Goal: Communication & Community: Answer question/provide support

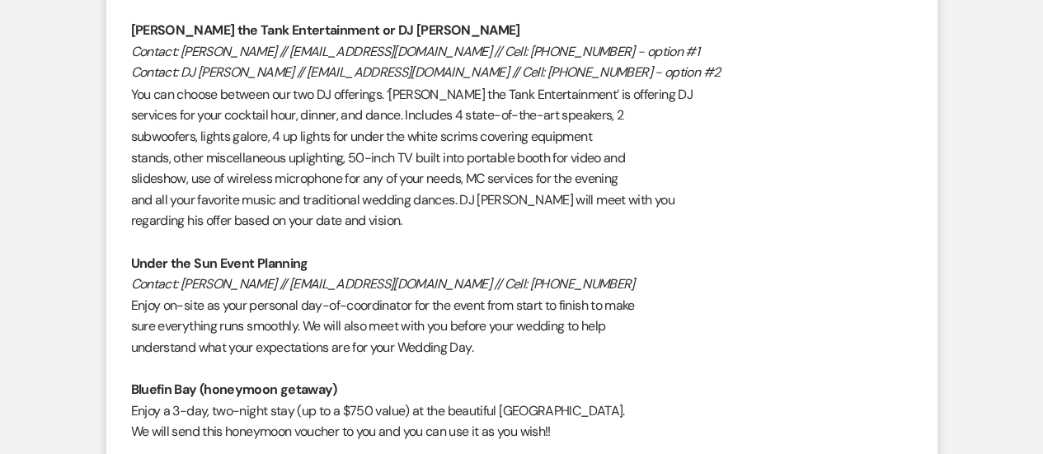
scroll to position [1320, 0]
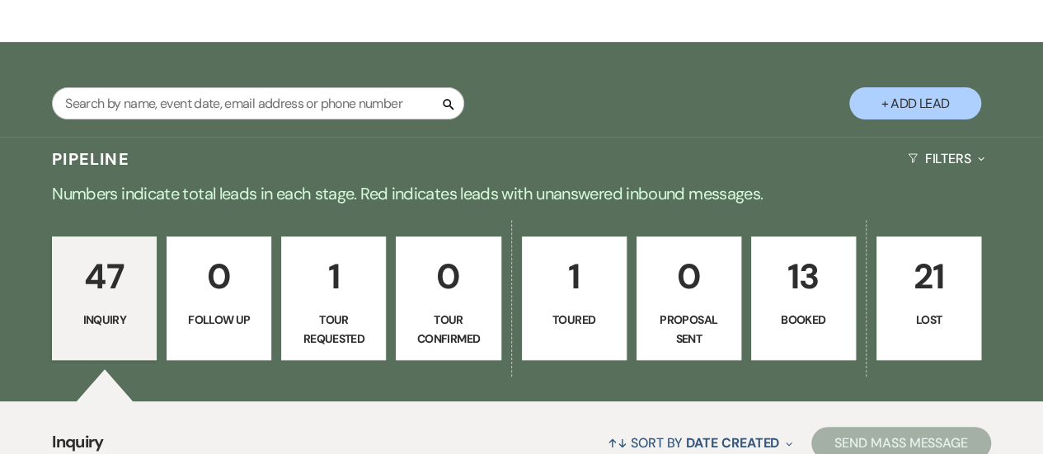
scroll to position [284, 0]
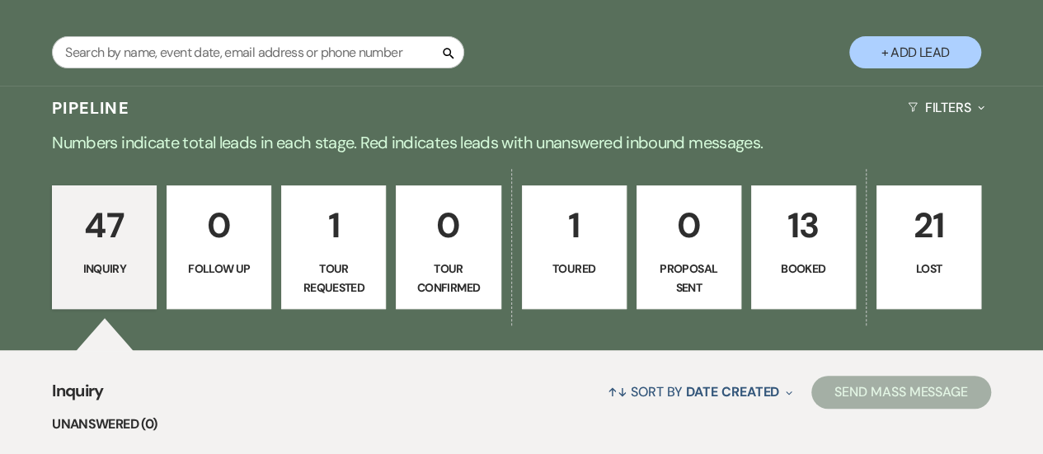
click at [138, 256] on link "47 Inquiry" at bounding box center [104, 248] width 105 height 124
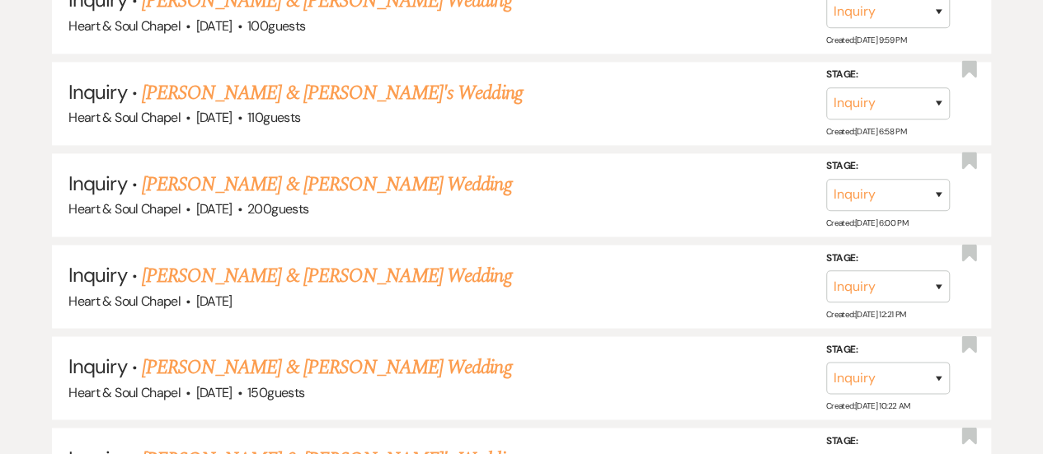
scroll to position [1141, 0]
click at [325, 174] on link "[PERSON_NAME] & [PERSON_NAME] Wedding" at bounding box center [326, 184] width 369 height 30
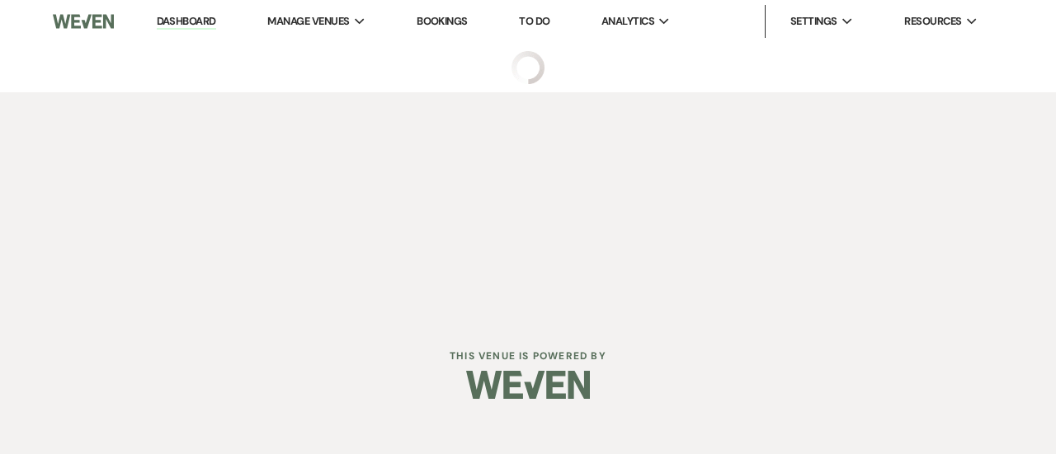
select select "5"
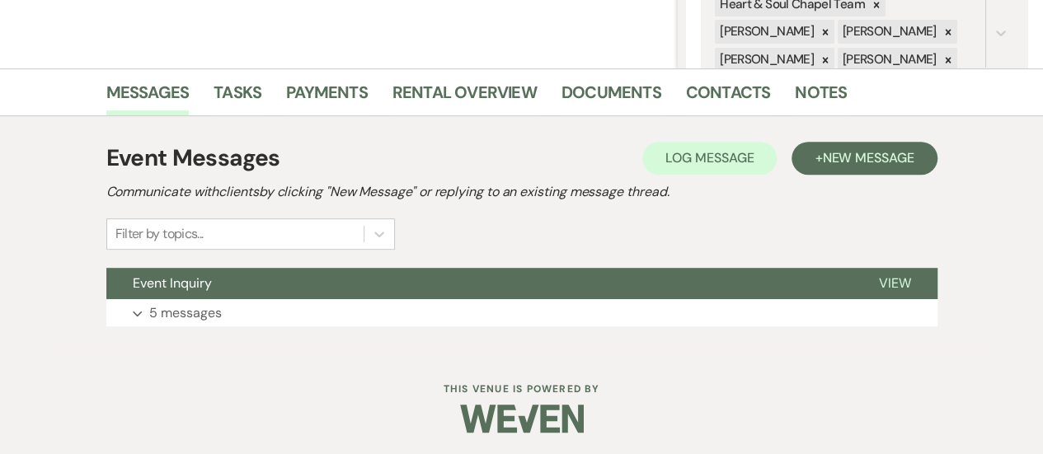
scroll to position [346, 0]
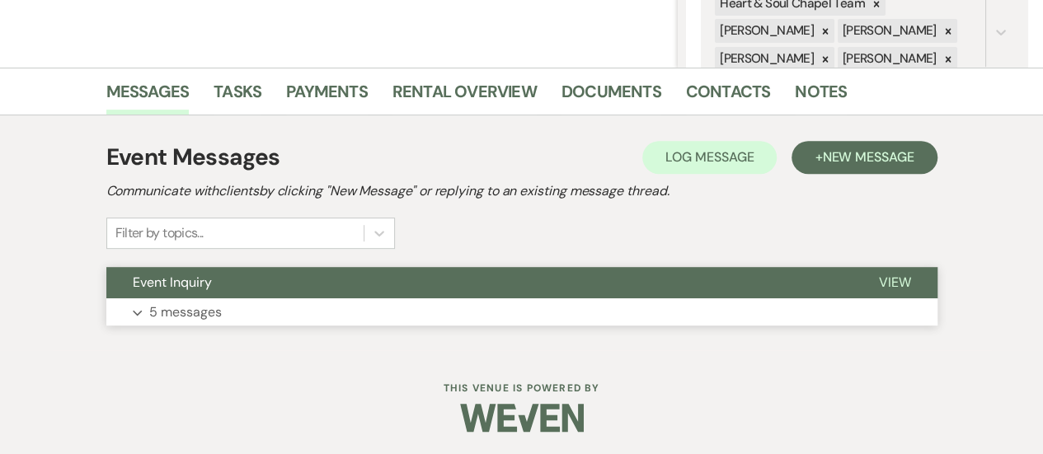
click at [325, 287] on button "Event Inquiry" at bounding box center [479, 282] width 746 height 31
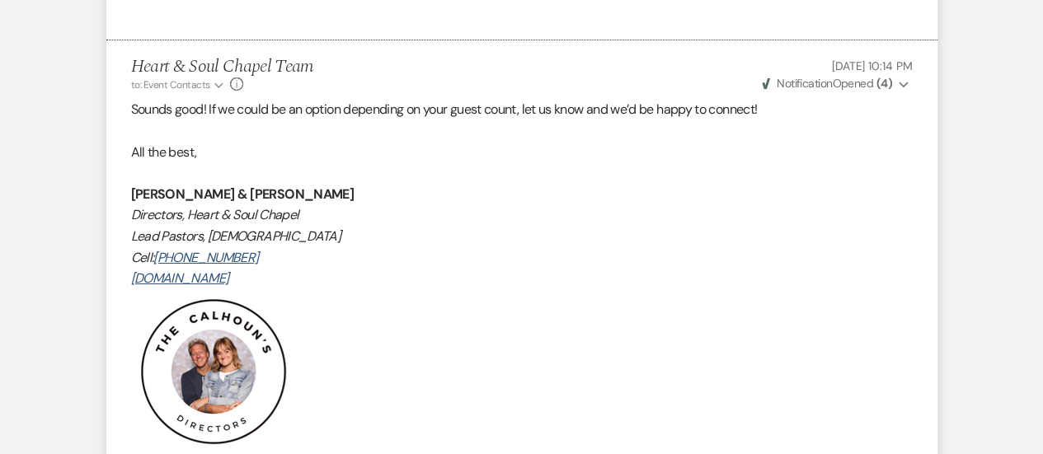
scroll to position [3043, 0]
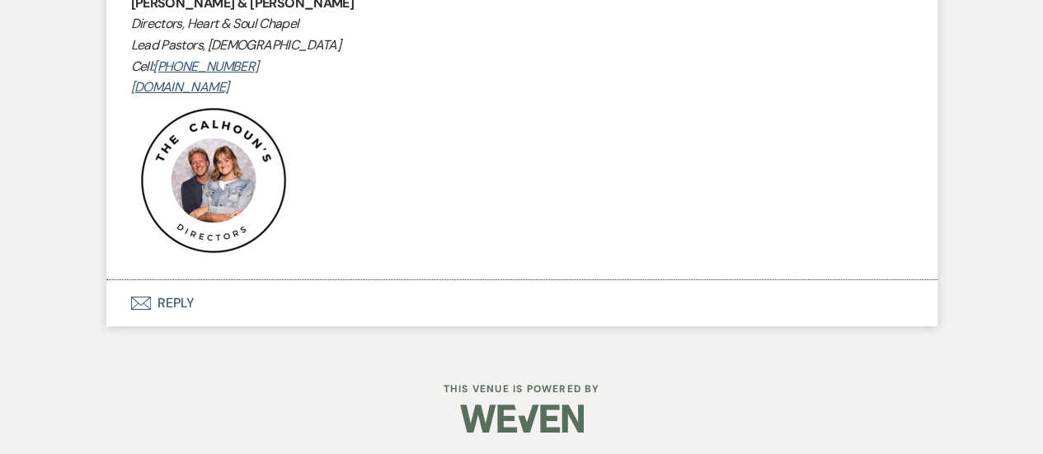
click at [200, 298] on button "Envelope Reply" at bounding box center [521, 303] width 831 height 46
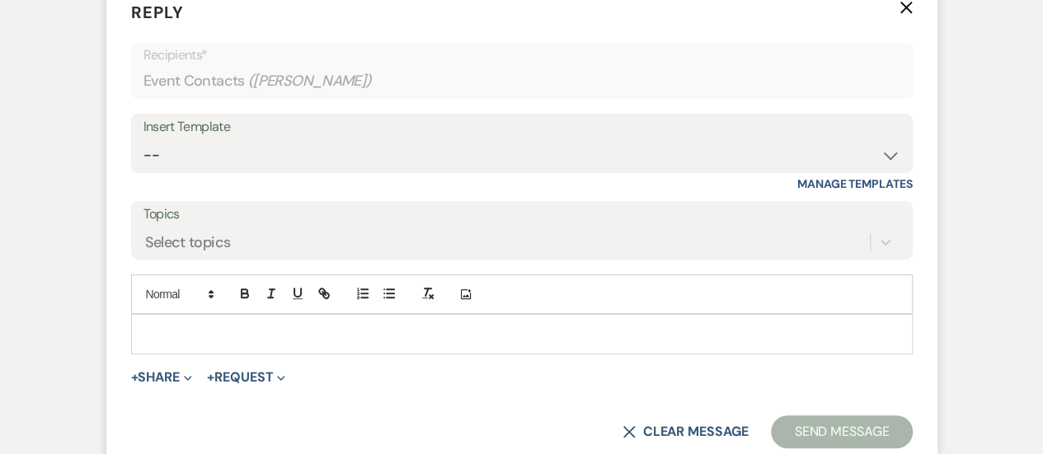
scroll to position [3358, 0]
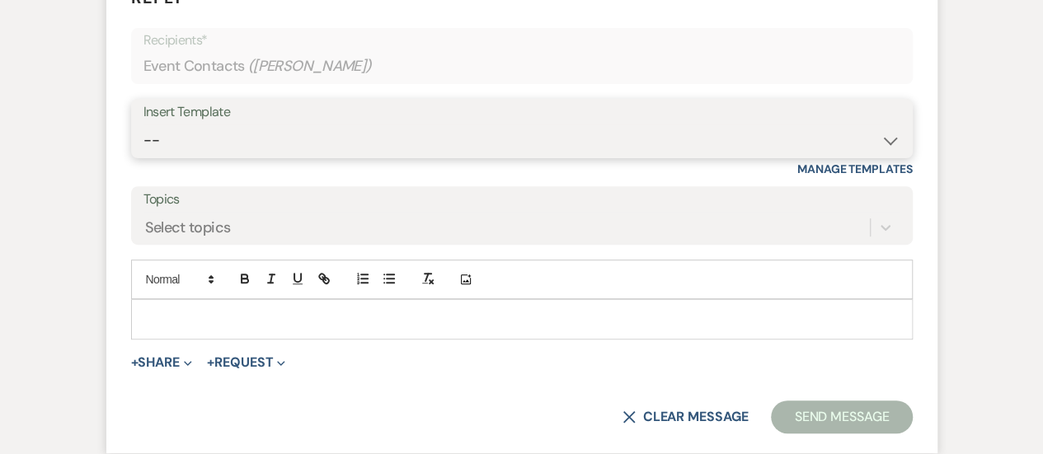
click at [233, 138] on select "-- Copy of Weven Planning Portal Introduction (Booked Wedding Events) Initial G…" at bounding box center [522, 141] width 757 height 32
select select "4104"
click at [144, 125] on select "-- Copy of Weven Planning Portal Introduction (Booked Wedding Events) Initial G…" at bounding box center [522, 141] width 757 height 32
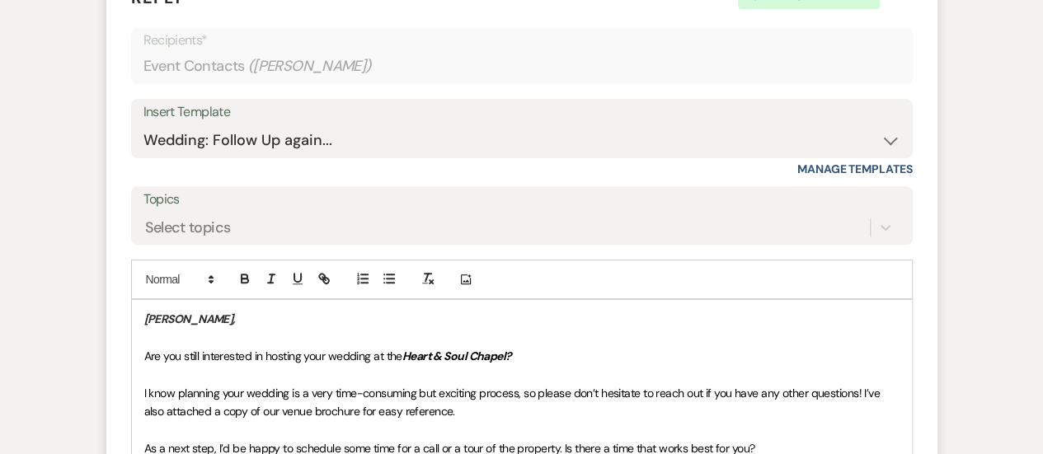
click at [145, 313] on em "[PERSON_NAME]," at bounding box center [189, 319] width 91 height 15
click at [160, 356] on span "Are you still interested in hosting your wedding at the" at bounding box center [273, 356] width 258 height 15
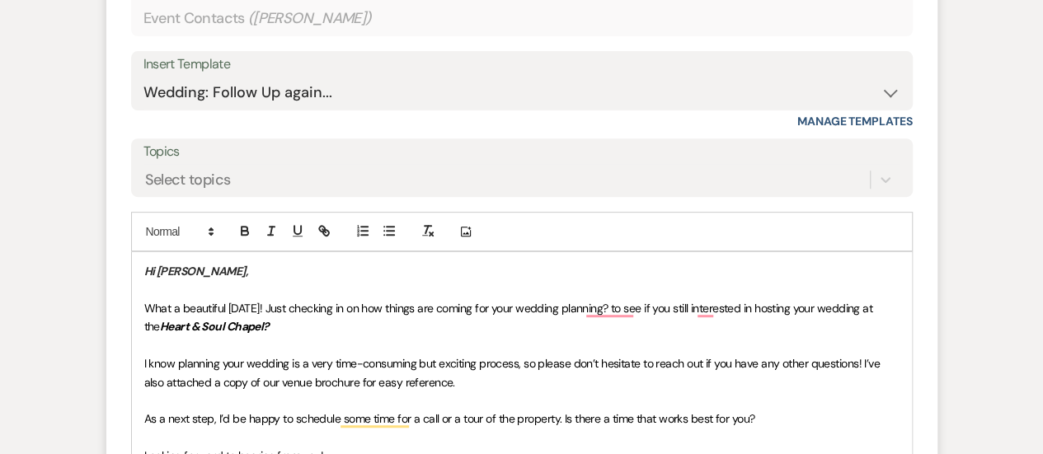
scroll to position [3407, 0]
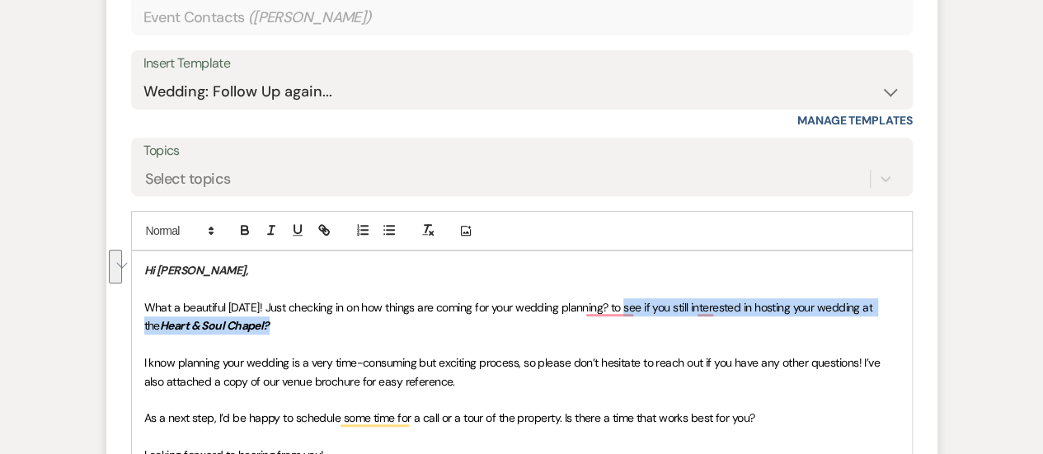
drag, startPoint x: 634, startPoint y: 301, endPoint x: 700, endPoint y: 322, distance: 69.4
click at [700, 322] on p "What a beautiful [DATE]! Just checking in on how things are coming for your wed…" at bounding box center [521, 317] width 755 height 37
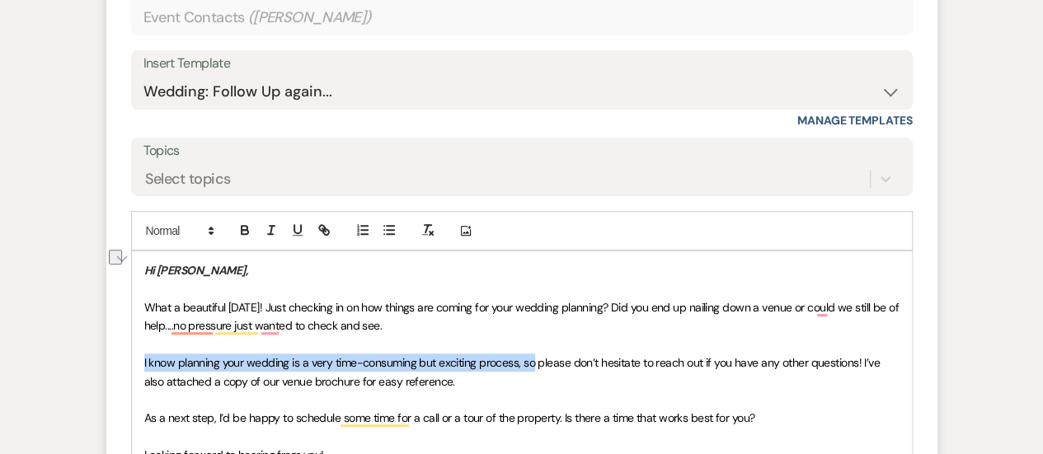
drag, startPoint x: 531, startPoint y: 359, endPoint x: 139, endPoint y: 362, distance: 391.8
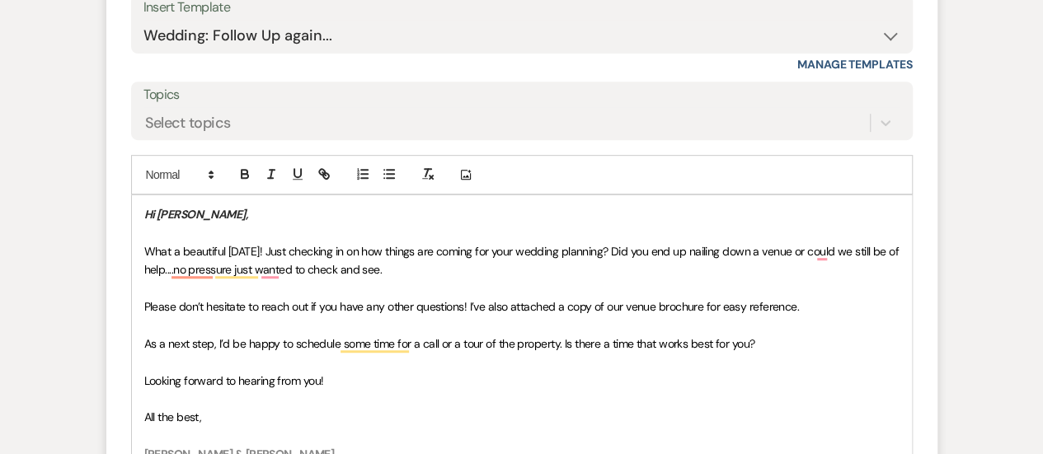
scroll to position [3470, 0]
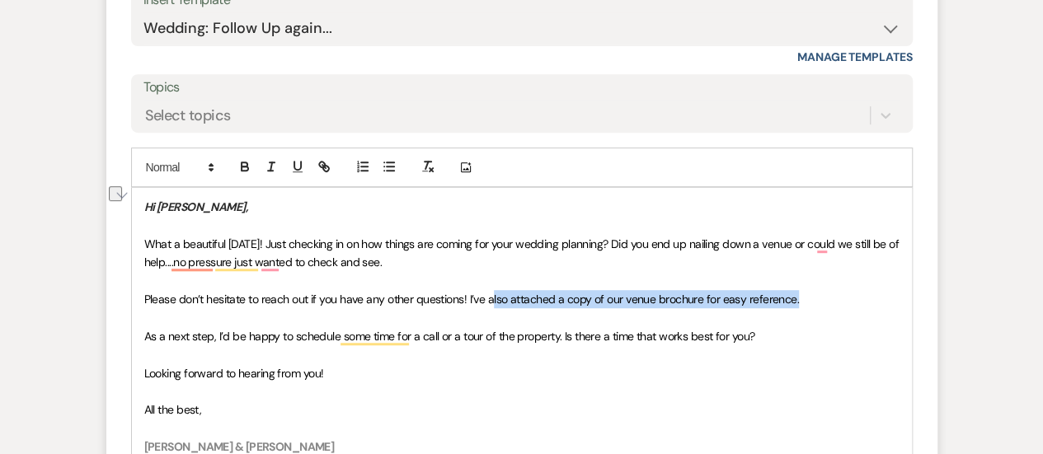
drag, startPoint x: 808, startPoint y: 294, endPoint x: 492, endPoint y: 297, distance: 316.7
click at [492, 297] on p "Please don’t hesitate to reach out if you have any other questions! I’ve also a…" at bounding box center [521, 299] width 755 height 18
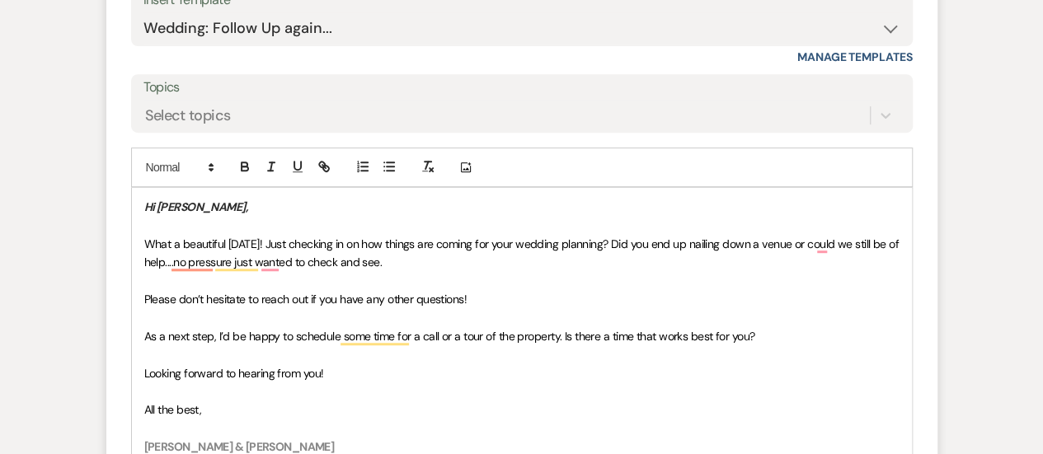
scroll to position [3471, 0]
click at [219, 333] on span "As a next step, I’d be happy to schedule some time for a call or a tour of the …" at bounding box center [449, 335] width 611 height 15
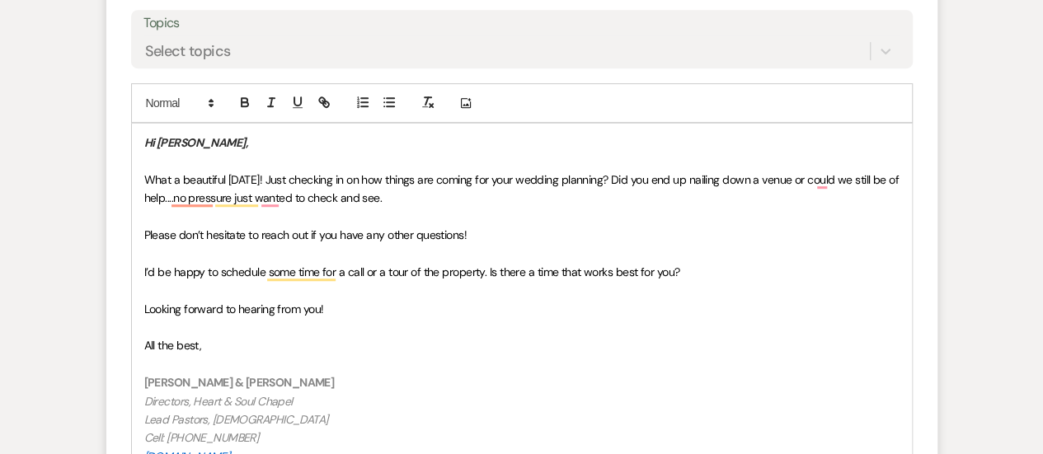
scroll to position [3534, 0]
drag, startPoint x: 332, startPoint y: 311, endPoint x: 94, endPoint y: 307, distance: 237.6
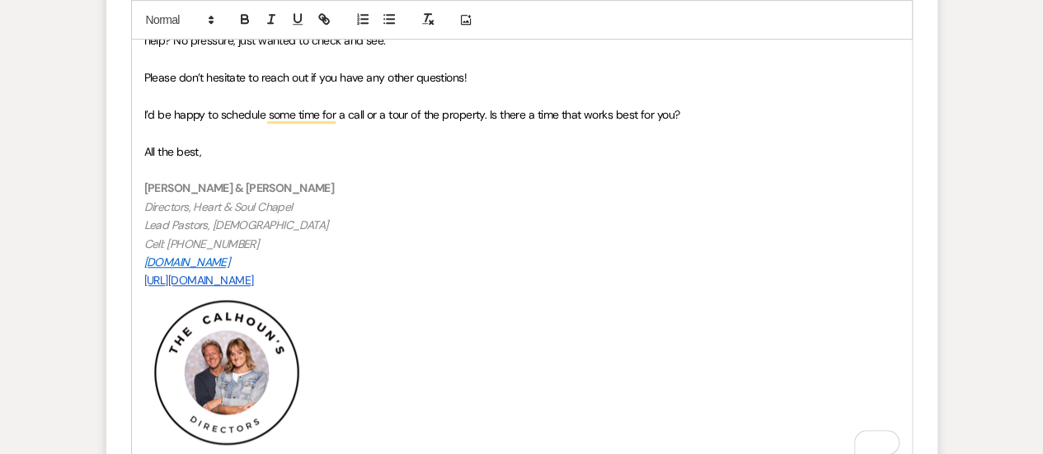
scroll to position [3695, 0]
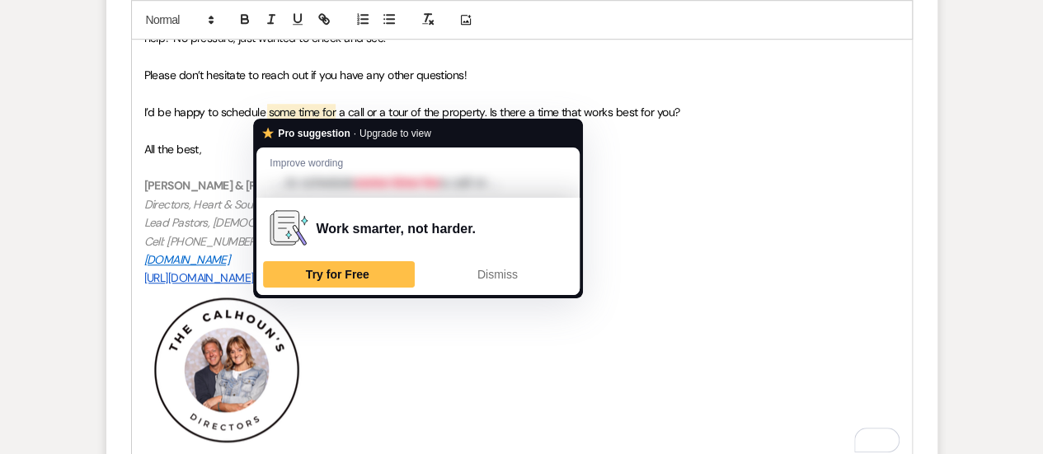
click at [233, 131] on p "To enrich screen reader interactions, please activate Accessibility in Grammarl…" at bounding box center [521, 130] width 755 height 18
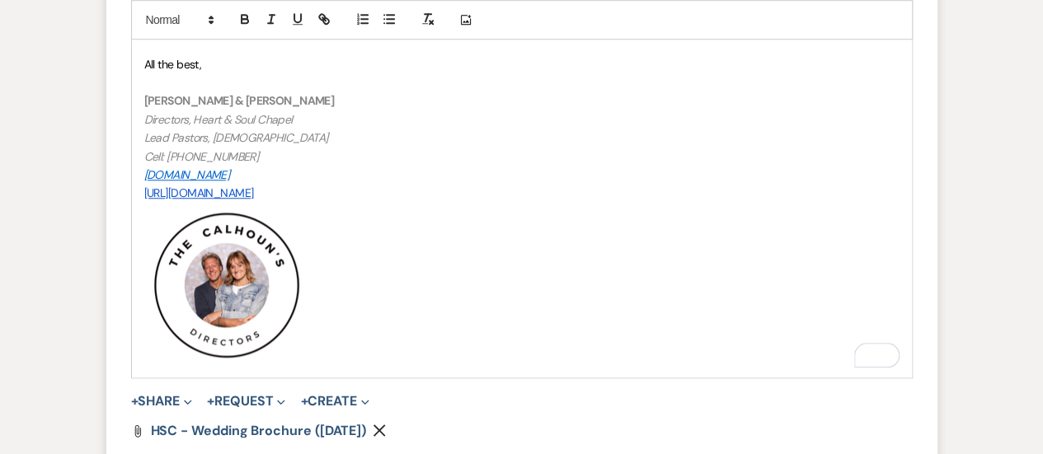
scroll to position [3901, 0]
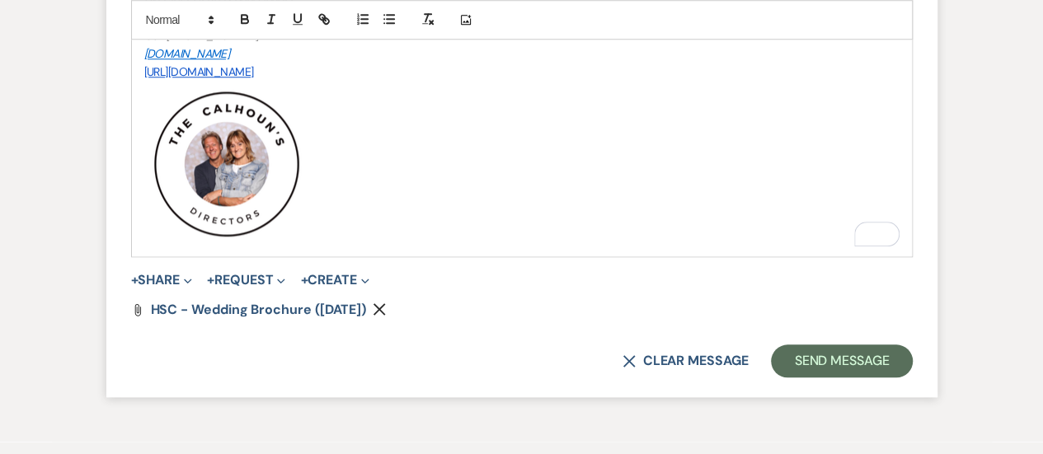
click at [386, 303] on icon "Remove" at bounding box center [379, 309] width 13 height 13
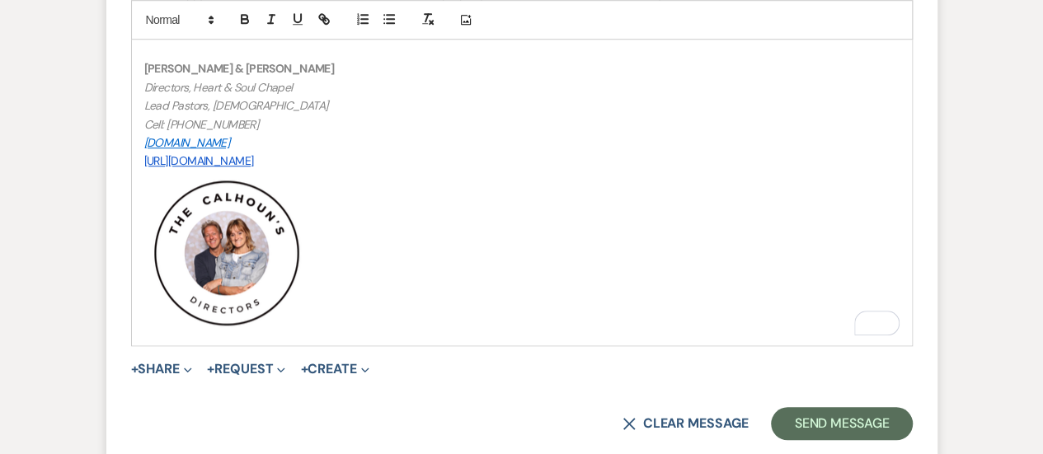
scroll to position [3813, 0]
click at [843, 416] on button "Send Message" at bounding box center [841, 423] width 141 height 33
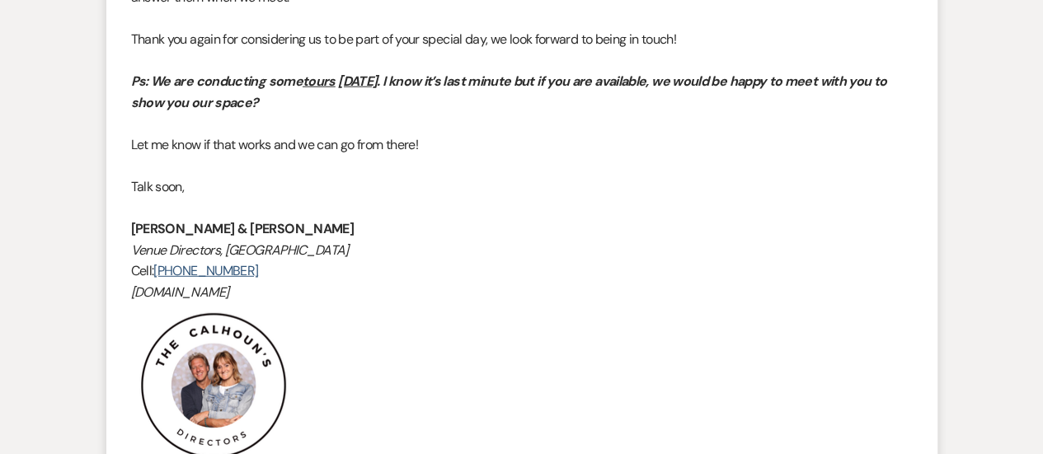
scroll to position [1884, 0]
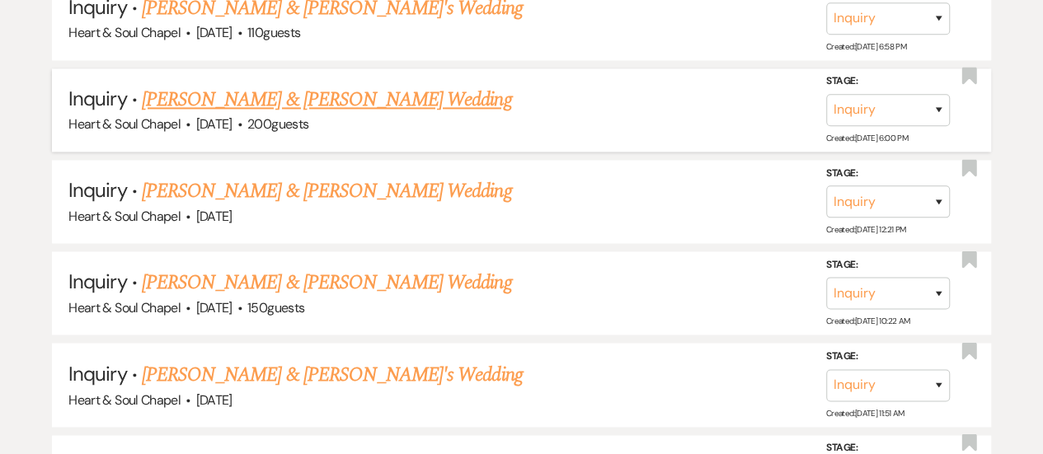
scroll to position [1229, 0]
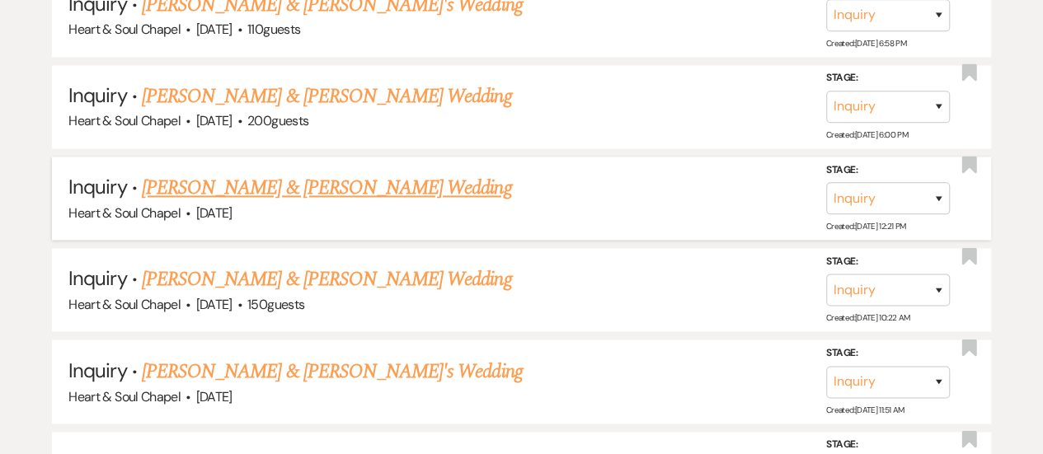
click at [323, 183] on link "[PERSON_NAME] & [PERSON_NAME] Wedding" at bounding box center [326, 188] width 369 height 30
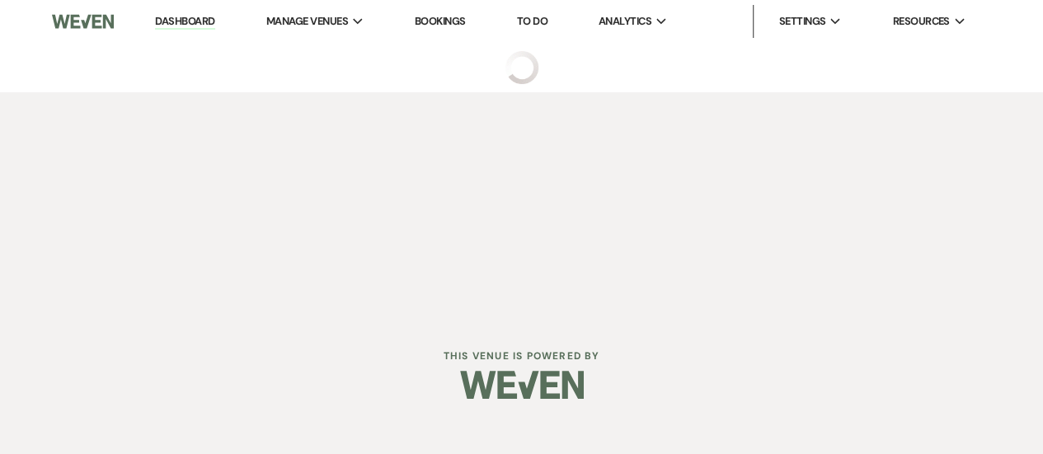
select select "5"
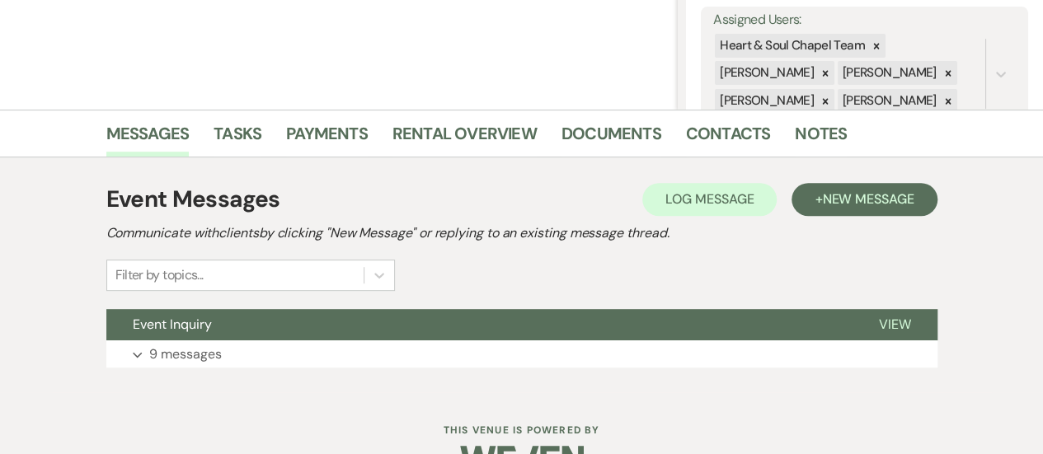
scroll to position [348, 0]
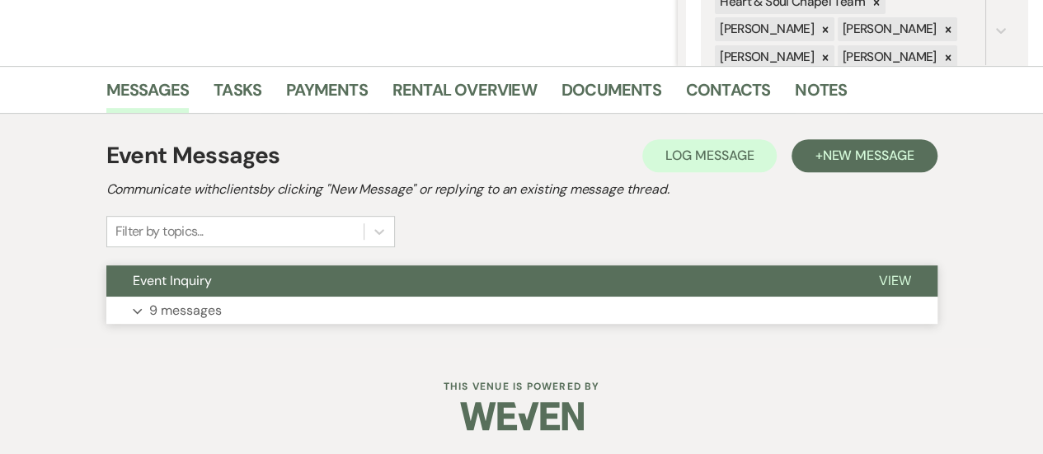
click at [369, 297] on button "Expand 9 messages" at bounding box center [521, 311] width 831 height 28
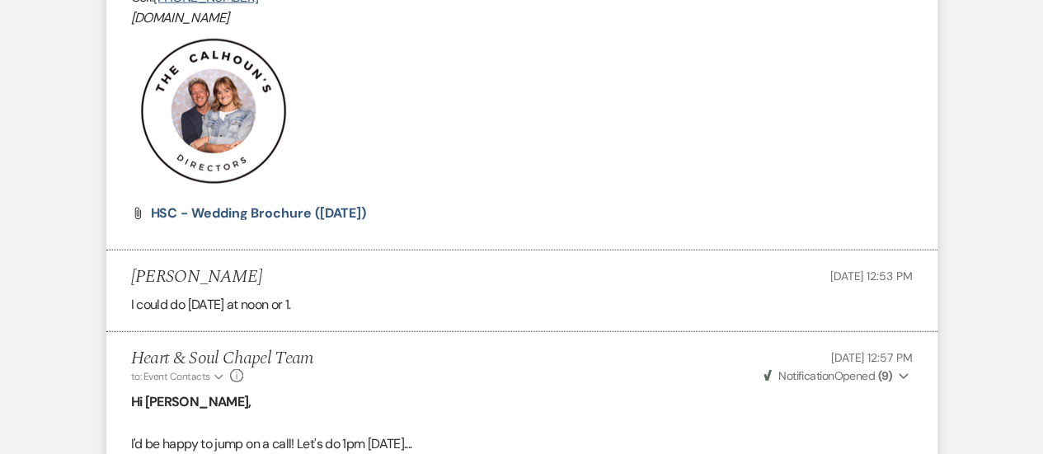
scroll to position [1971, 0]
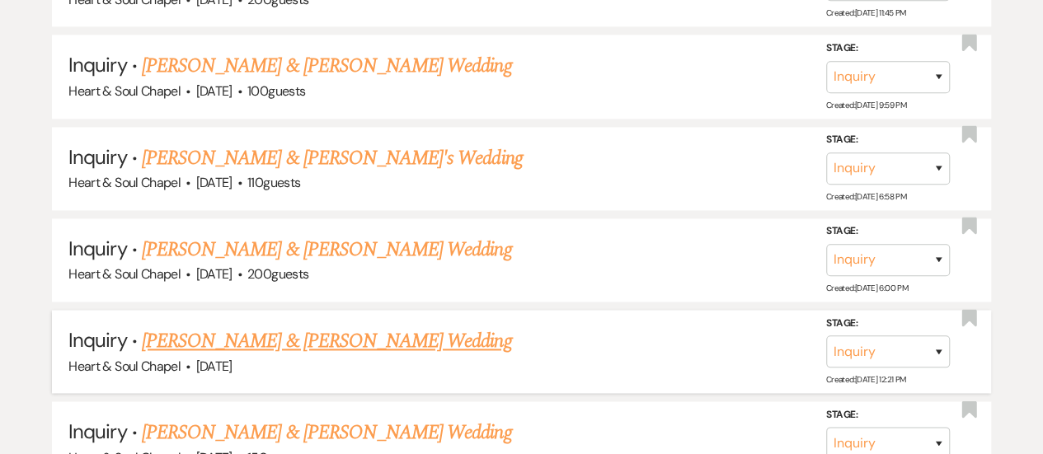
scroll to position [1081, 0]
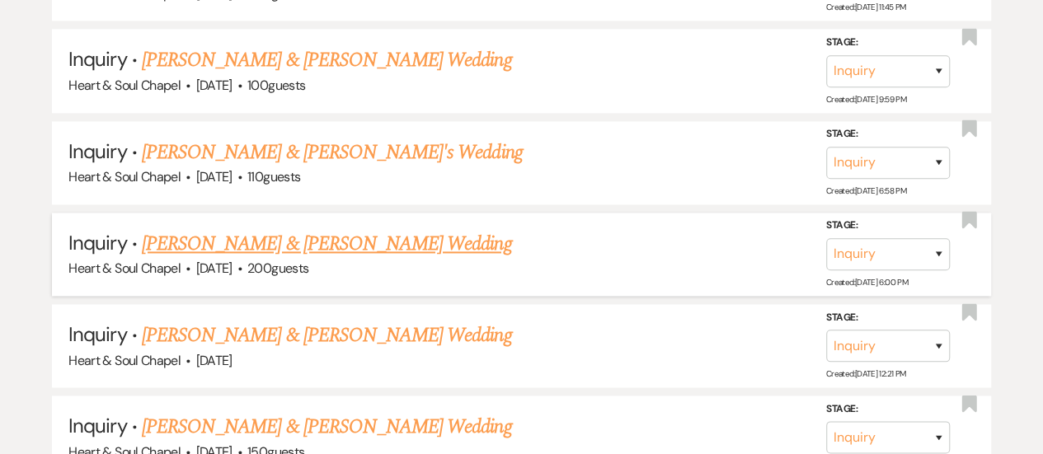
click at [290, 238] on link "[PERSON_NAME] & [PERSON_NAME] Wedding" at bounding box center [326, 244] width 369 height 30
select select "5"
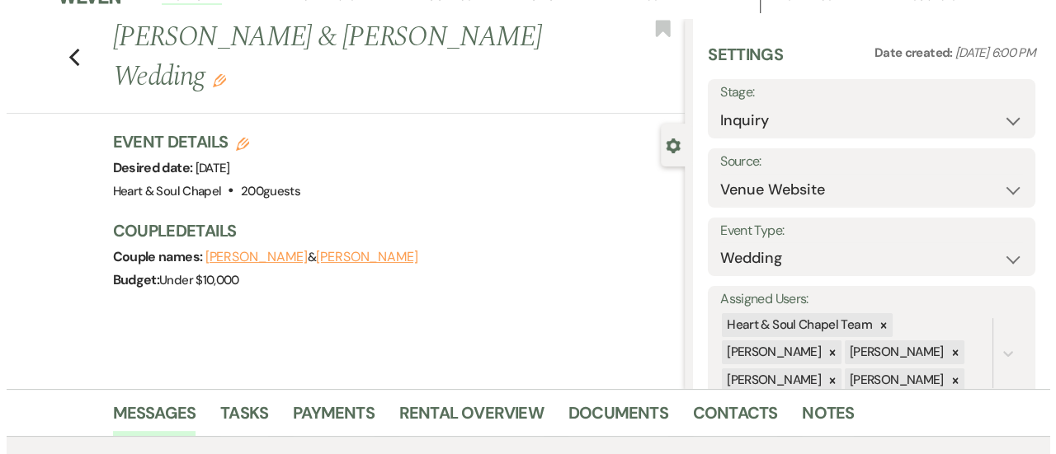
scroll to position [24, 0]
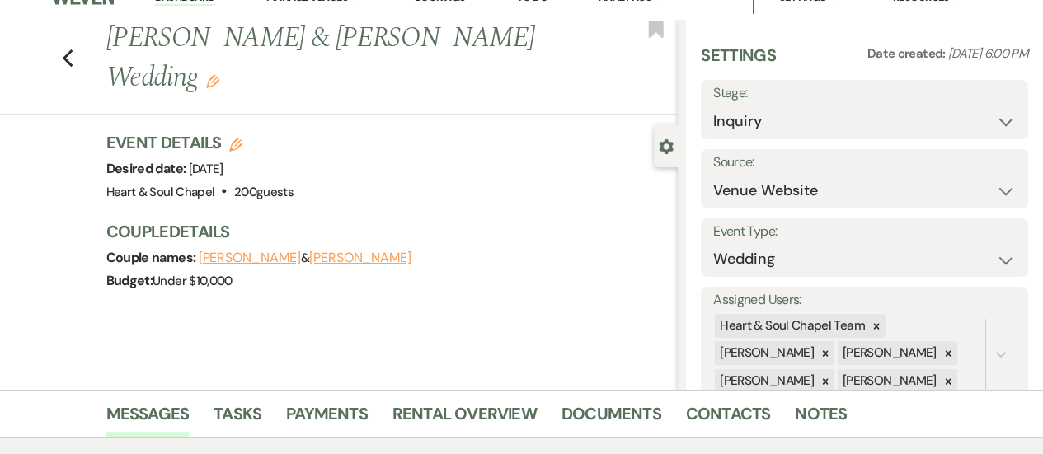
click at [337, 252] on button "[PERSON_NAME]" at bounding box center [360, 258] width 102 height 13
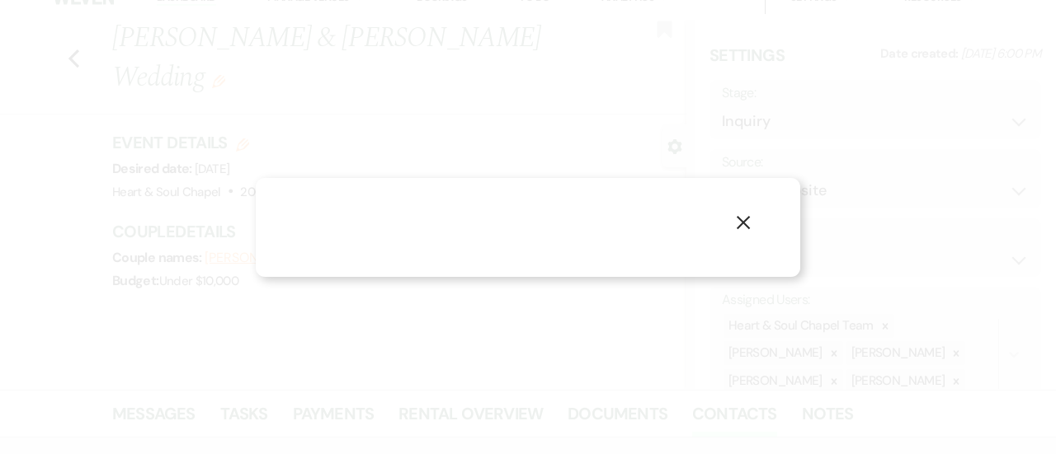
select select "1"
select select "email"
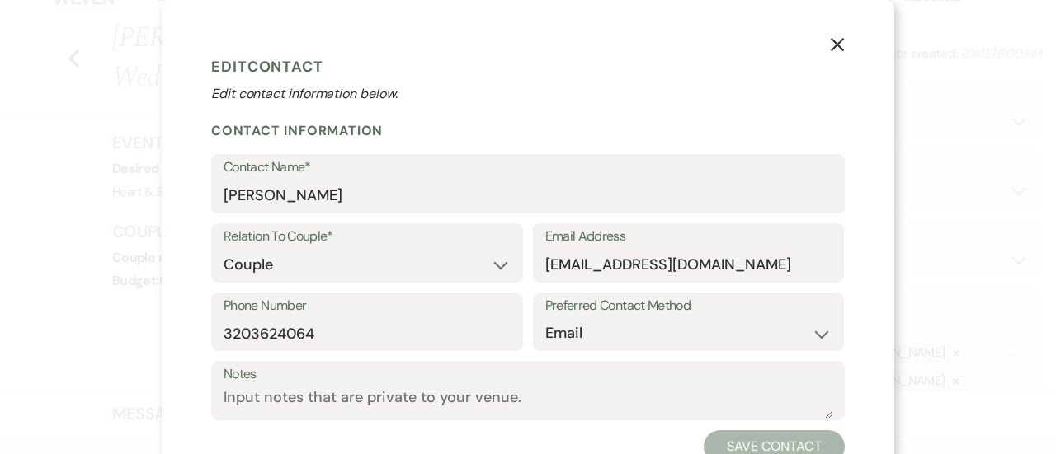
click at [839, 45] on button "X" at bounding box center [837, 44] width 25 height 29
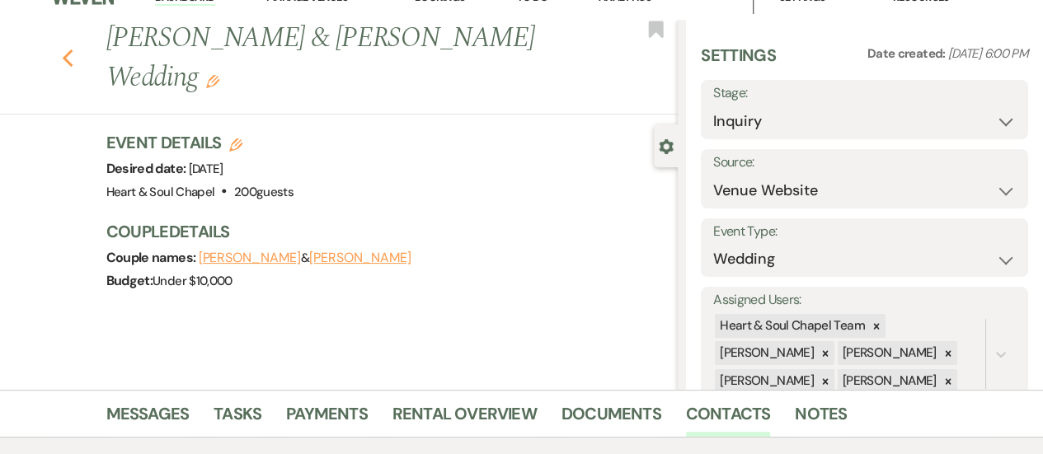
click at [73, 50] on use "button" at bounding box center [67, 58] width 11 height 18
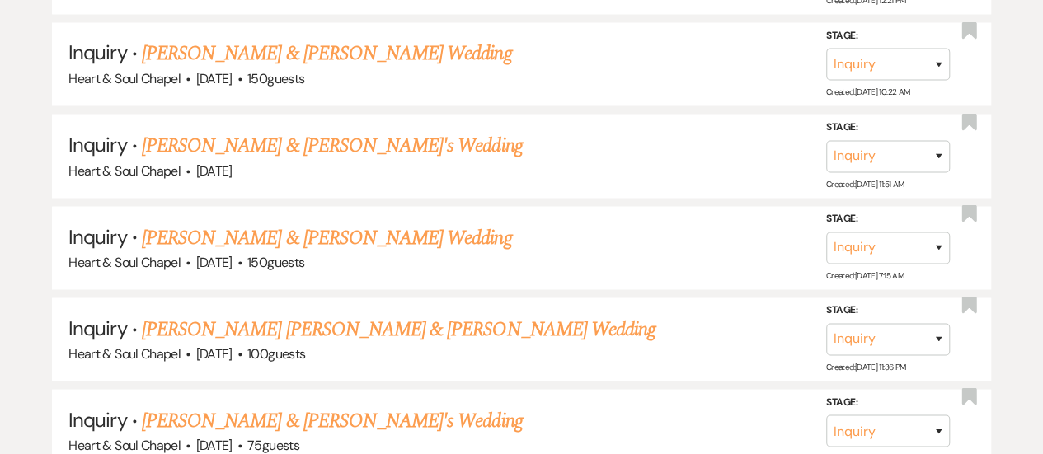
scroll to position [1459, 0]
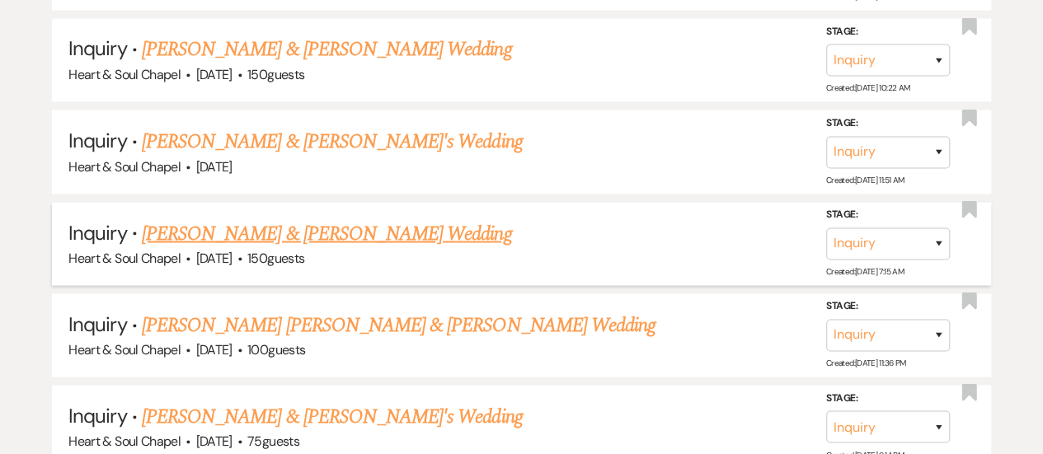
click at [304, 226] on link "[PERSON_NAME] & [PERSON_NAME] Wedding" at bounding box center [326, 234] width 369 height 30
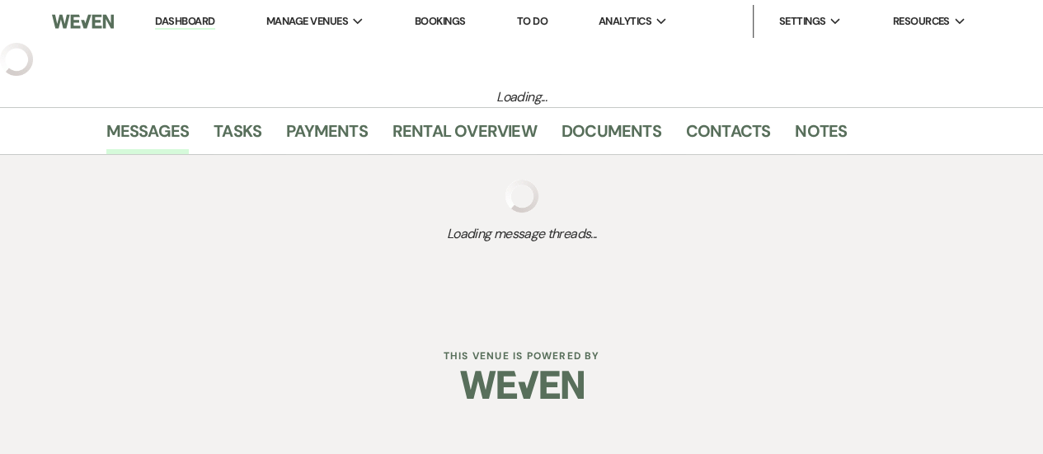
select select "5"
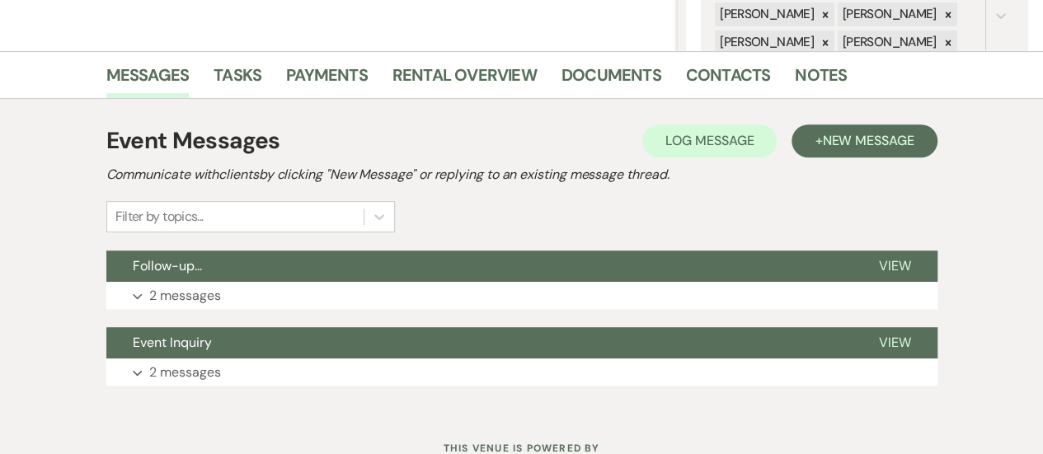
scroll to position [425, 0]
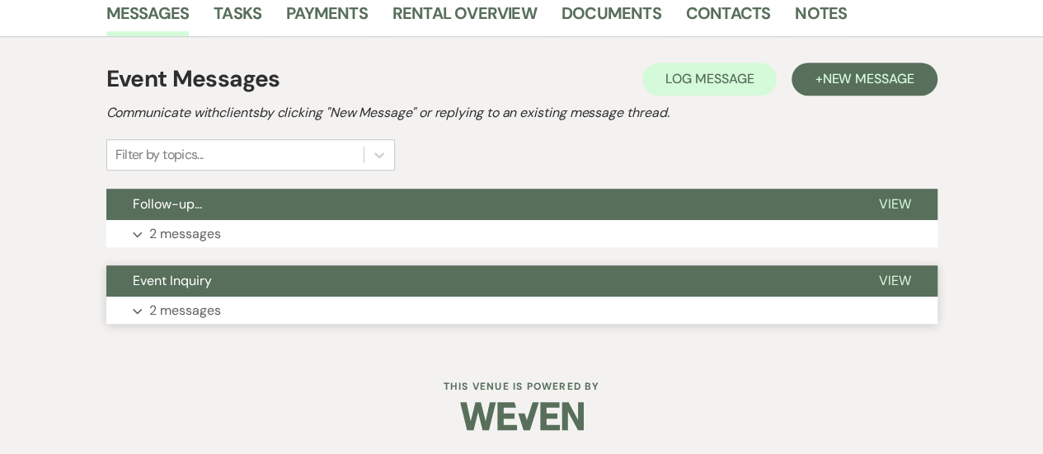
click at [279, 292] on button "Event Inquiry" at bounding box center [479, 281] width 746 height 31
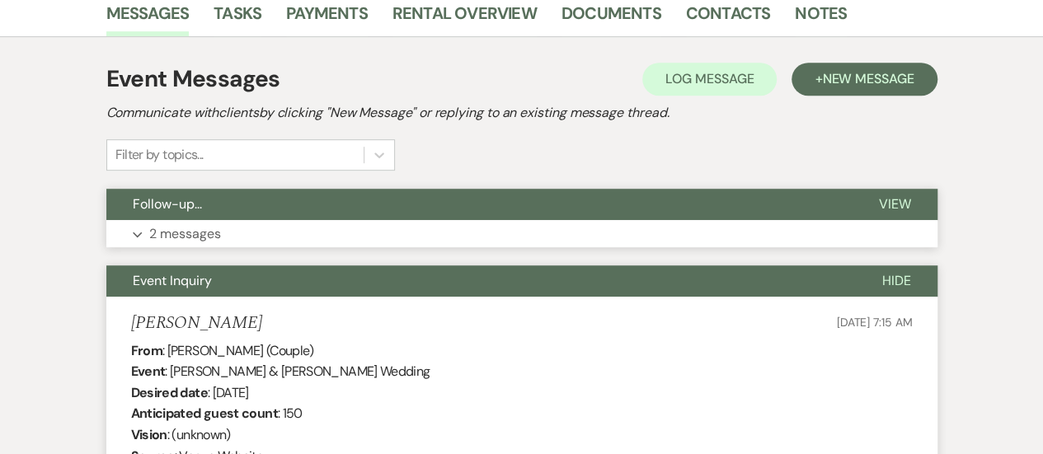
click at [256, 237] on button "Expand 2 messages" at bounding box center [521, 234] width 831 height 28
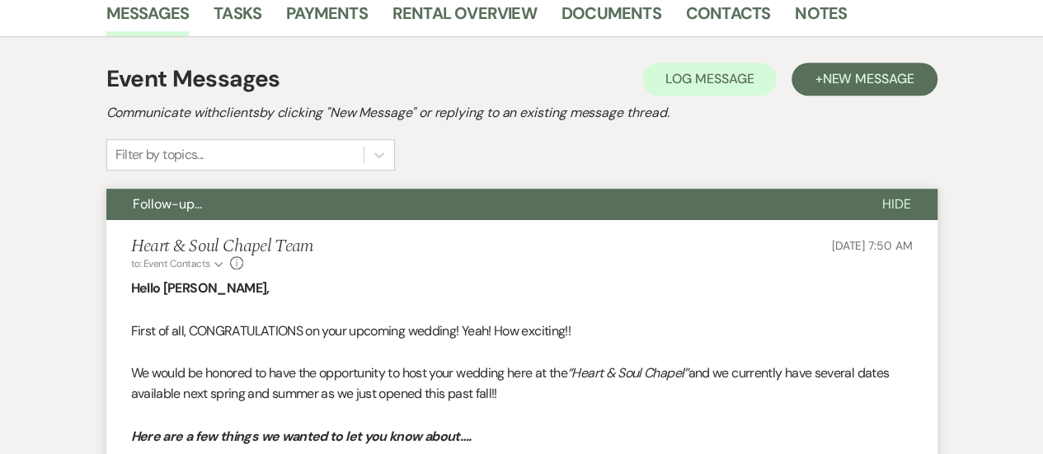
click at [256, 237] on h5 "Heart & Soul Chapel Team" at bounding box center [222, 247] width 183 height 21
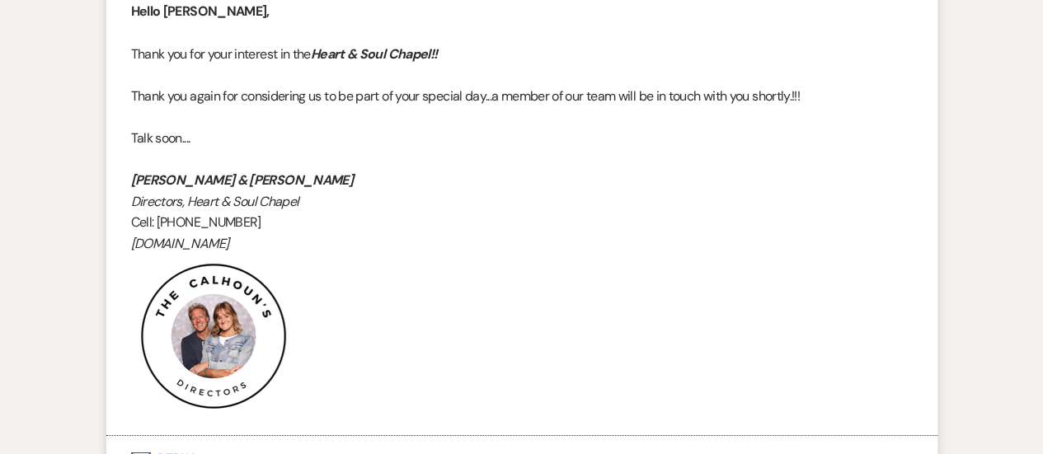
scroll to position [2821, 0]
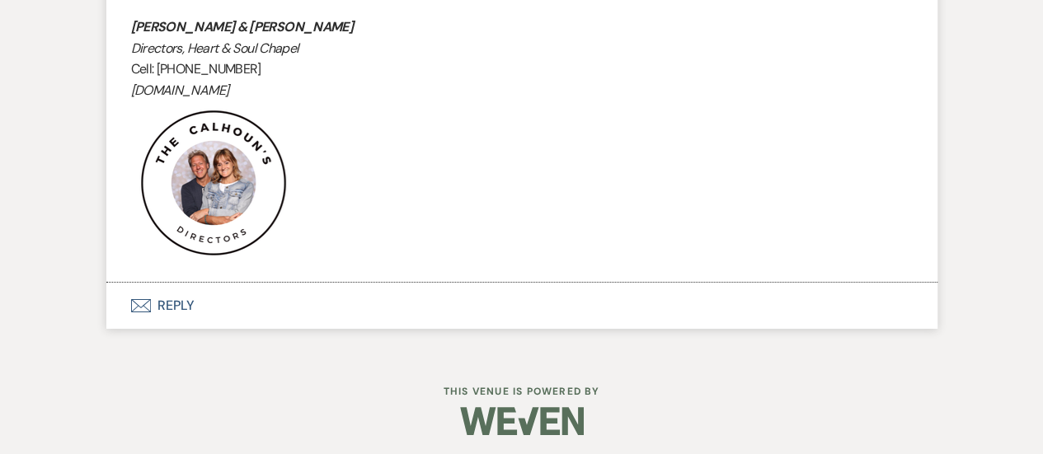
click at [167, 307] on button "Envelope Reply" at bounding box center [521, 306] width 831 height 46
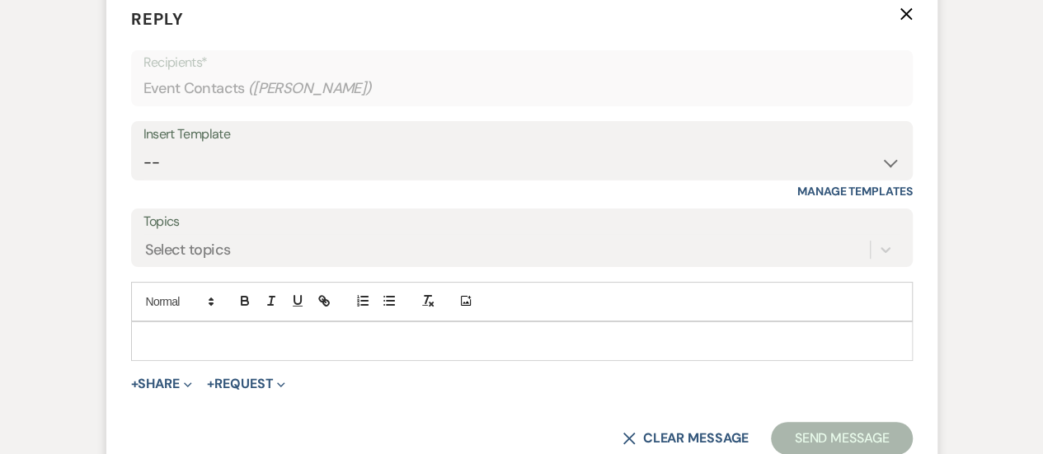
scroll to position [3119, 0]
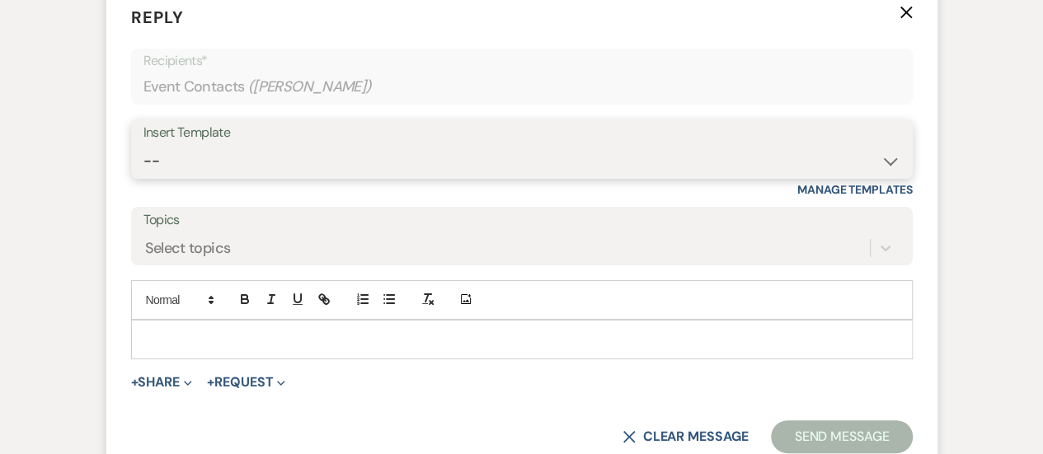
click at [227, 153] on select "-- Copy of Weven Planning Portal Introduction (Booked Wedding Events) Initial G…" at bounding box center [522, 161] width 757 height 32
select select "4219"
click at [144, 145] on select "-- Copy of Weven Planning Portal Introduction (Booked Wedding Events) Initial G…" at bounding box center [522, 161] width 757 height 32
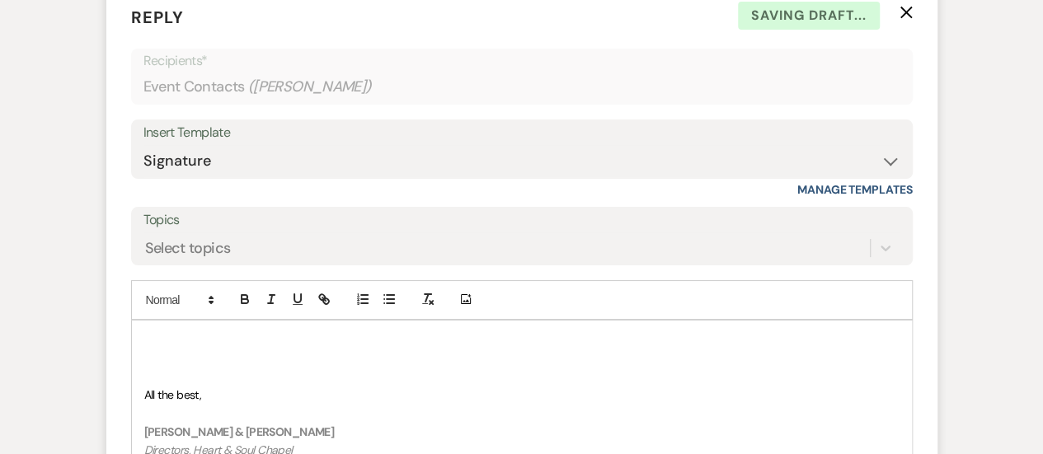
click at [168, 349] on p at bounding box center [521, 358] width 755 height 18
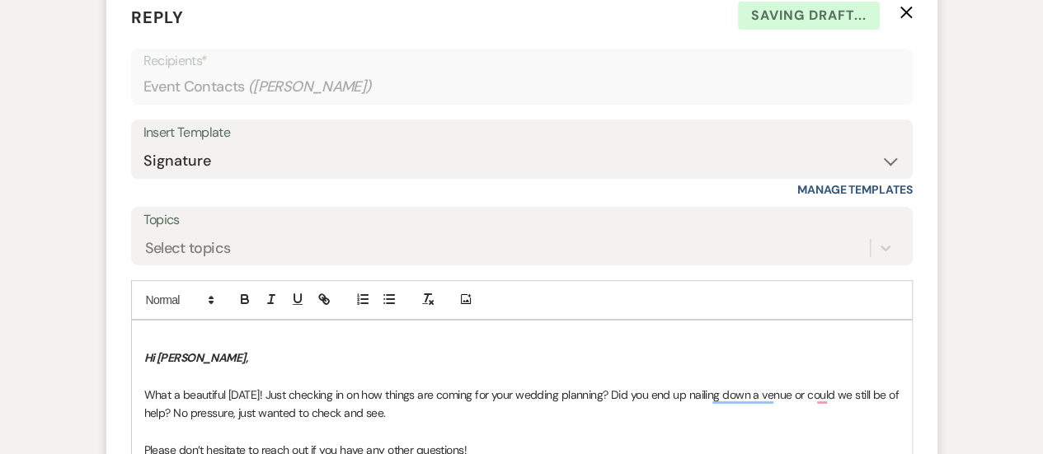
click at [144, 356] on em "Hi [PERSON_NAME]," at bounding box center [195, 358] width 103 height 15
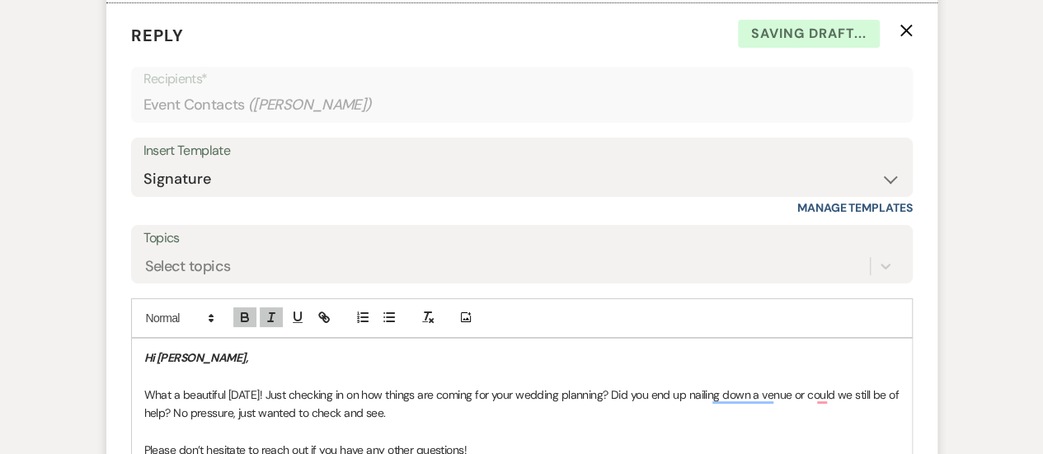
click at [203, 353] on p "Hi [PERSON_NAME]," at bounding box center [521, 358] width 755 height 18
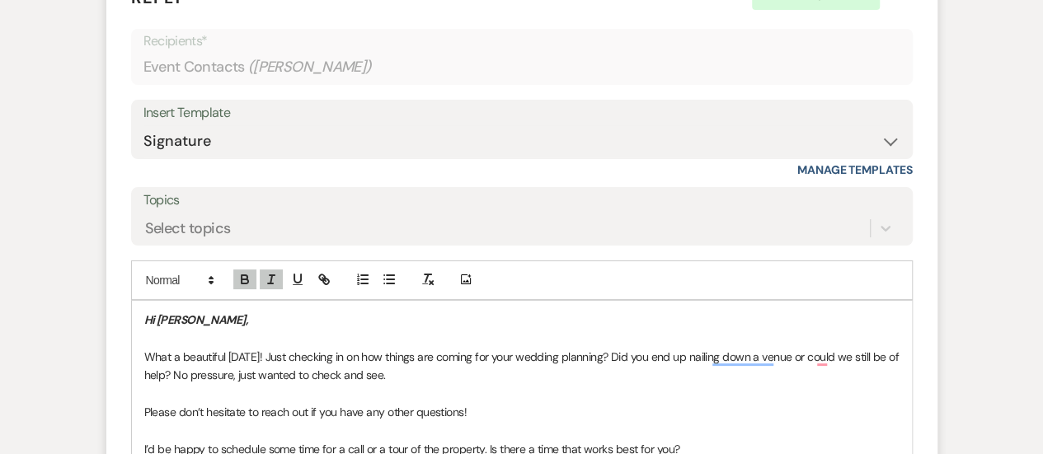
scroll to position [3159, 0]
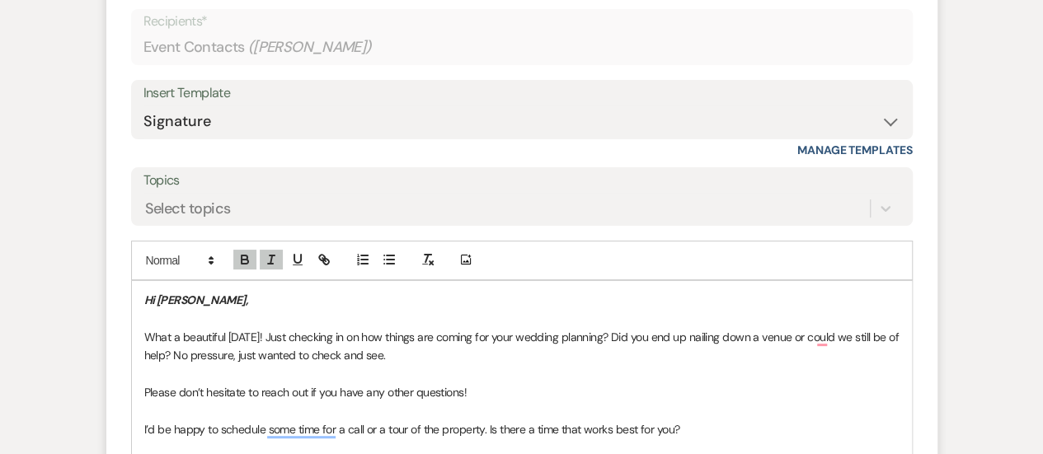
click at [724, 339] on p "What a beautiful [DATE]! Just checking in on how things are coming for your wed…" at bounding box center [521, 346] width 755 height 37
click at [771, 336] on p "What a beautiful [DATE]! Just checking in on how things are coming for your wed…" at bounding box center [521, 346] width 755 height 37
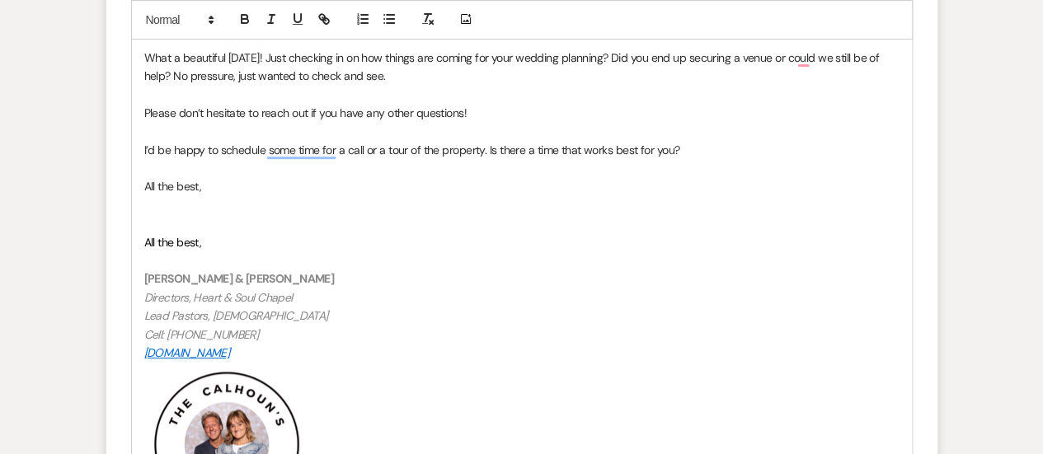
scroll to position [3438, 0]
click at [185, 215] on p "To enrich screen reader interactions, please activate Accessibility in Grammarl…" at bounding box center [521, 224] width 755 height 18
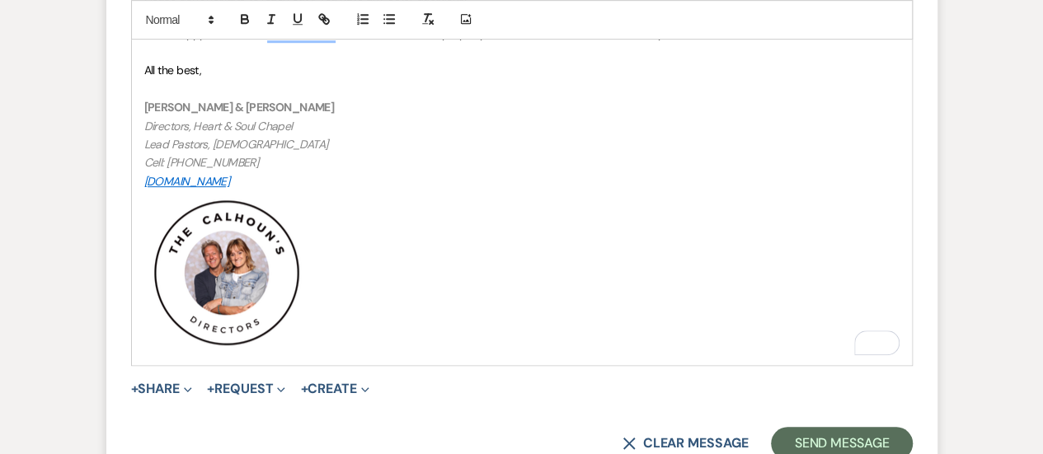
scroll to position [3583, 0]
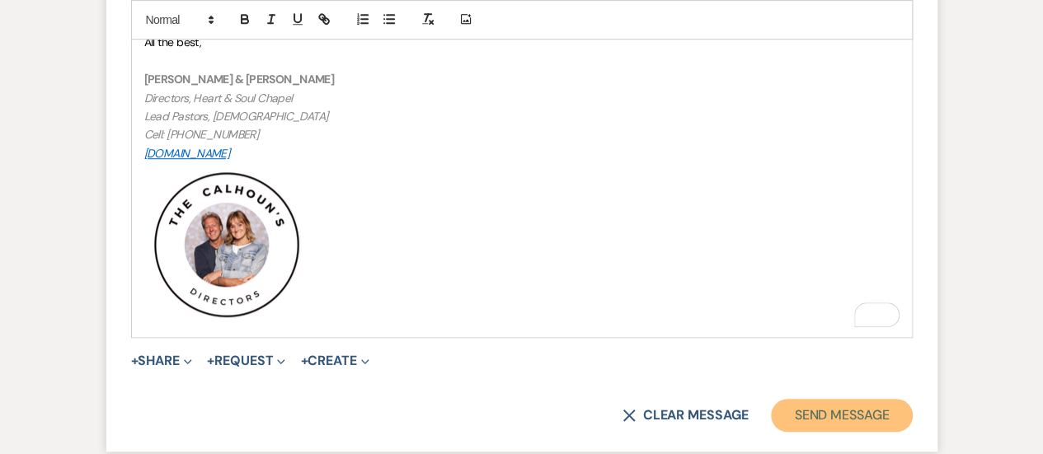
click at [813, 407] on button "Send Message" at bounding box center [841, 415] width 141 height 33
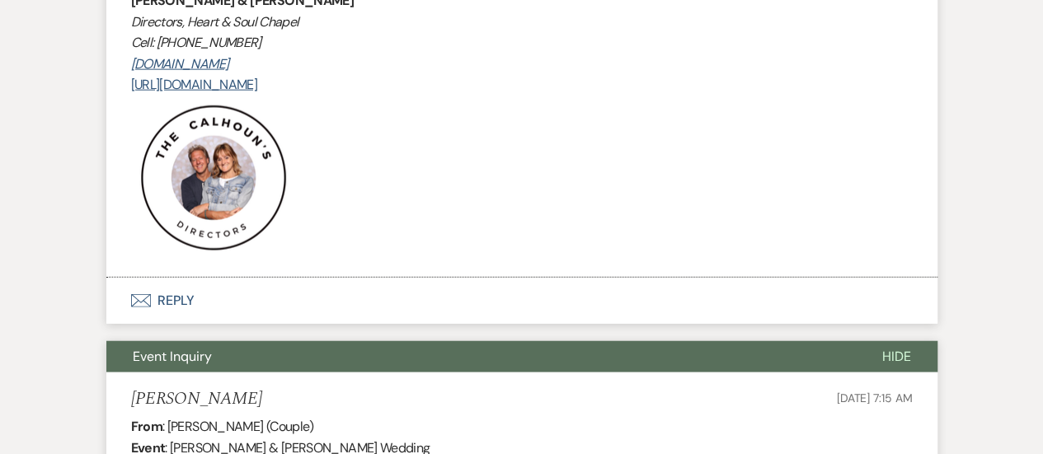
scroll to position [1902, 0]
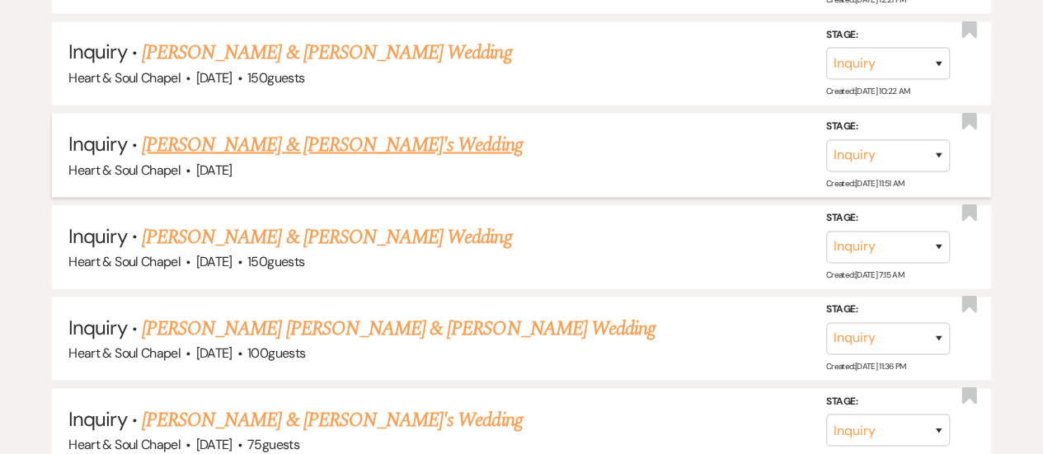
scroll to position [1436, 0]
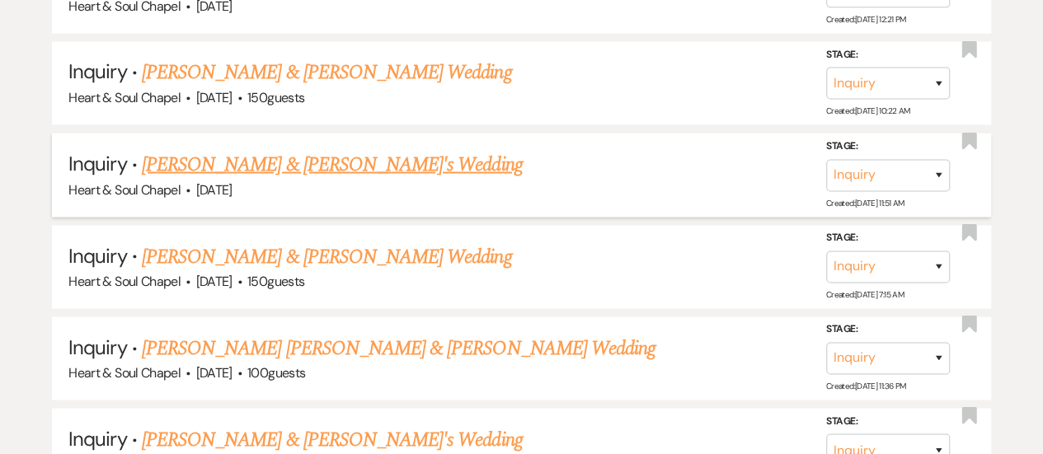
click at [279, 164] on link "[PERSON_NAME] & [PERSON_NAME]'s Wedding" at bounding box center [332, 164] width 381 height 30
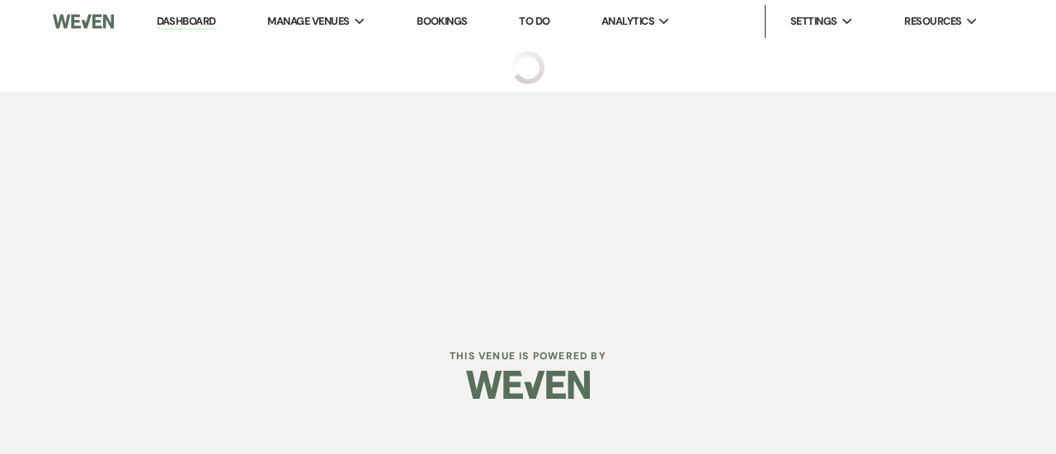
select select "5"
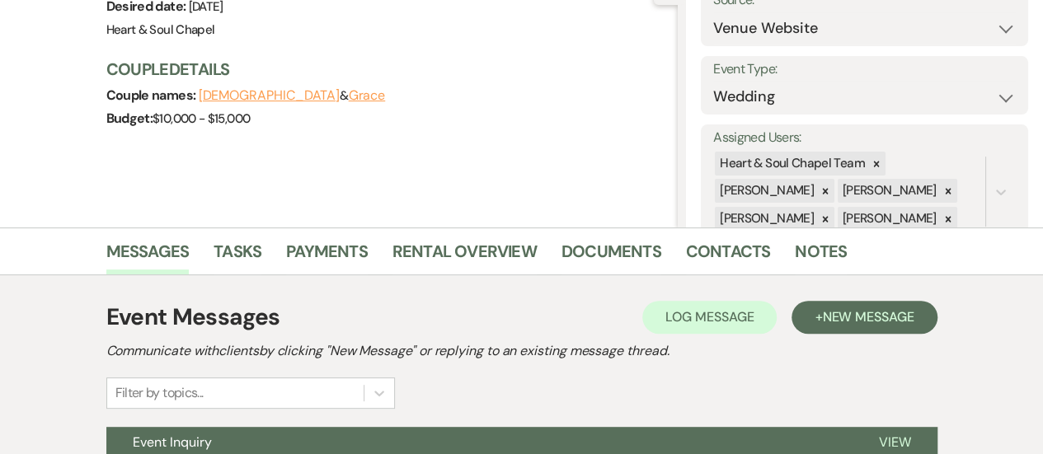
scroll to position [348, 0]
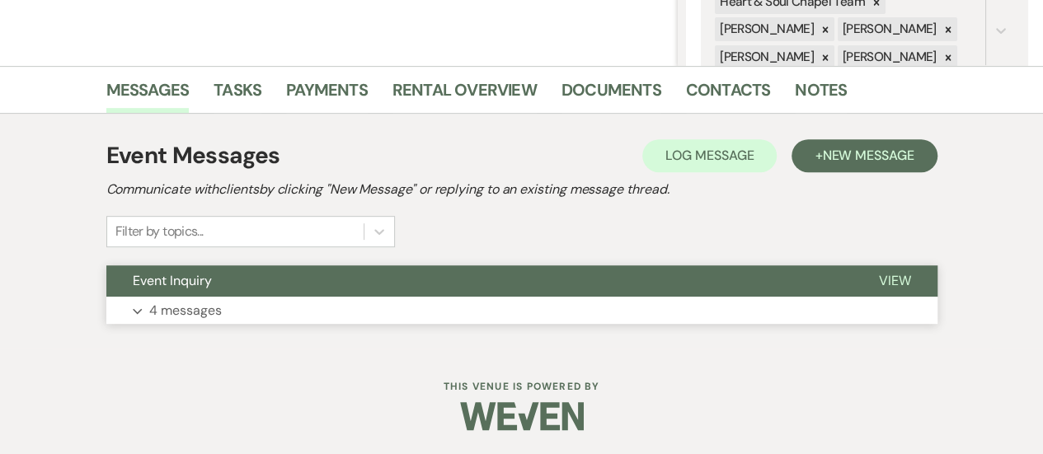
click at [259, 308] on button "Expand 4 messages" at bounding box center [521, 311] width 831 height 28
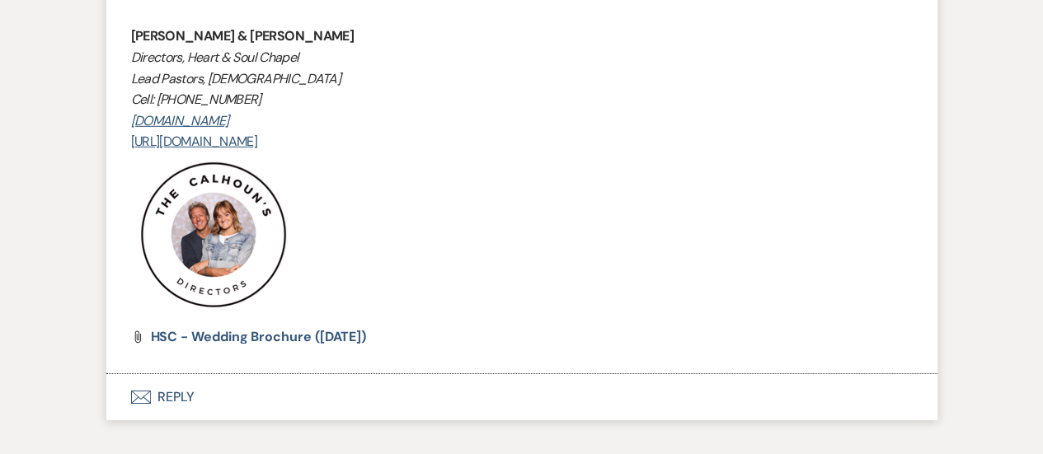
scroll to position [2462, 0]
click at [172, 398] on button "Envelope Reply" at bounding box center [521, 399] width 831 height 46
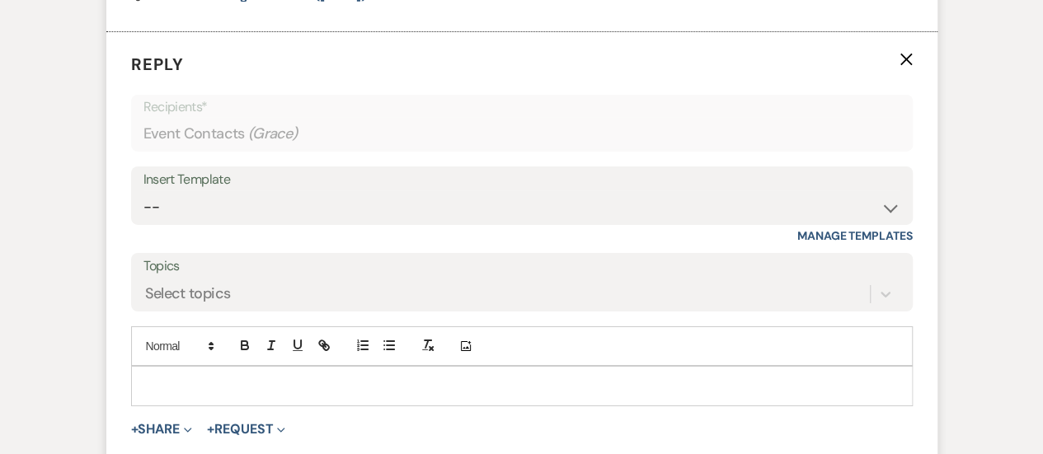
scroll to position [2853, 0]
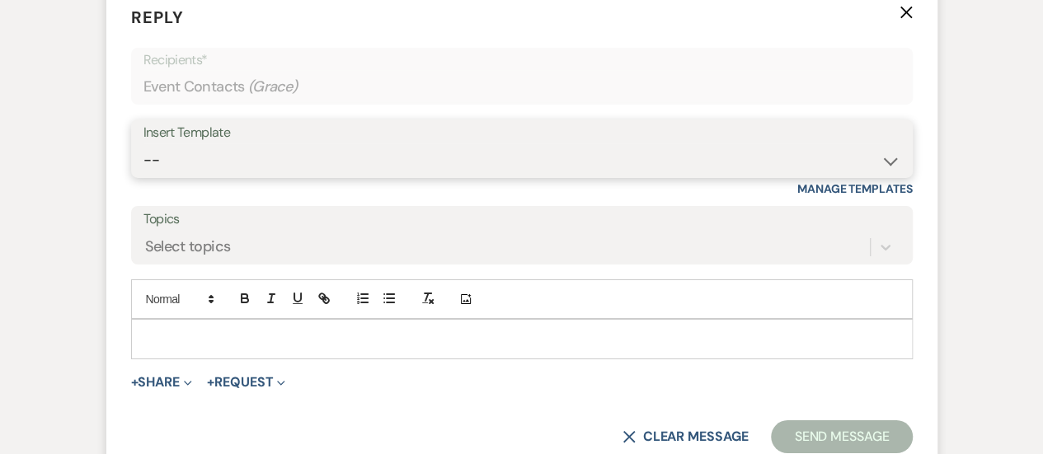
click at [176, 162] on select "-- Copy of Weven Planning Portal Introduction (Booked Wedding Events) Initial G…" at bounding box center [522, 160] width 757 height 32
select select "4104"
click at [144, 144] on select "-- Copy of Weven Planning Portal Introduction (Booked Wedding Events) Initial G…" at bounding box center [522, 160] width 757 height 32
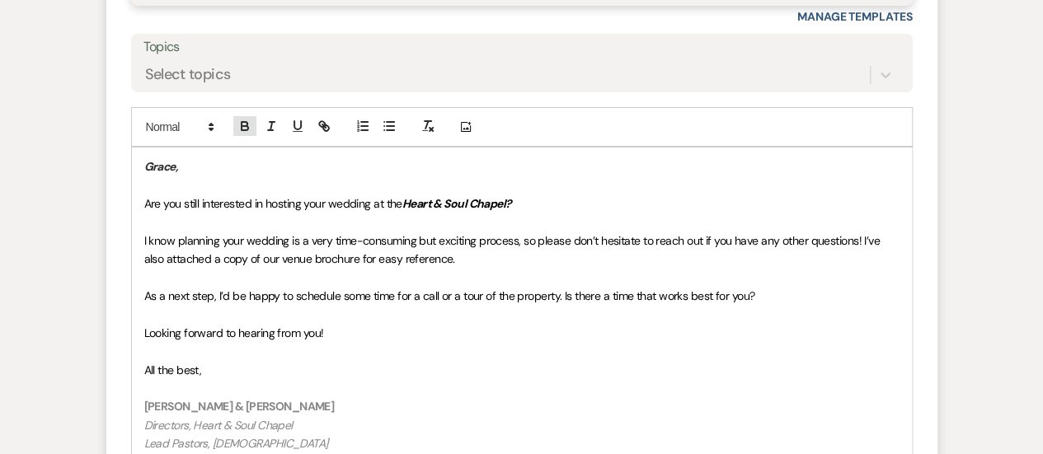
scroll to position [3036, 0]
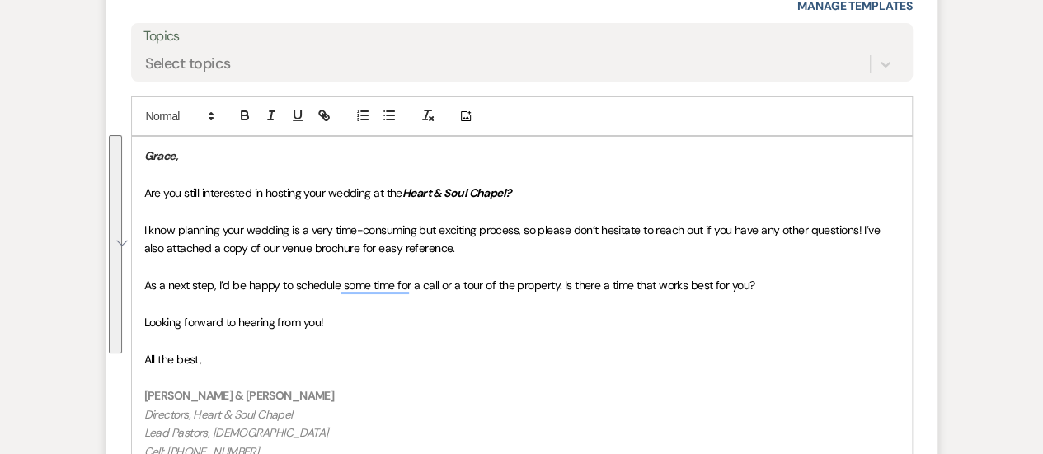
drag, startPoint x: 205, startPoint y: 360, endPoint x: 119, endPoint y: 142, distance: 234.8
click at [119, 142] on form "Reply X Draft saved! Recipients* Event Contacts ( Grace ) Insert Template -- Co…" at bounding box center [521, 308] width 831 height 1012
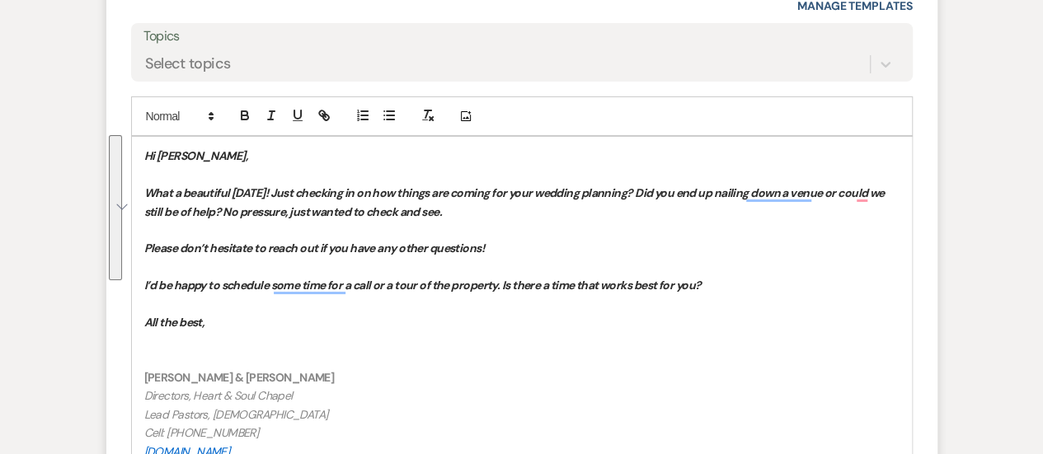
drag, startPoint x: 209, startPoint y: 323, endPoint x: 137, endPoint y: 195, distance: 147.7
click at [242, 115] on icon "button" at bounding box center [245, 117] width 7 height 4
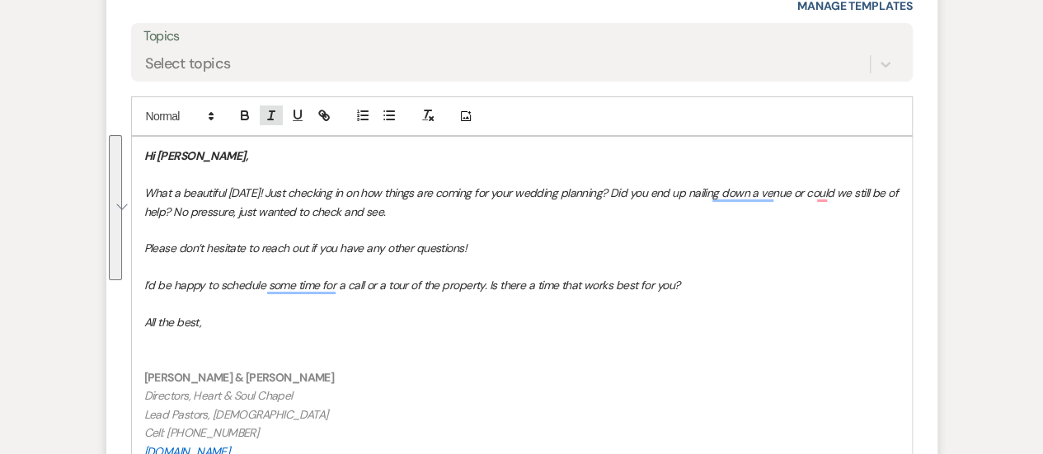
click at [271, 111] on line "button" at bounding box center [272, 115] width 2 height 8
click at [224, 259] on p "To enrich screen reader interactions, please activate Accessibility in Grammarl…" at bounding box center [521, 267] width 755 height 18
click at [186, 351] on p "To enrich screen reader interactions, please activate Accessibility in Grammarl…" at bounding box center [521, 360] width 755 height 18
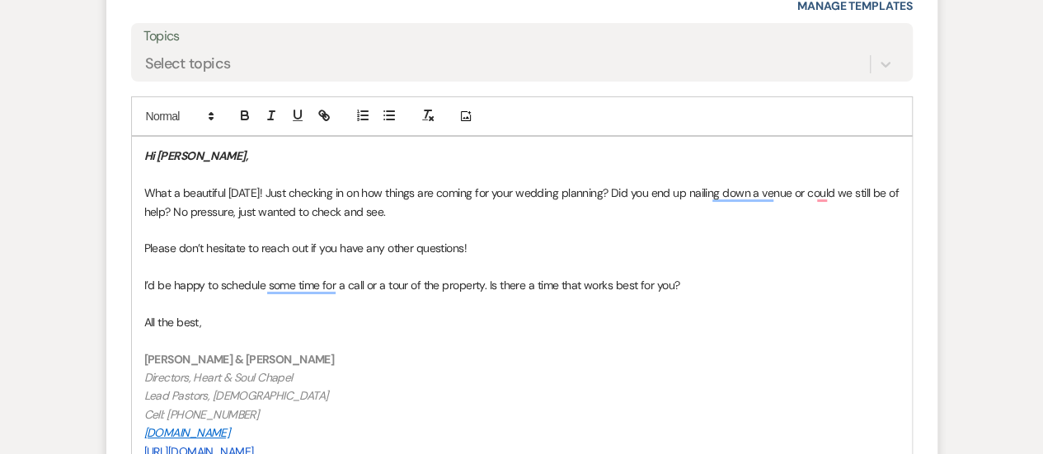
click at [224, 170] on p "To enrich screen reader interactions, please activate Accessibility in Grammarl…" at bounding box center [521, 175] width 755 height 18
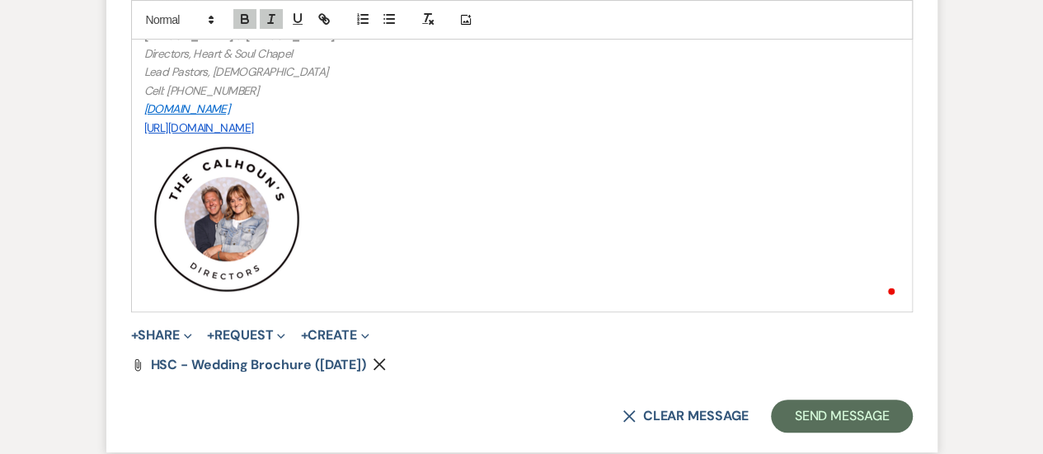
scroll to position [3362, 0]
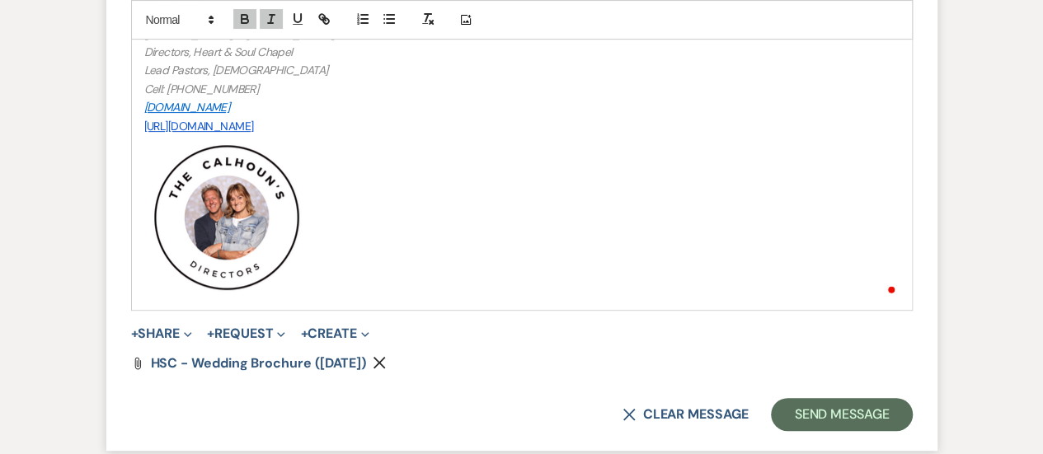
click at [386, 365] on use "button" at bounding box center [380, 363] width 12 height 12
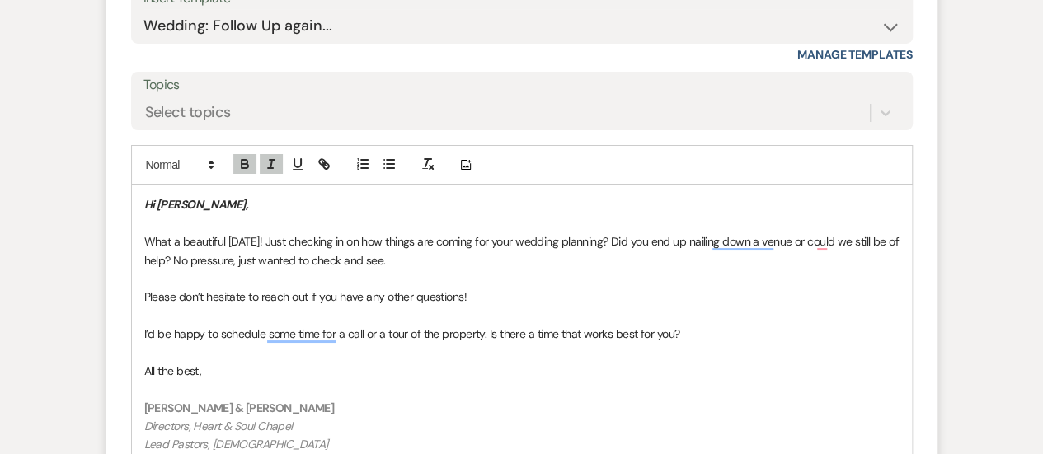
scroll to position [2991, 0]
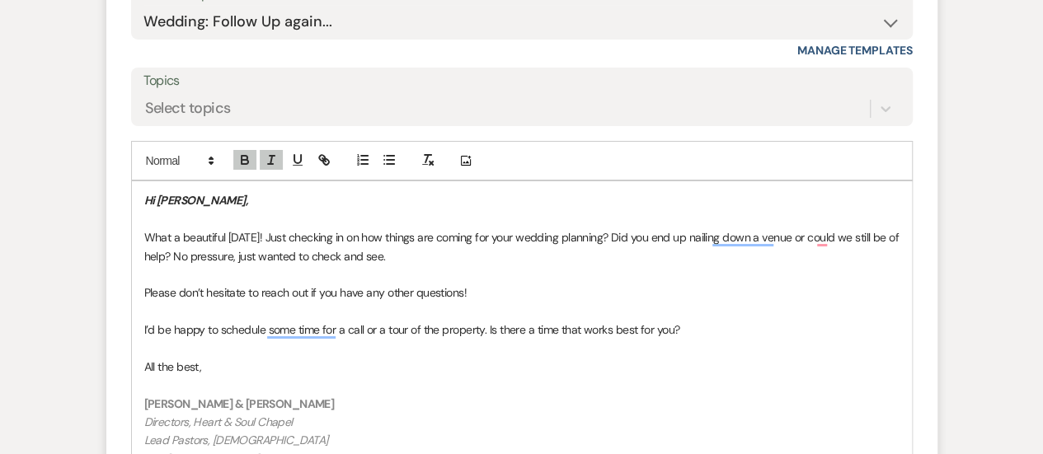
click at [758, 246] on p "What a beautiful [DATE]! Just checking in on how things are coming for your wed…" at bounding box center [521, 246] width 755 height 37
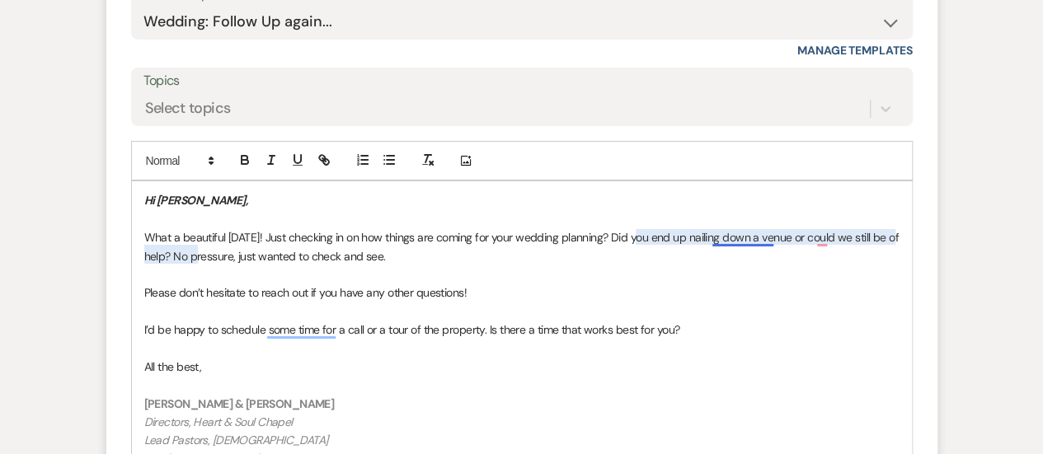
click at [769, 237] on p "What a beautiful [DATE]! Just checking in on how things are coming for your wed…" at bounding box center [521, 246] width 755 height 37
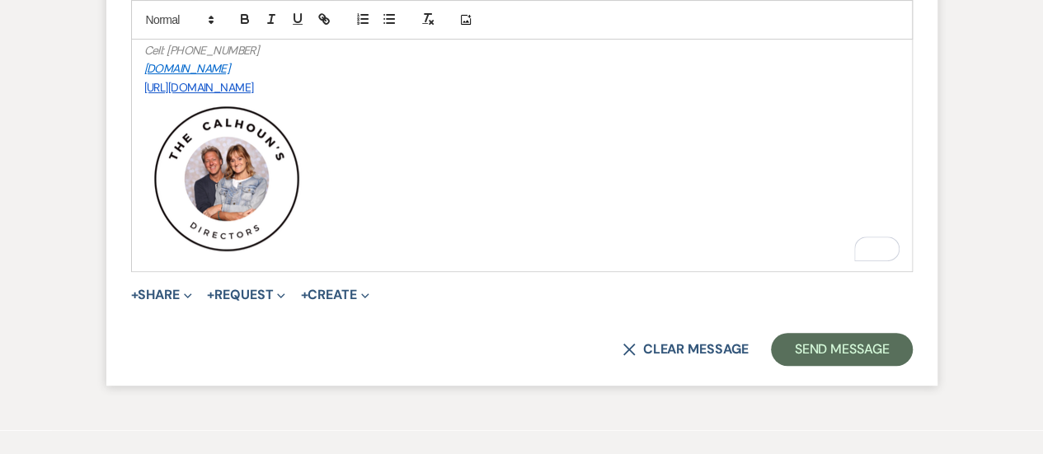
scroll to position [3443, 0]
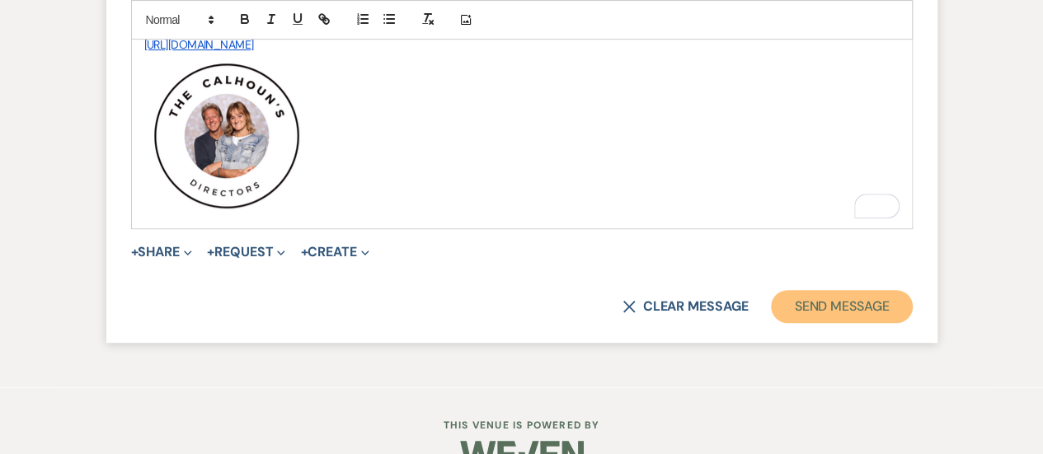
click at [821, 299] on button "Send Message" at bounding box center [841, 306] width 141 height 33
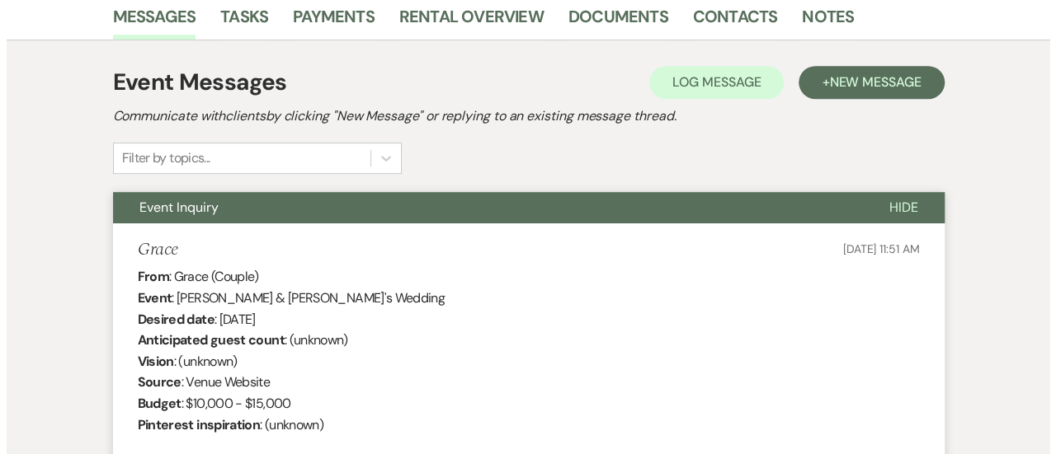
scroll to position [111, 0]
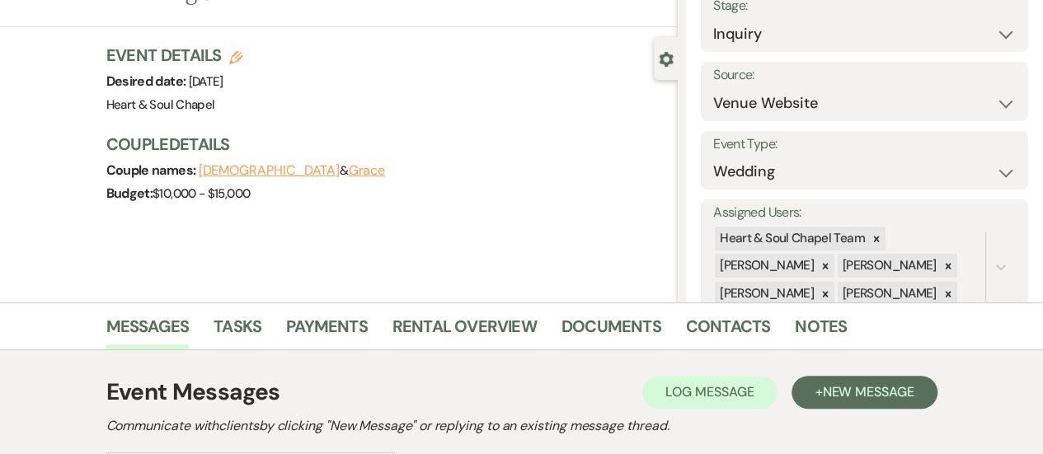
click at [349, 164] on button "Grace" at bounding box center [367, 170] width 37 height 13
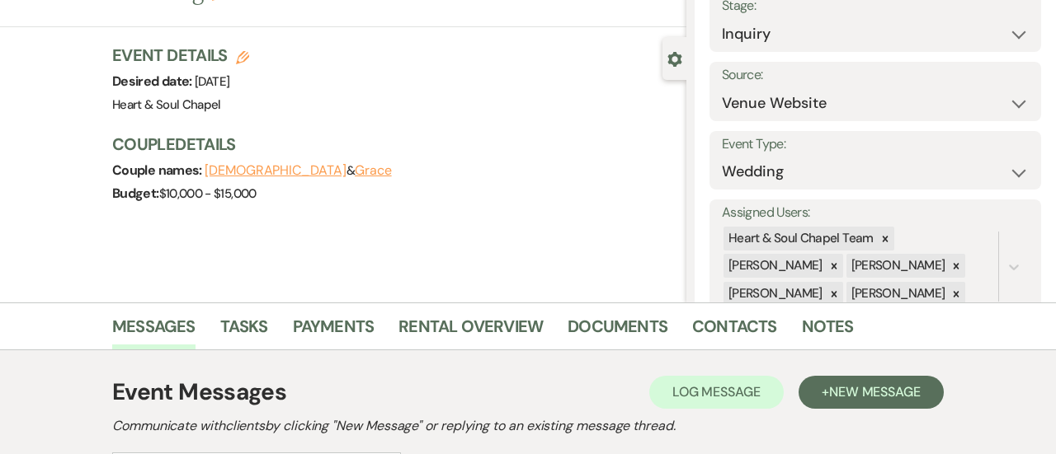
select select "1"
select select "text"
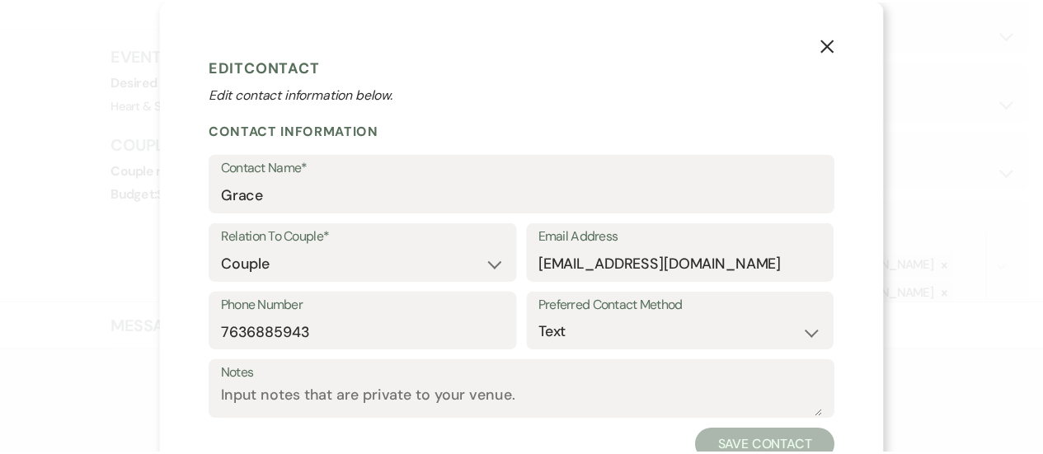
scroll to position [20, 0]
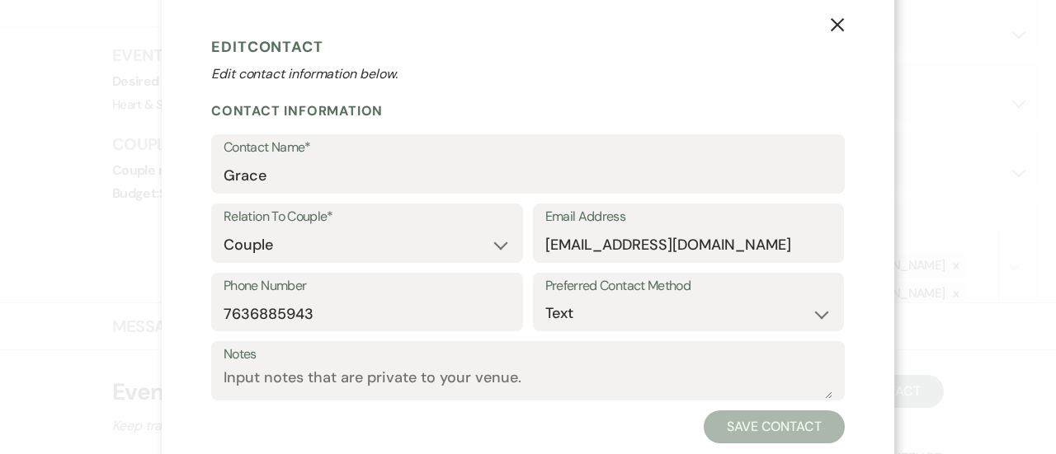
click at [831, 27] on use "button" at bounding box center [837, 24] width 13 height 13
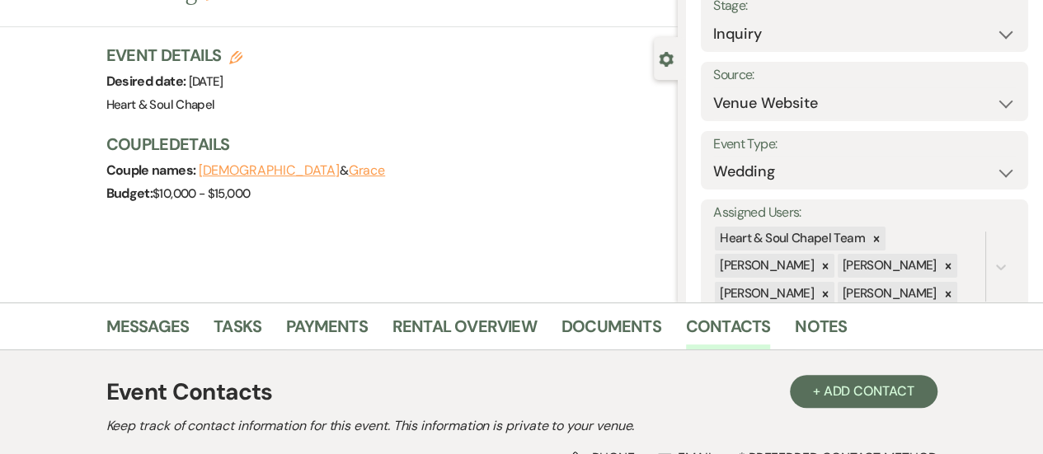
scroll to position [0, 0]
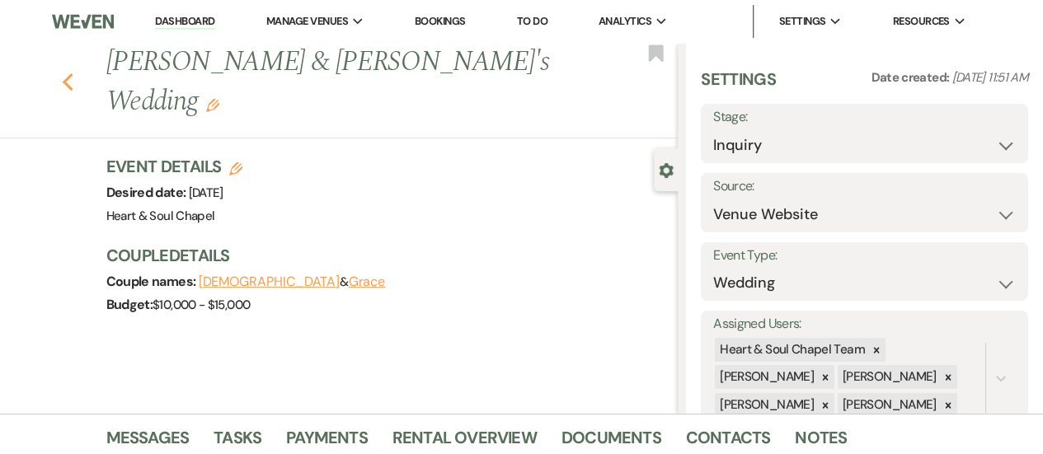
click at [74, 73] on icon "Previous" at bounding box center [68, 83] width 12 height 20
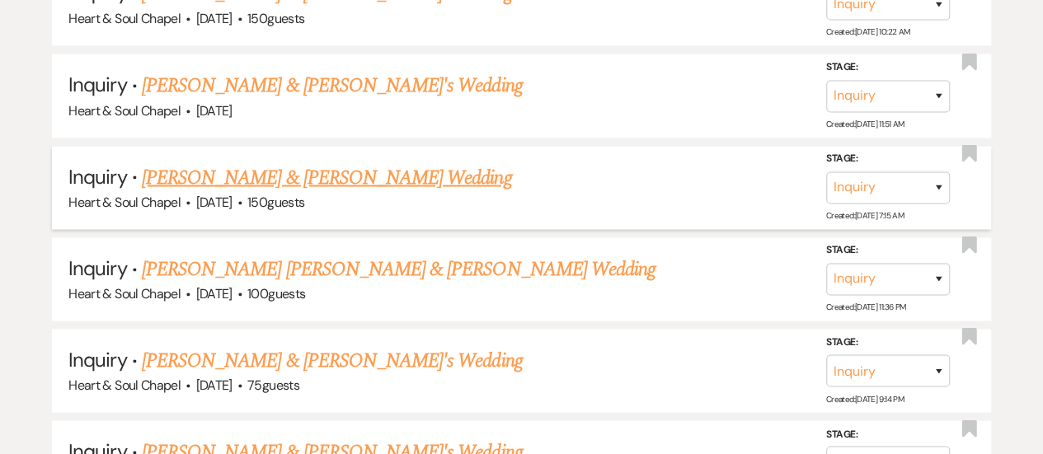
scroll to position [1518, 0]
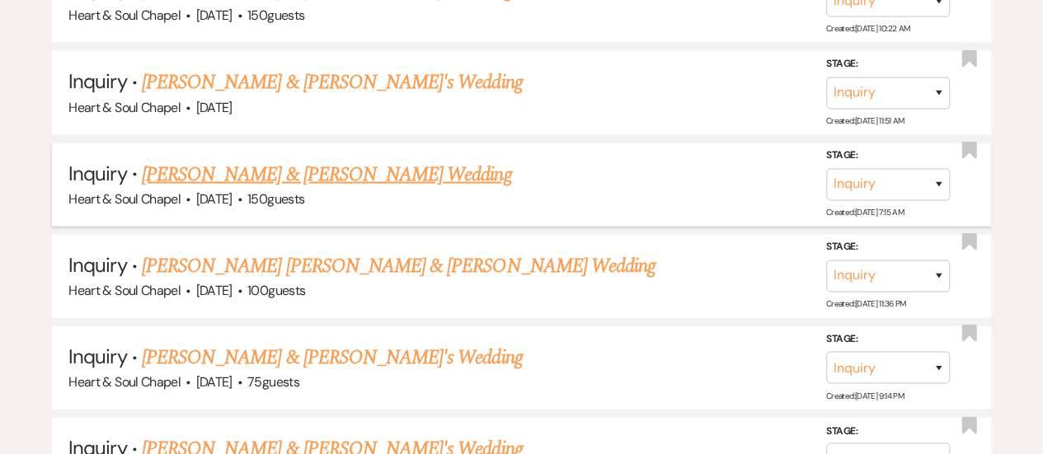
click at [371, 172] on link "[PERSON_NAME] & [PERSON_NAME] Wedding" at bounding box center [326, 174] width 369 height 30
select select "5"
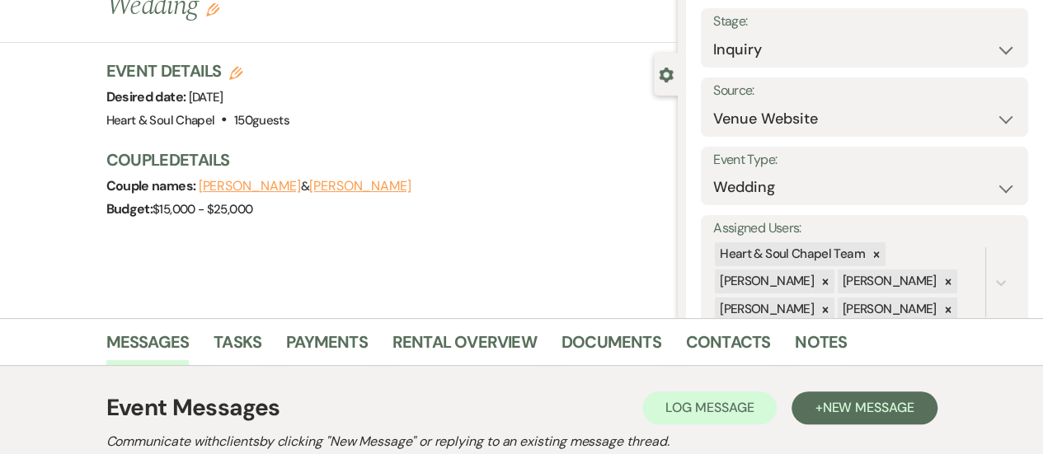
scroll to position [95, 0]
click at [329, 181] on button "[PERSON_NAME]" at bounding box center [360, 187] width 102 height 13
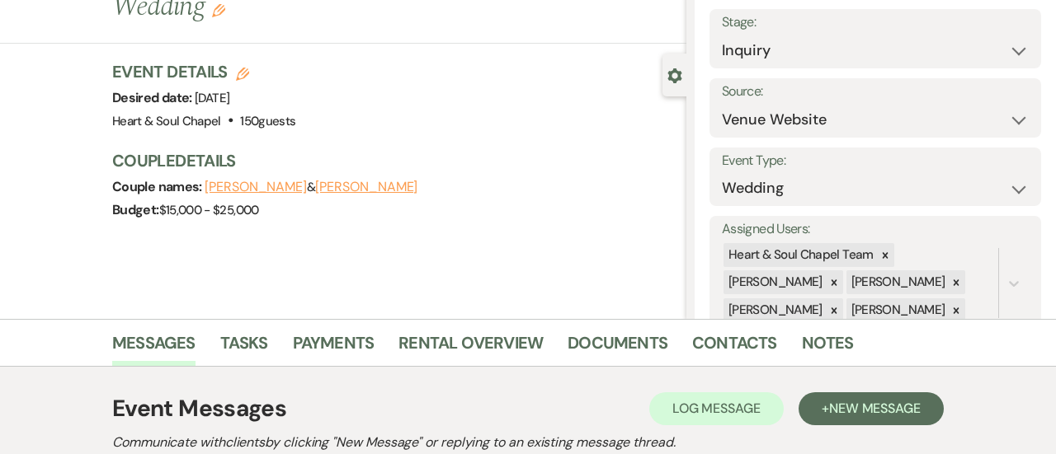
select select "1"
select select "email"
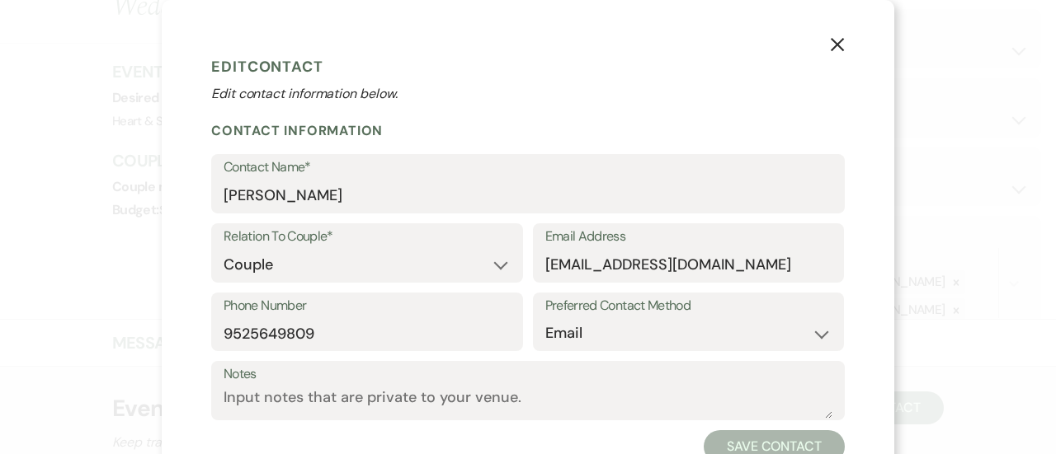
click at [831, 48] on use "button" at bounding box center [837, 44] width 13 height 13
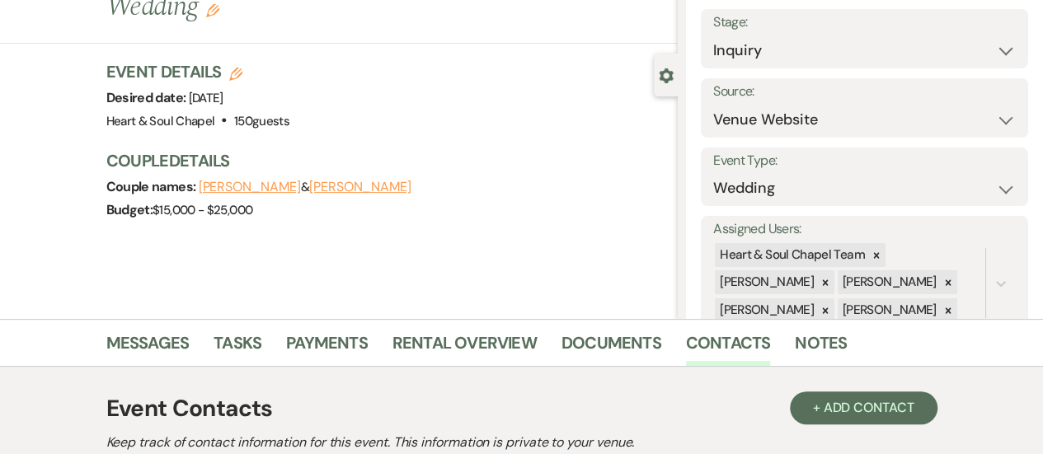
click at [235, 181] on button "[PERSON_NAME]" at bounding box center [250, 187] width 102 height 13
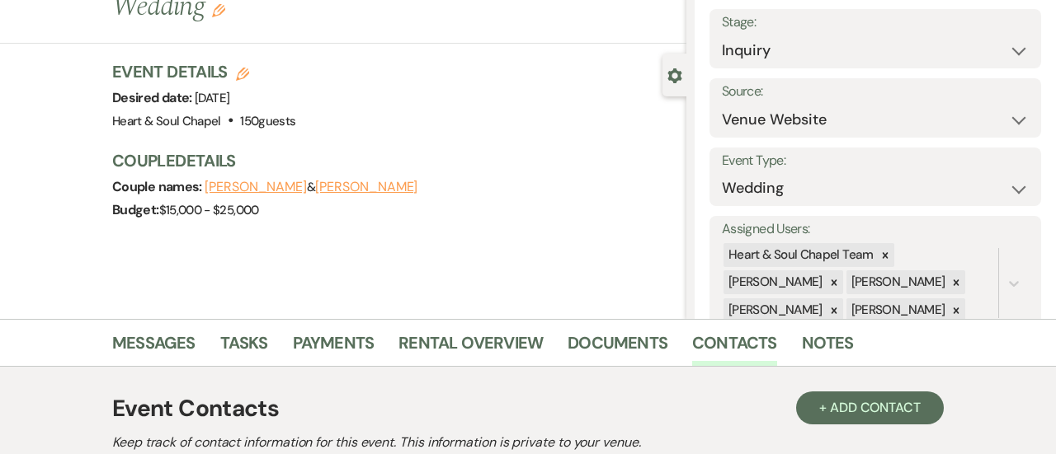
select select "1"
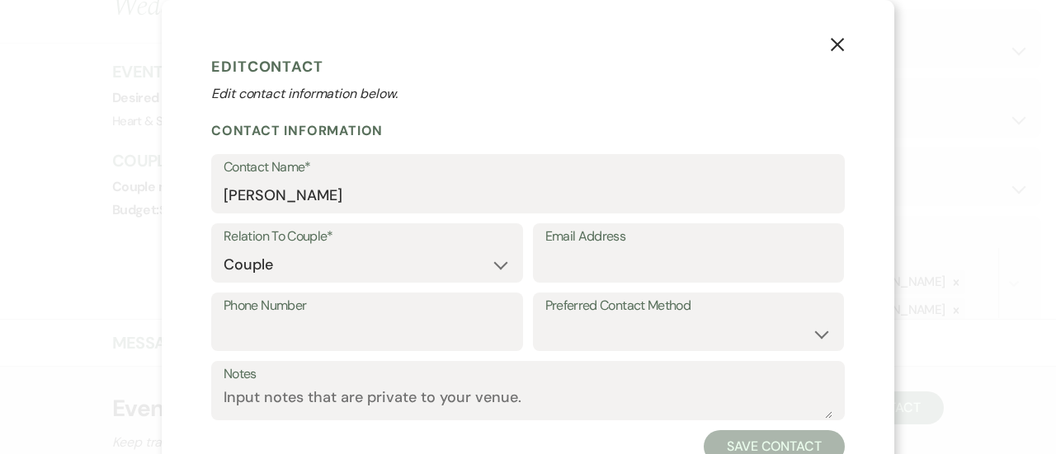
click at [831, 45] on use "button" at bounding box center [837, 44] width 13 height 13
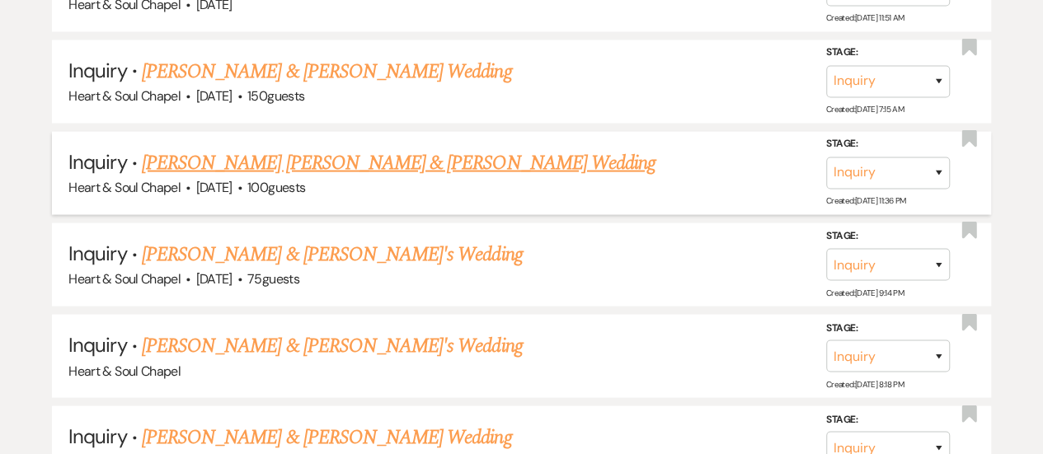
scroll to position [1621, 0]
click at [360, 153] on link "[PERSON_NAME] [PERSON_NAME] & [PERSON_NAME] Wedding" at bounding box center [399, 163] width 514 height 30
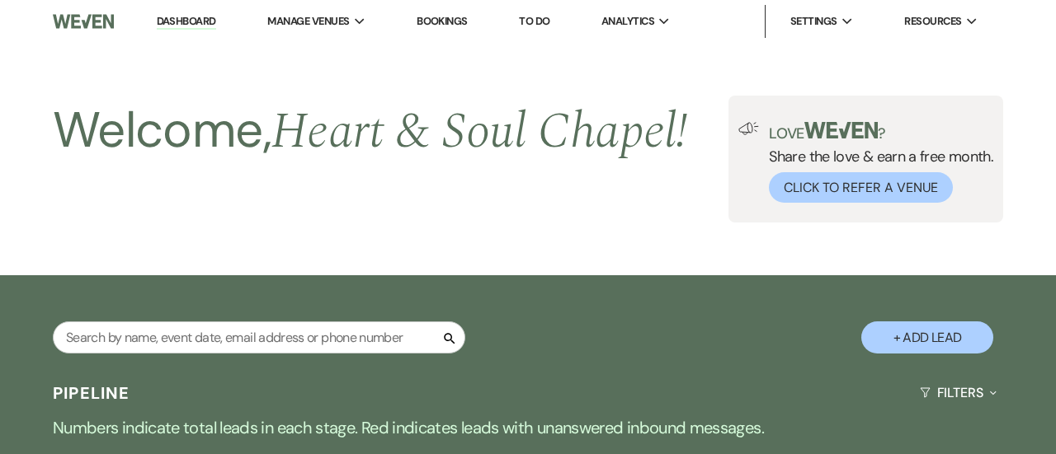
select select "5"
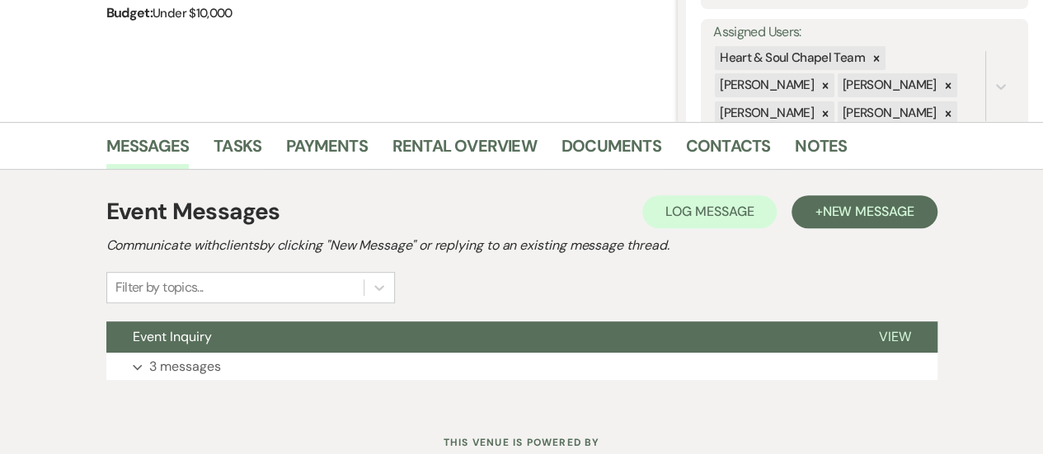
scroll to position [348, 0]
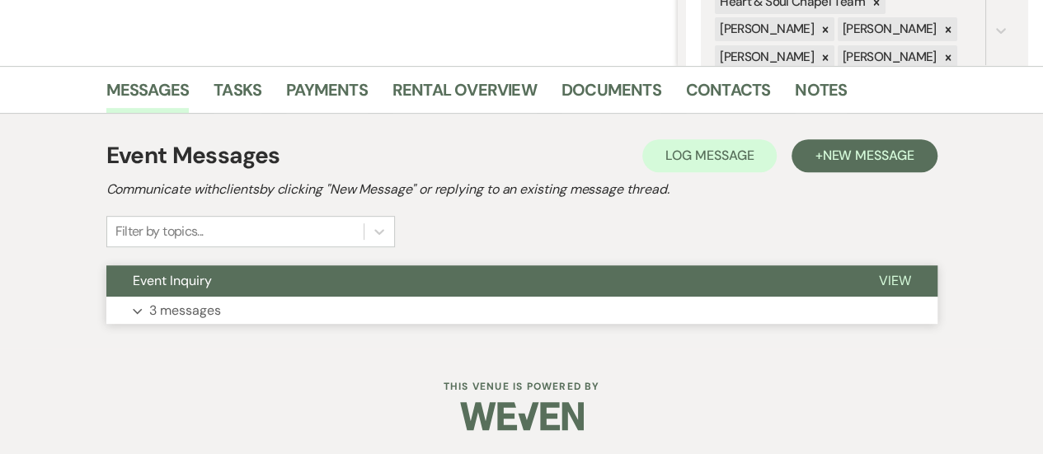
click at [340, 300] on button "Expand 3 messages" at bounding box center [521, 311] width 831 height 28
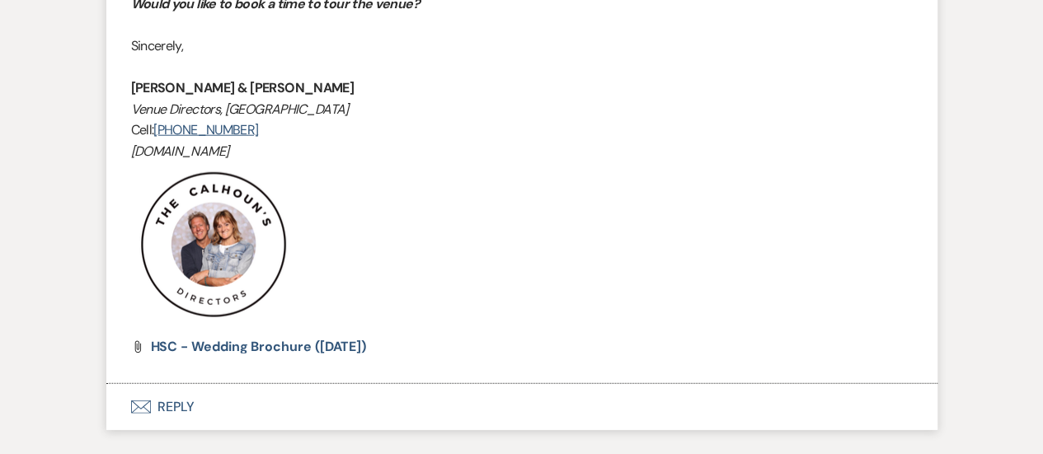
scroll to position [2067, 0]
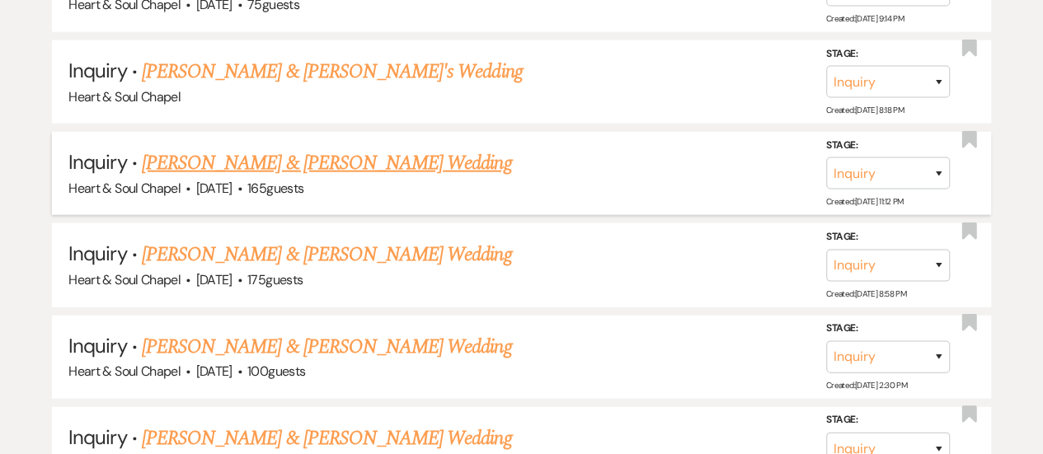
scroll to position [1890, 0]
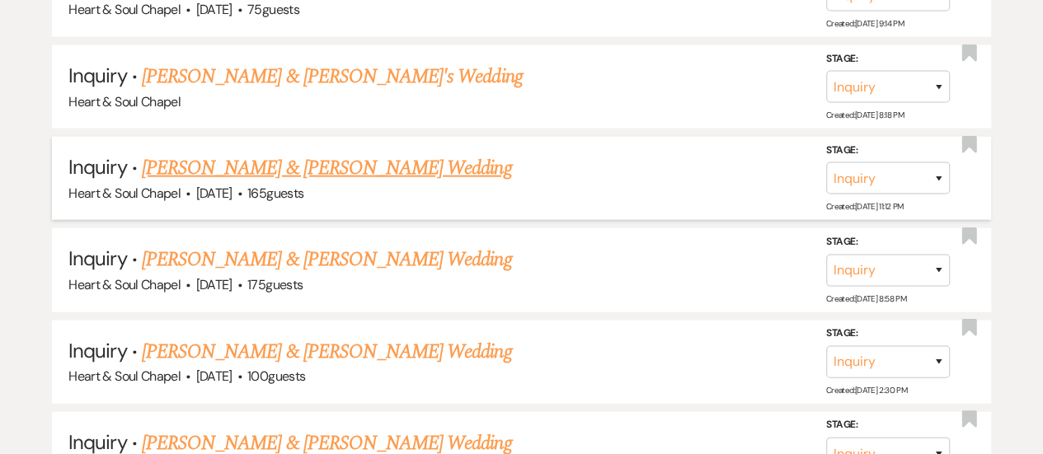
click at [300, 165] on link "[PERSON_NAME] & [PERSON_NAME] Wedding" at bounding box center [326, 168] width 369 height 30
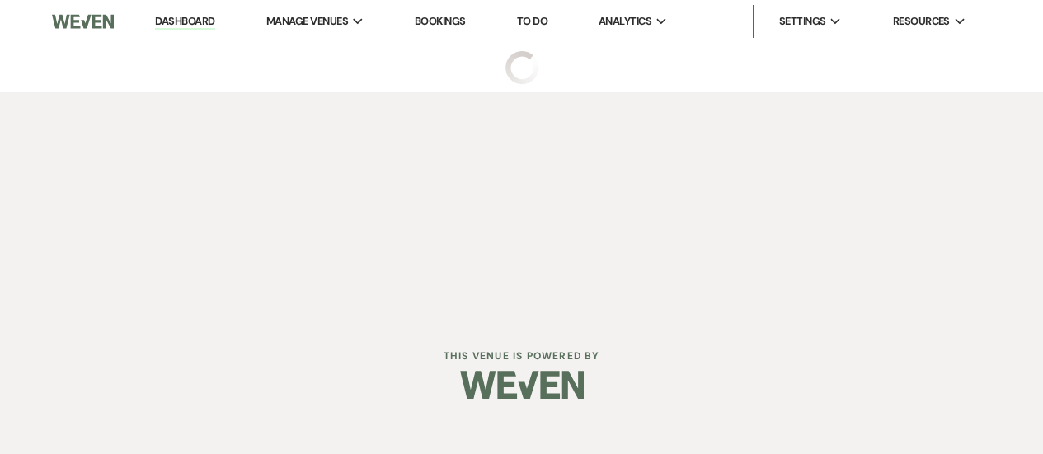
select select "5"
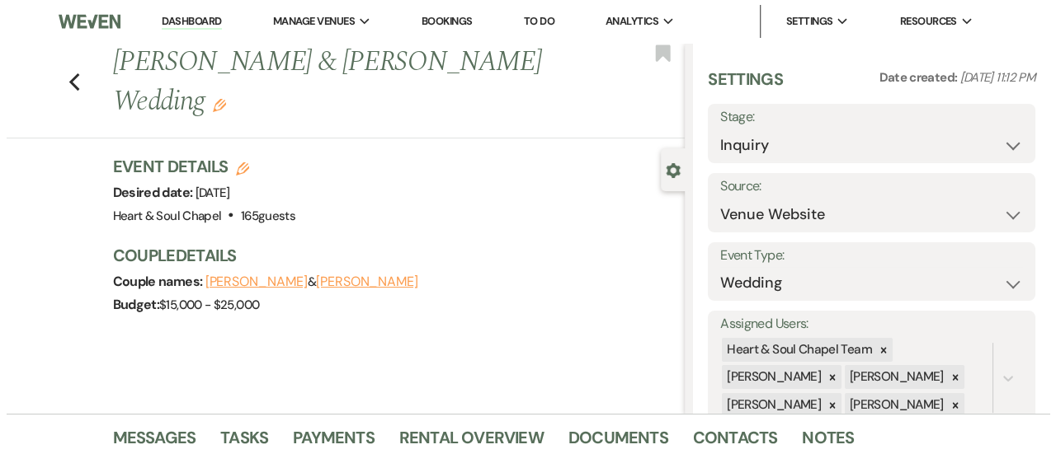
scroll to position [87, 0]
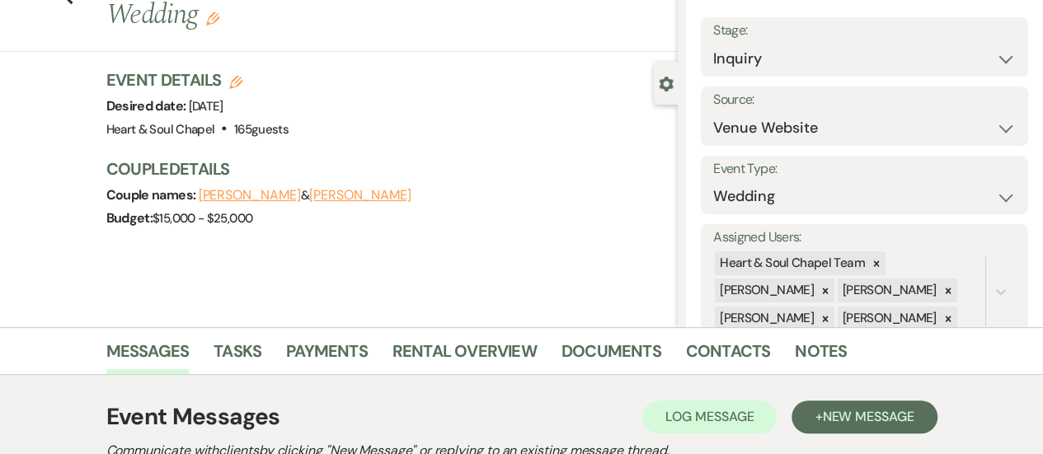
click at [342, 189] on button "[PERSON_NAME]" at bounding box center [360, 195] width 102 height 13
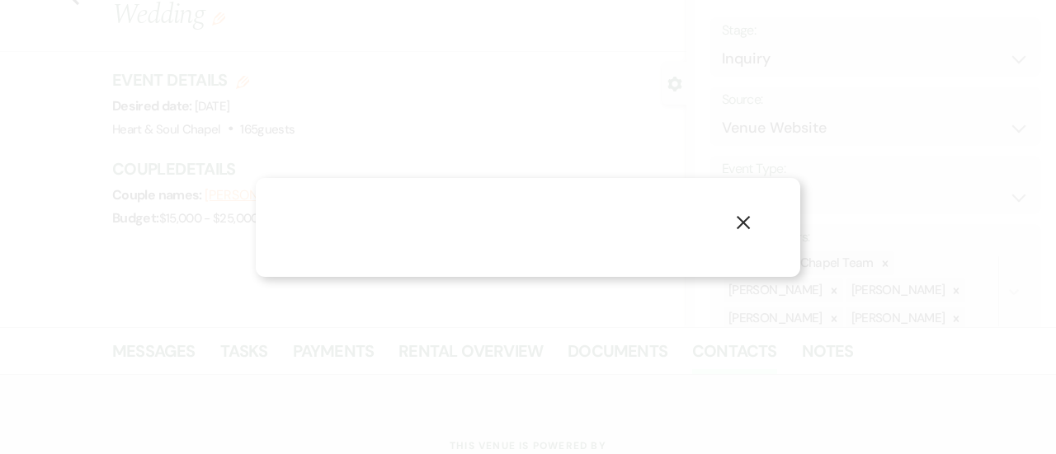
select select "1"
select select "email"
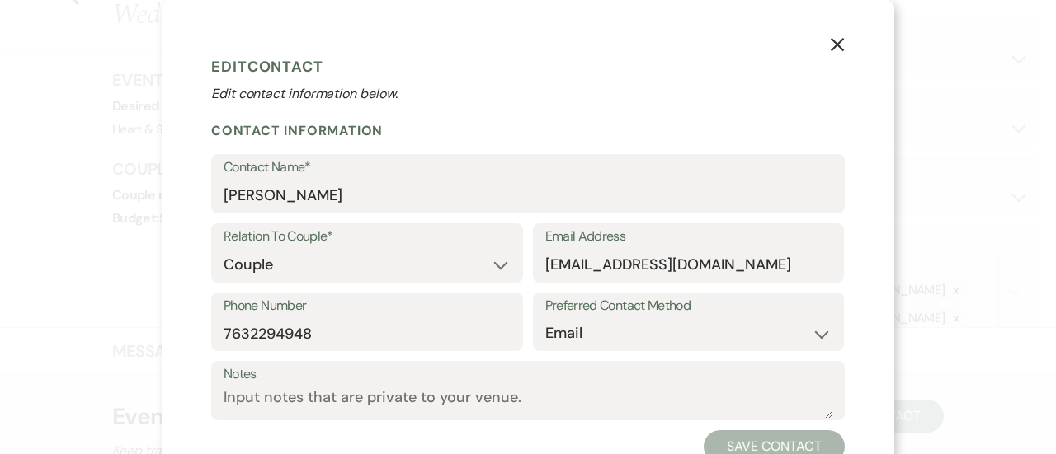
click at [834, 42] on use "button" at bounding box center [837, 44] width 13 height 13
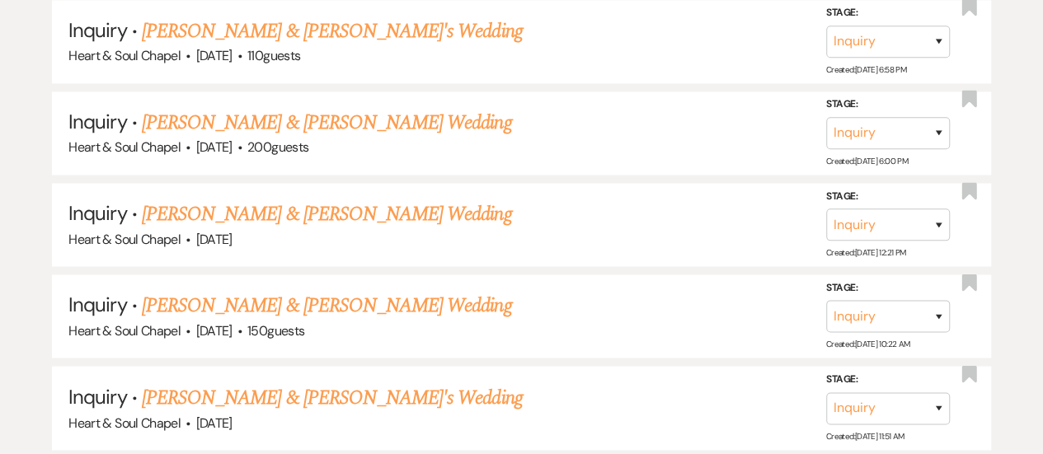
scroll to position [1199, 0]
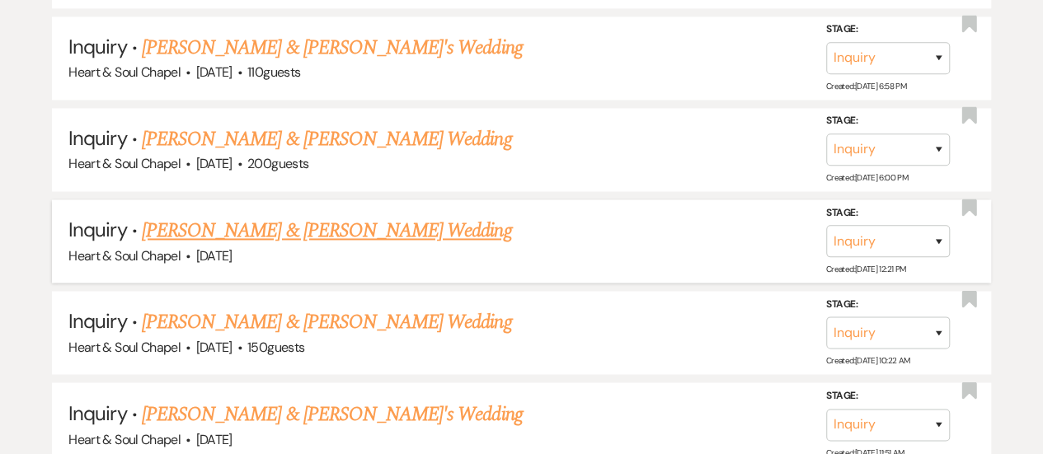
click at [305, 227] on link "[PERSON_NAME] & [PERSON_NAME] Wedding" at bounding box center [326, 231] width 369 height 30
select select "5"
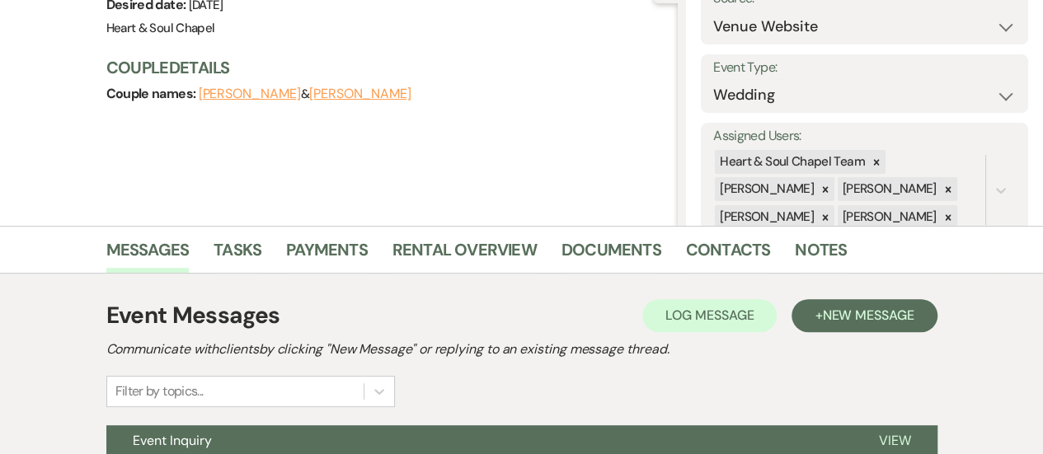
scroll to position [186, 0]
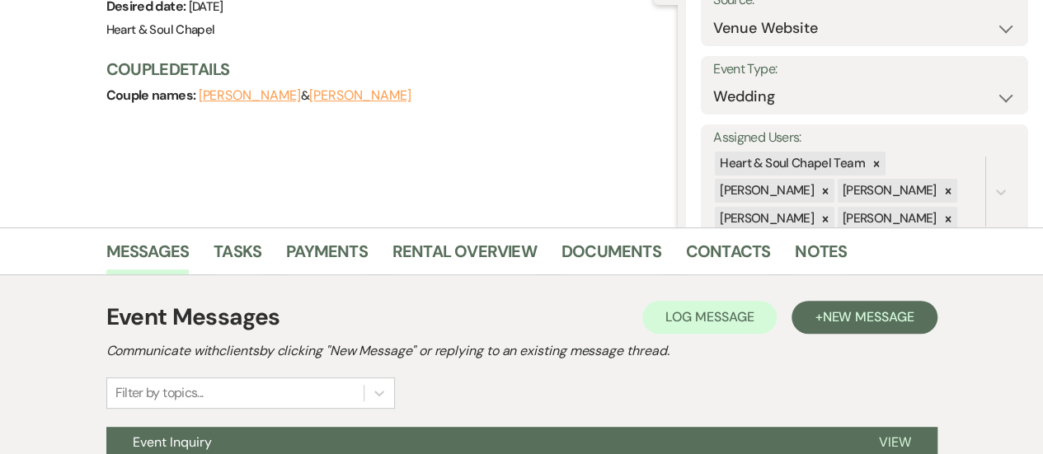
click at [350, 90] on button "[PERSON_NAME]" at bounding box center [360, 95] width 102 height 13
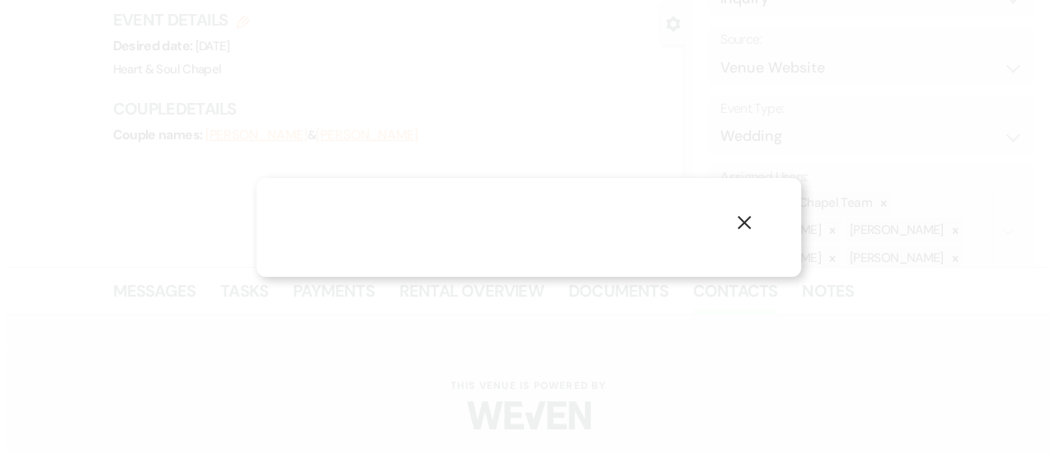
scroll to position [145, 0]
select select "1"
select select "email"
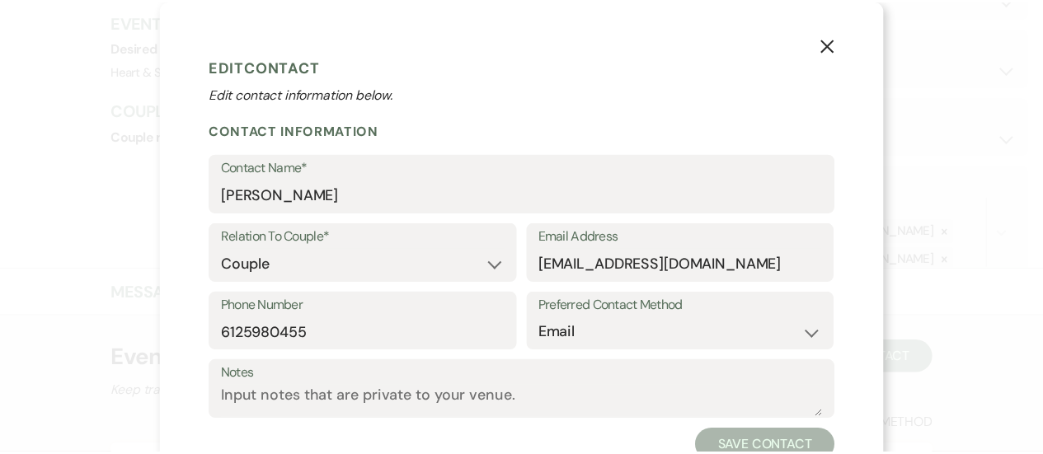
scroll to position [186, 0]
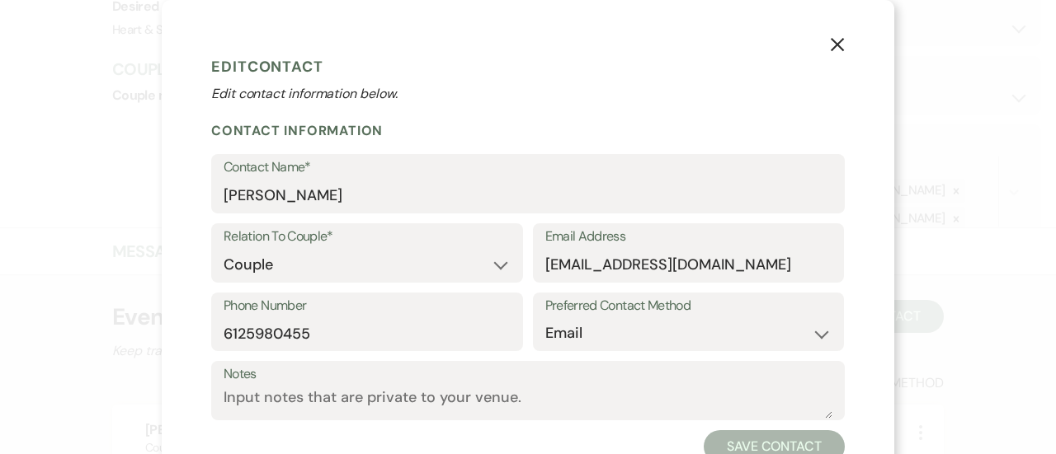
click at [831, 47] on icon "X" at bounding box center [837, 44] width 15 height 15
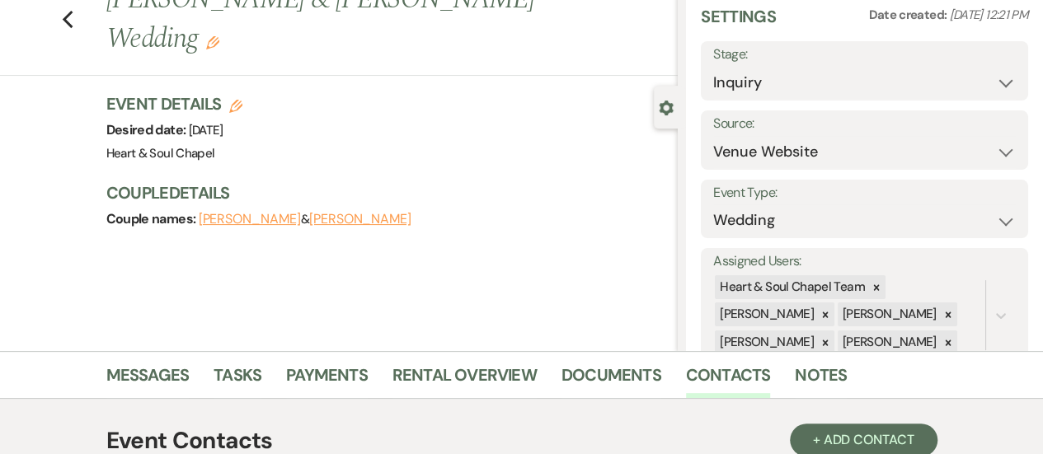
scroll to position [0, 0]
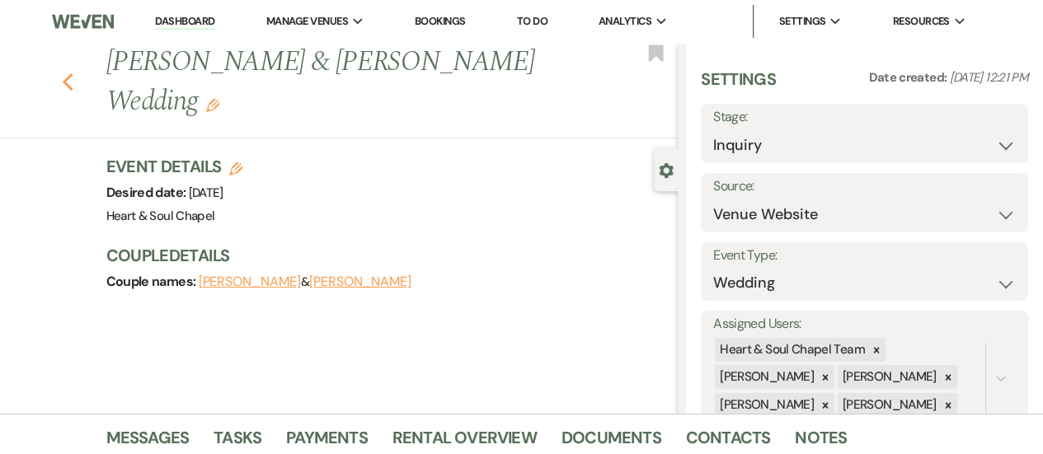
click at [74, 82] on icon "Previous" at bounding box center [68, 83] width 12 height 20
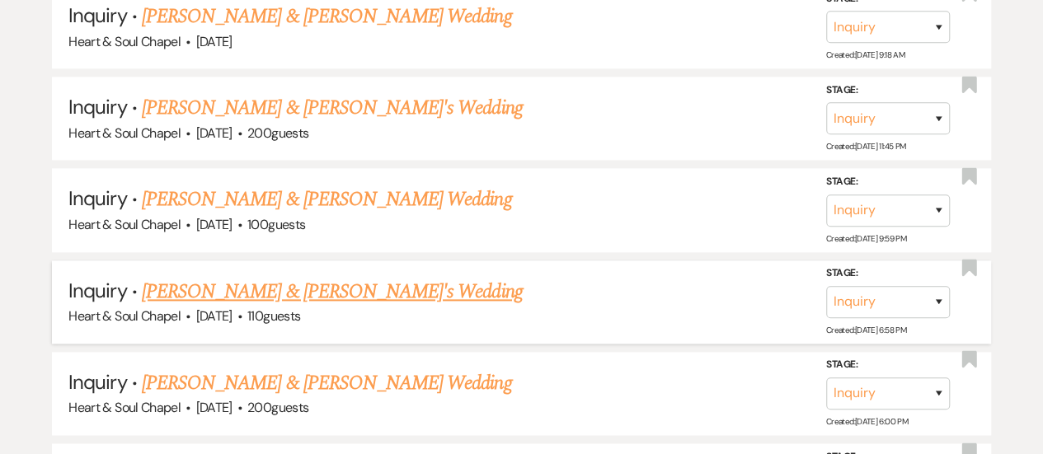
scroll to position [887, 0]
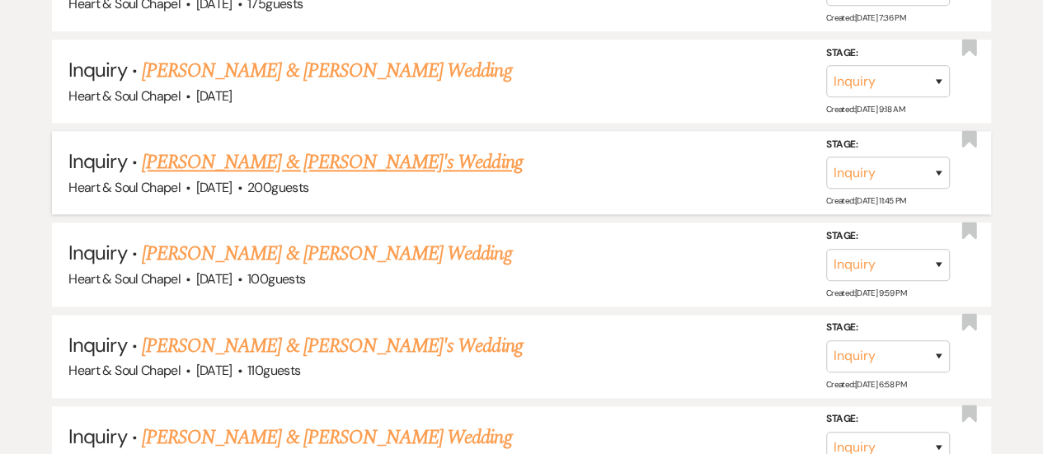
click at [327, 157] on link "[PERSON_NAME] & [PERSON_NAME]'s Wedding" at bounding box center [332, 163] width 381 height 30
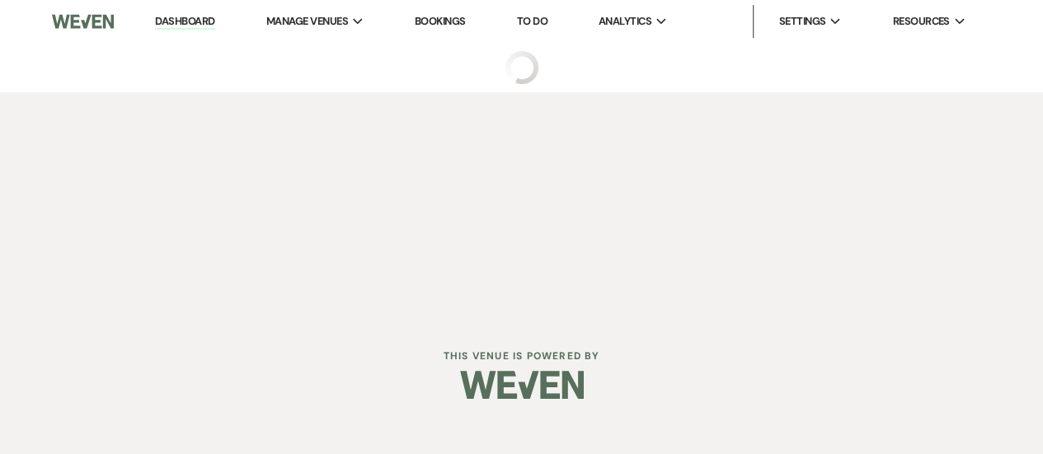
select select "5"
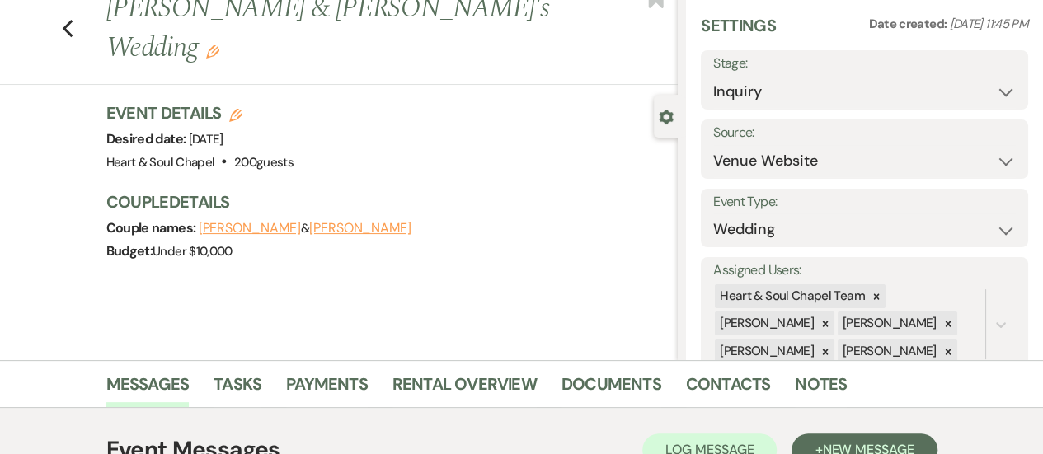
scroll to position [36, 0]
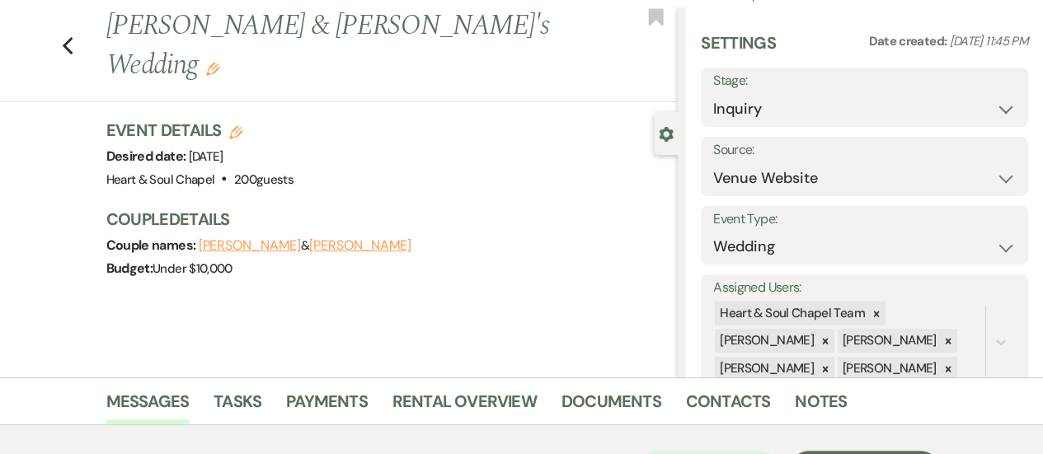
click at [309, 239] on button "[PERSON_NAME]" at bounding box center [360, 245] width 102 height 13
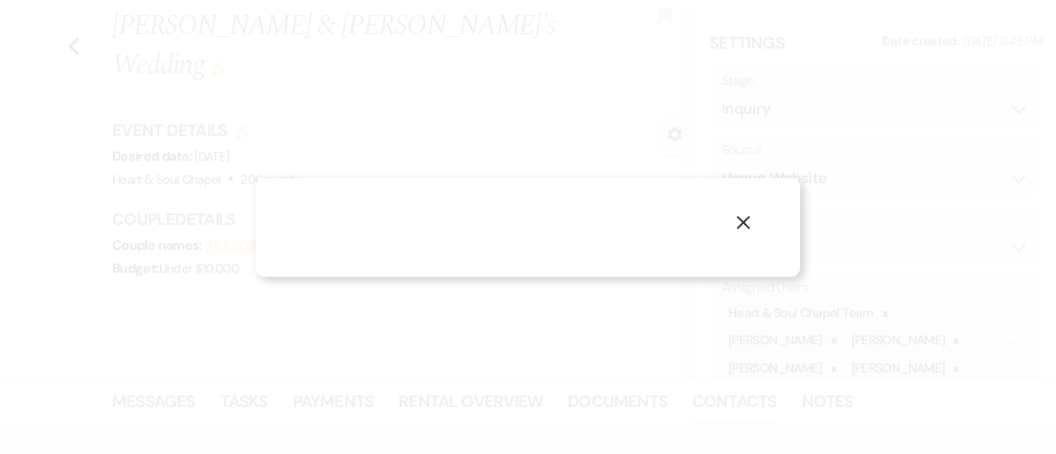
select select "1"
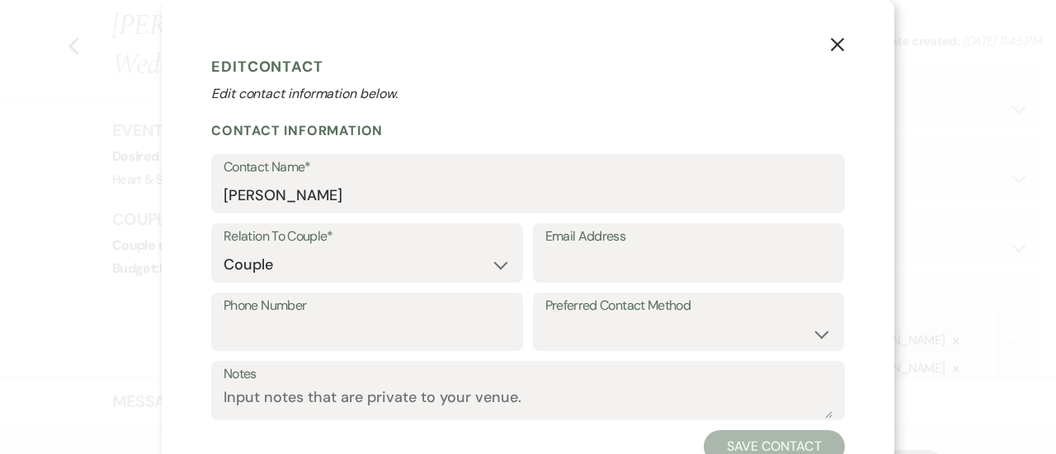
click at [830, 45] on icon "X" at bounding box center [837, 44] width 15 height 15
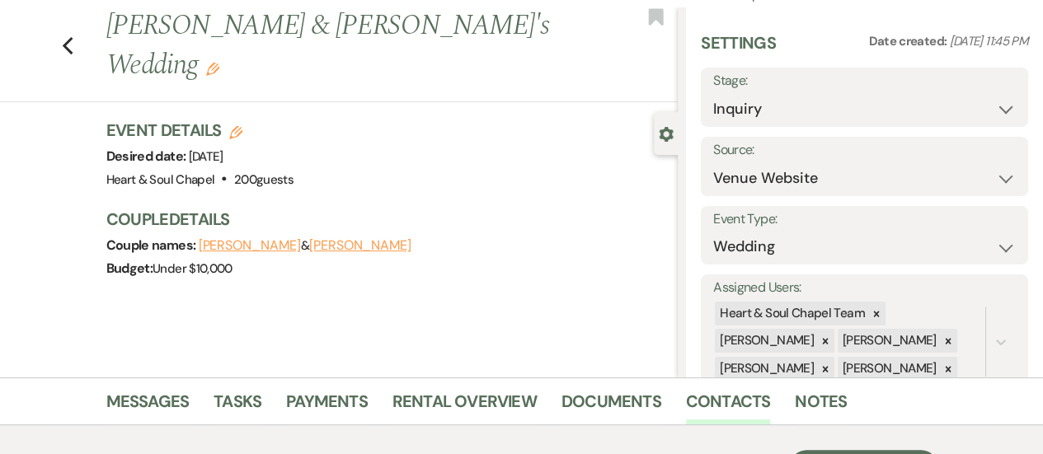
click at [224, 239] on button "[PERSON_NAME]" at bounding box center [250, 245] width 102 height 13
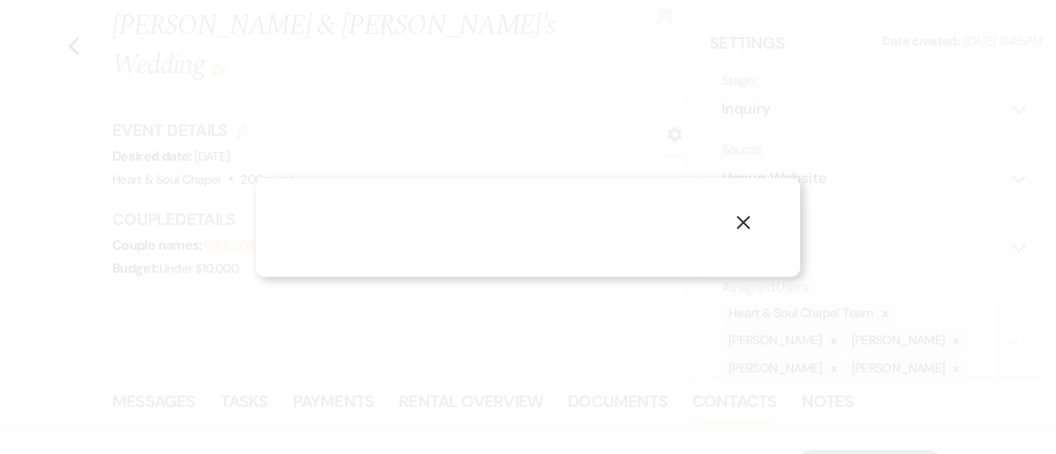
select select "1"
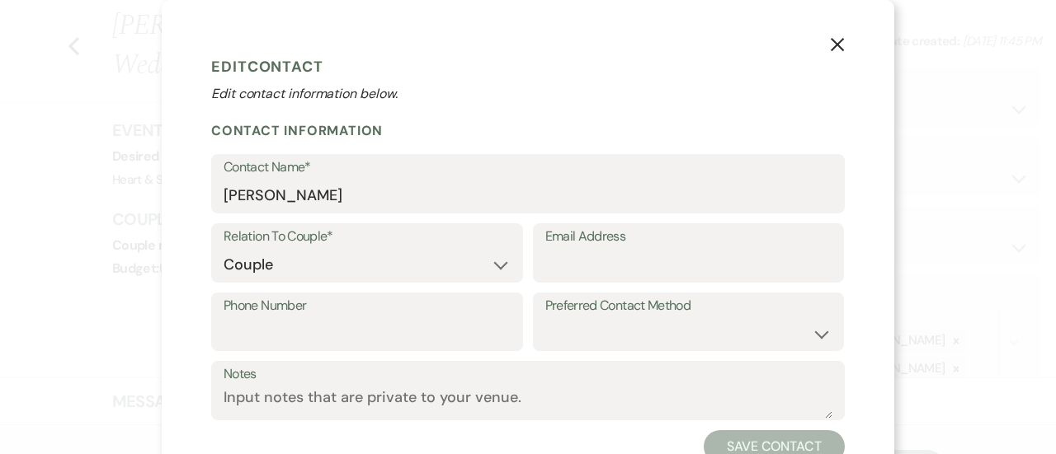
click at [833, 41] on icon "X" at bounding box center [837, 44] width 15 height 15
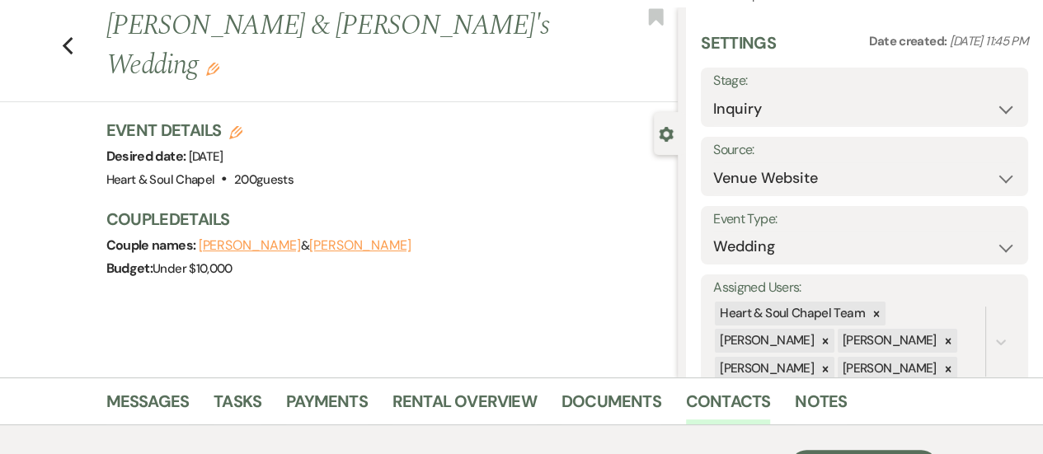
click at [309, 239] on button "[PERSON_NAME]" at bounding box center [360, 245] width 102 height 13
select select "1"
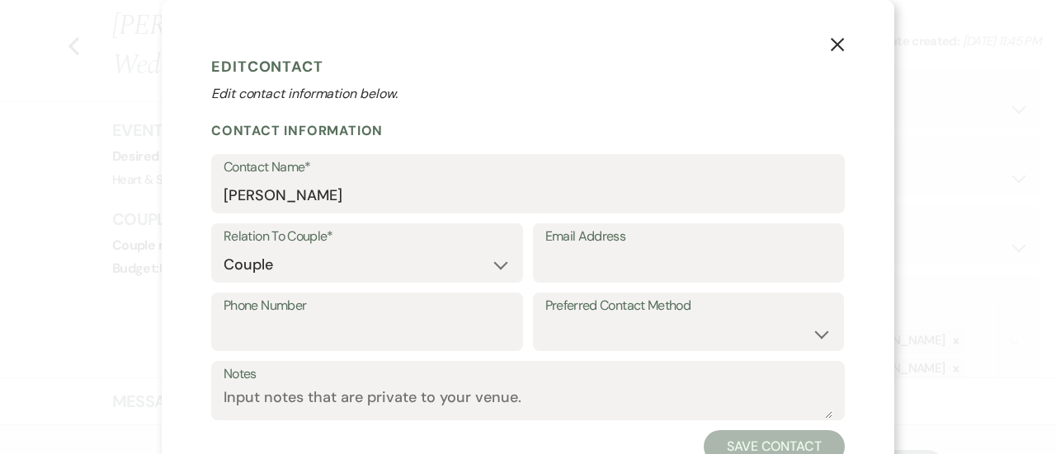
click at [843, 40] on div "X Edit Contact Edit contact information below. Contact Information Contact Name…" at bounding box center [528, 256] width 732 height 513
click at [830, 39] on icon "X" at bounding box center [837, 44] width 15 height 15
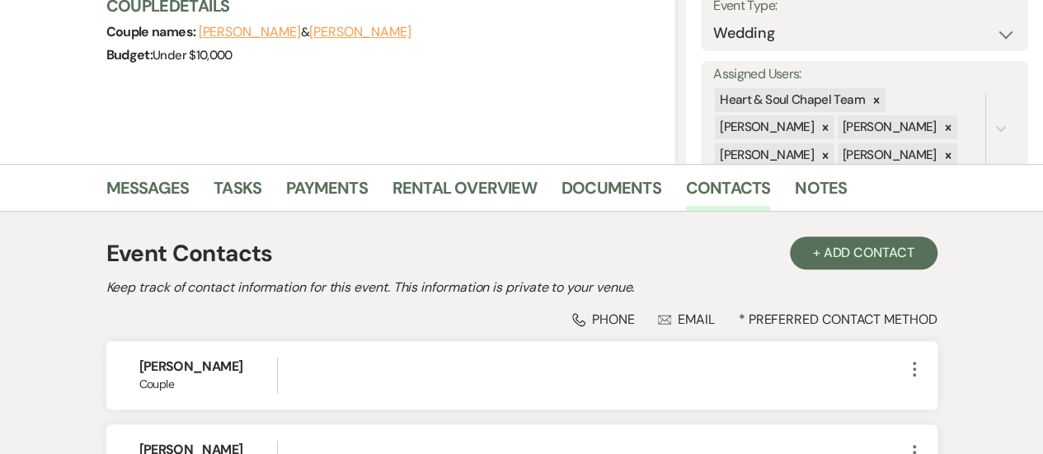
scroll to position [266, 0]
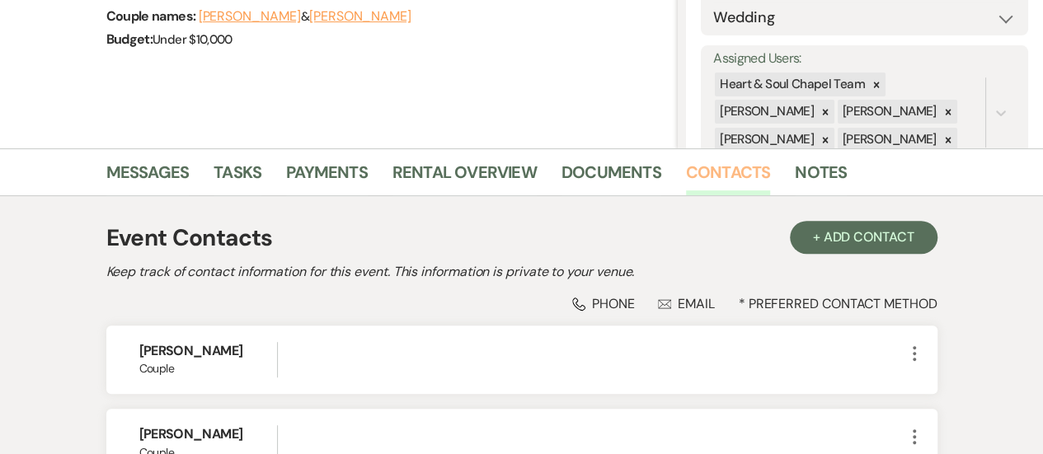
click at [696, 166] on link "Contacts" at bounding box center [728, 177] width 85 height 36
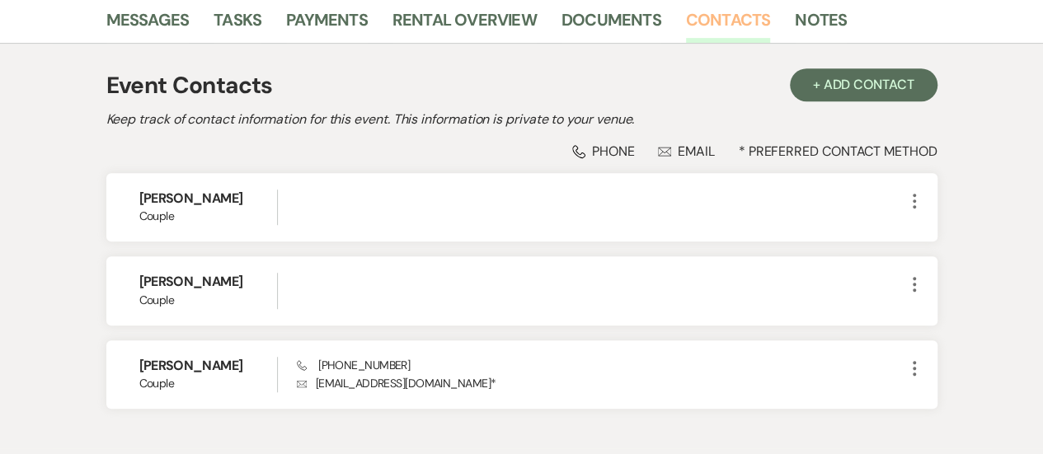
scroll to position [421, 0]
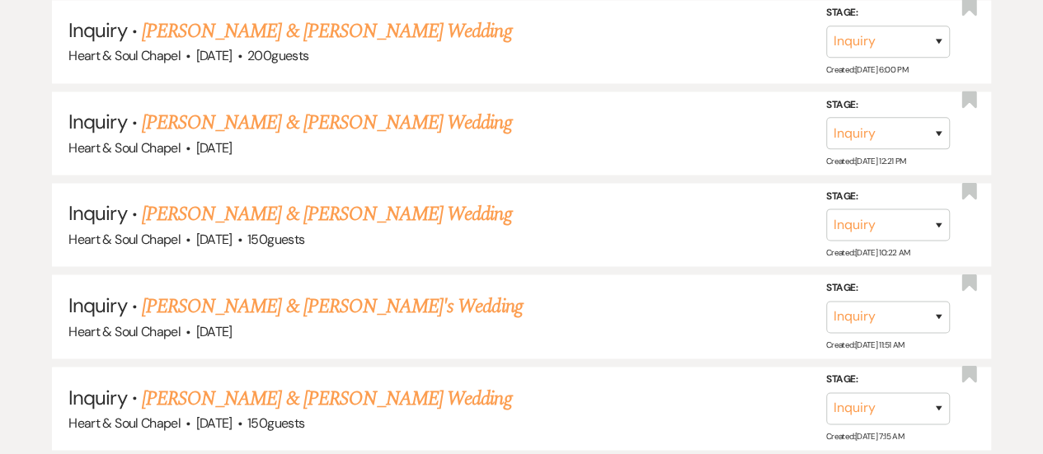
scroll to position [1292, 0]
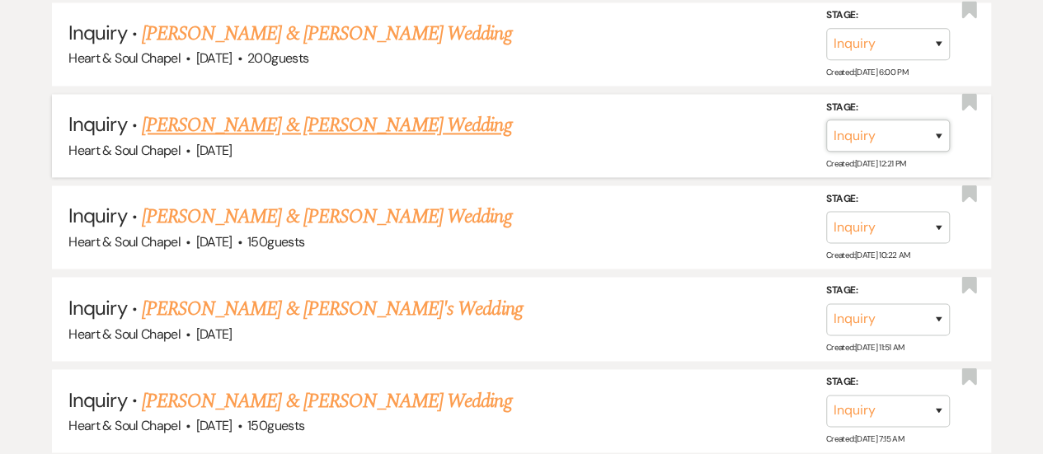
click at [887, 130] on select "Inquiry Follow Up Tour Requested Tour Confirmed Toured Proposal Sent Booked Lost" at bounding box center [888, 136] width 124 height 32
select select "8"
click at [826, 120] on select "Inquiry Follow Up Tour Requested Tour Confirmed Toured Proposal Sent Booked Lost" at bounding box center [888, 136] width 124 height 32
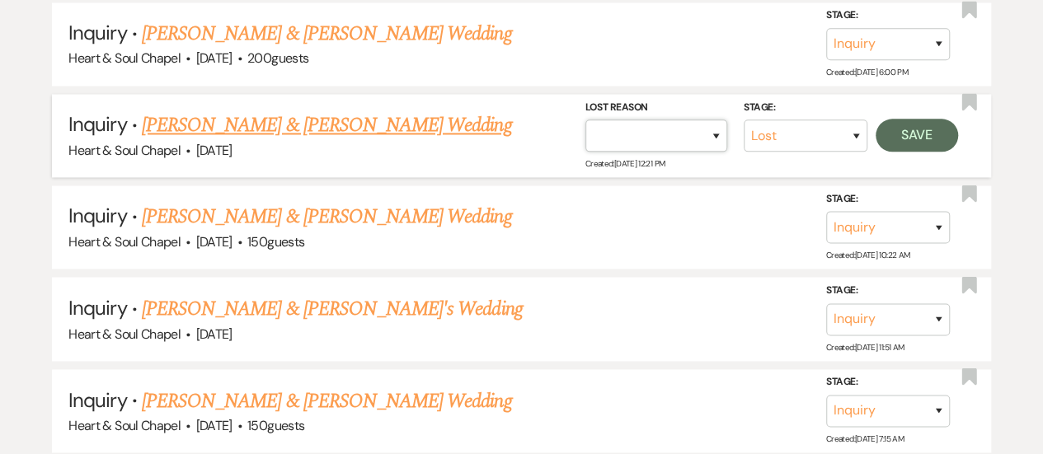
click at [689, 128] on select "Booked Elsewhere Budget Date Unavailable No Response Not a Good Match Capacity …" at bounding box center [657, 136] width 142 height 32
select select "6"
click at [586, 120] on select "Booked Elsewhere Budget Date Unavailable No Response Not a Good Match Capacity …" at bounding box center [657, 136] width 142 height 32
click at [911, 133] on button "Save" at bounding box center [917, 135] width 82 height 33
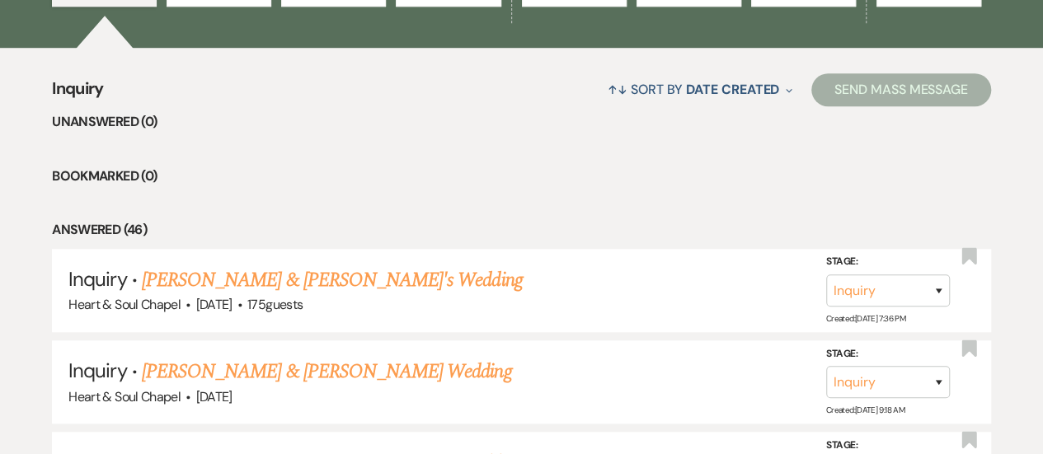
scroll to position [690, 0]
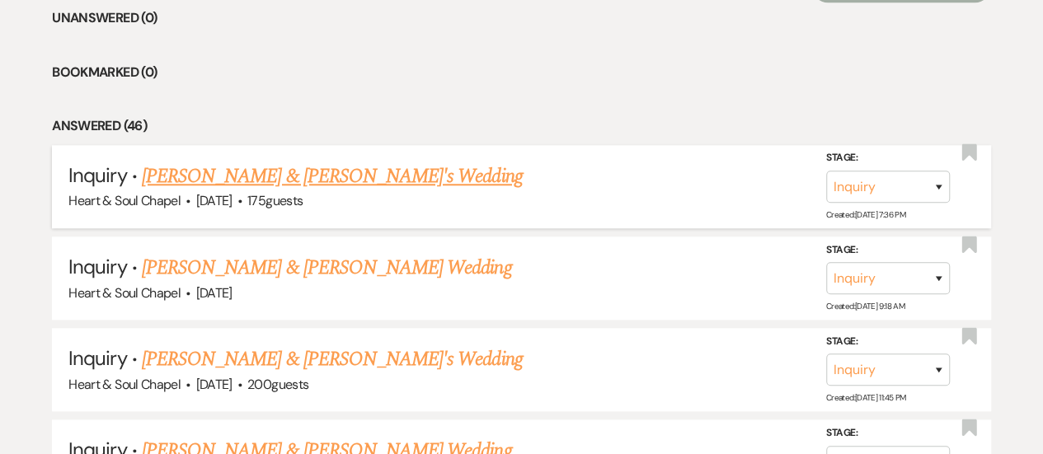
click at [257, 176] on link "[PERSON_NAME] & [PERSON_NAME]'s Wedding" at bounding box center [332, 177] width 381 height 30
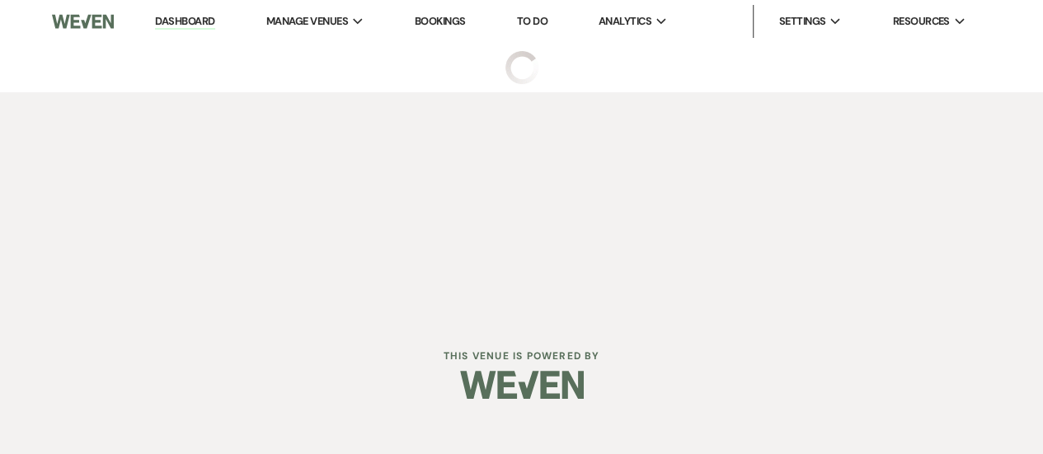
select select "5"
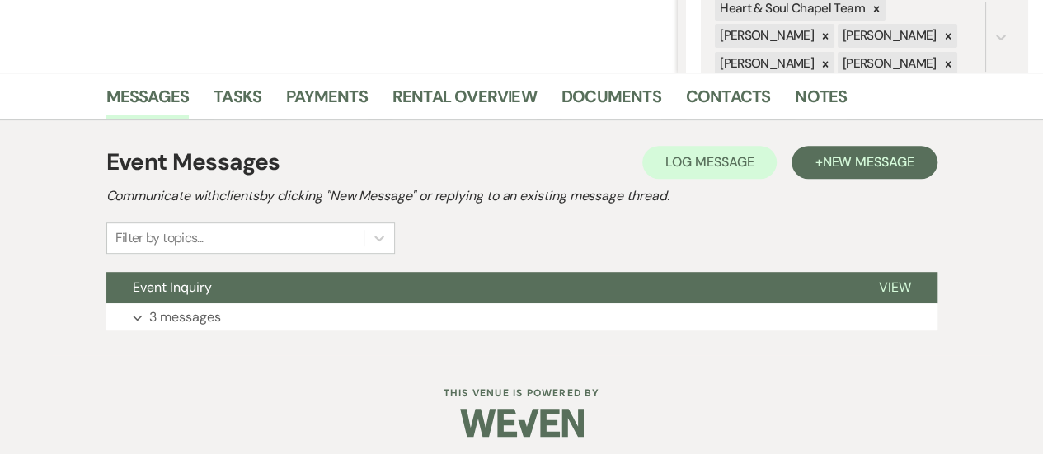
scroll to position [348, 0]
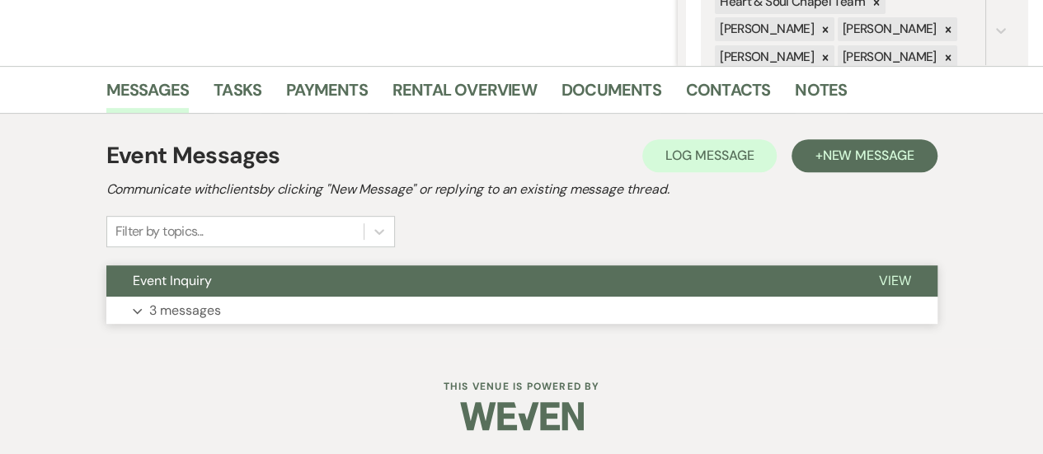
click at [293, 291] on button "Event Inquiry" at bounding box center [479, 281] width 746 height 31
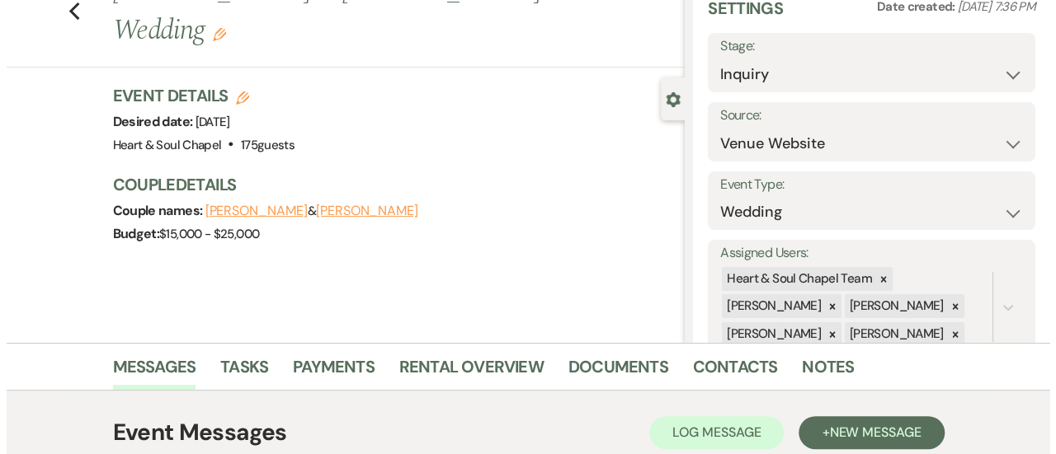
scroll to position [70, 0]
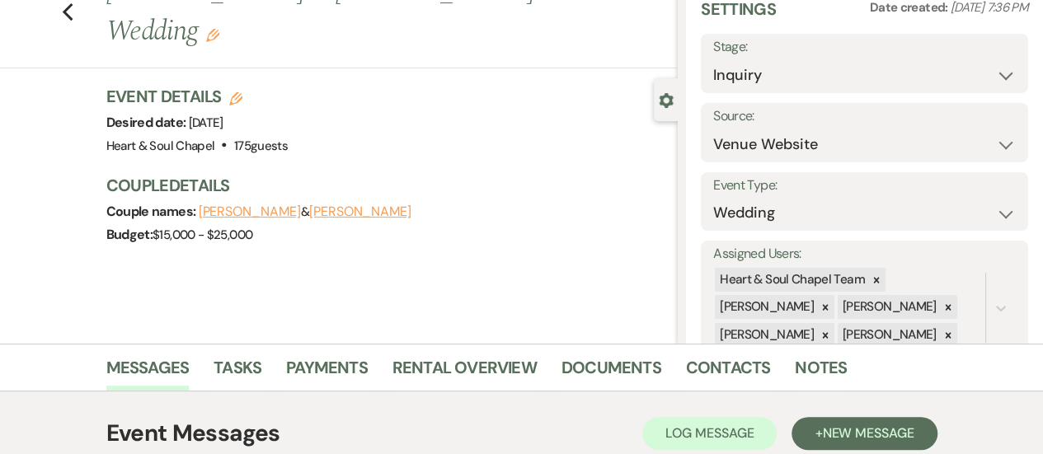
click at [309, 205] on button "[PERSON_NAME]" at bounding box center [360, 211] width 102 height 13
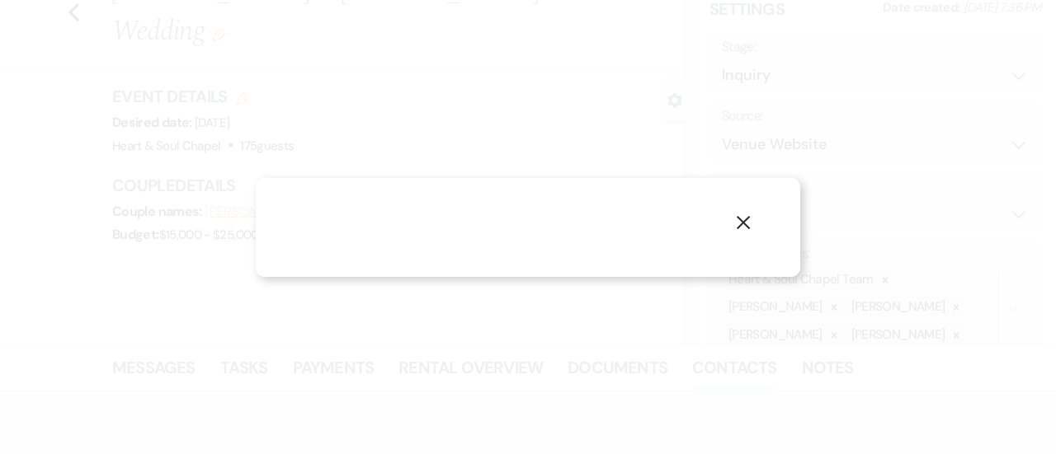
select select "1"
select select "email"
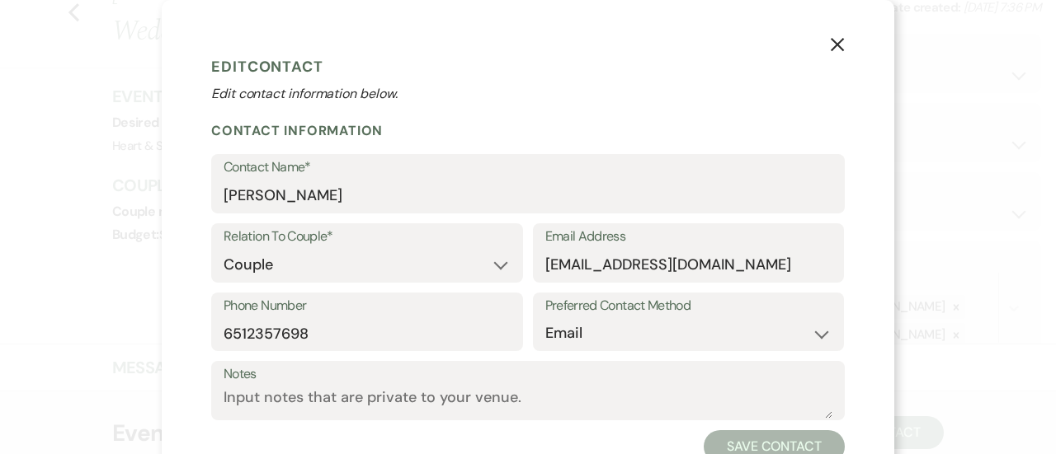
click at [835, 46] on icon "X" at bounding box center [837, 44] width 15 height 15
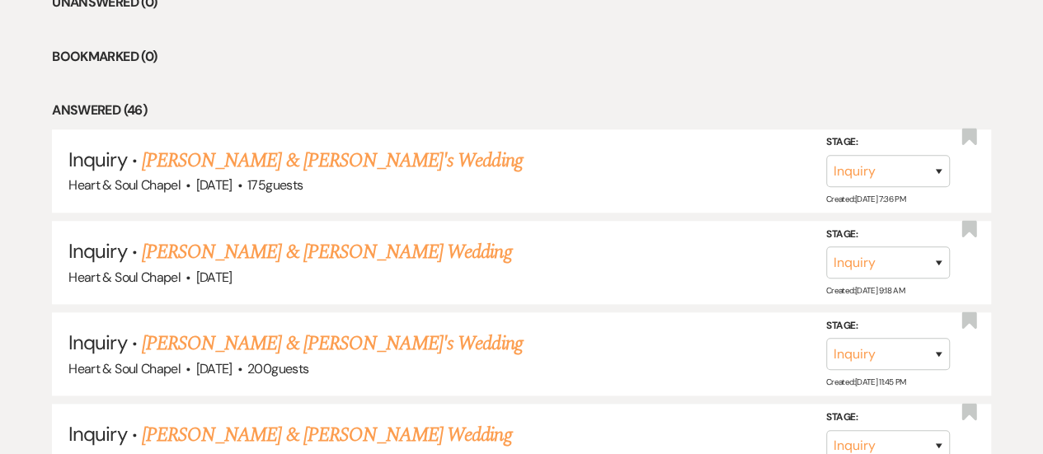
scroll to position [705, 0]
click at [926, 171] on select "Inquiry Follow Up Tour Requested Tour Confirmed Toured Proposal Sent Booked Lost" at bounding box center [888, 172] width 124 height 32
select select "8"
click at [826, 156] on select "Inquiry Follow Up Tour Requested Tour Confirmed Toured Proposal Sent Booked Lost" at bounding box center [888, 172] width 124 height 32
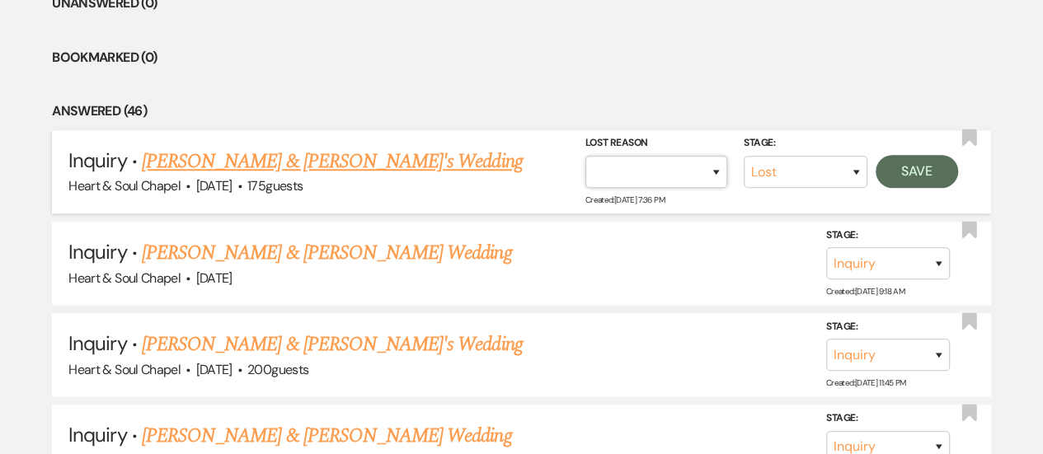
click at [718, 168] on select "Booked Elsewhere Budget Date Unavailable No Response Not a Good Match Capacity …" at bounding box center [657, 172] width 142 height 32
select select "6"
click at [586, 156] on select "Booked Elsewhere Budget Date Unavailable No Response Not a Good Match Capacity …" at bounding box center [657, 172] width 142 height 32
click at [906, 175] on button "Save" at bounding box center [917, 171] width 82 height 33
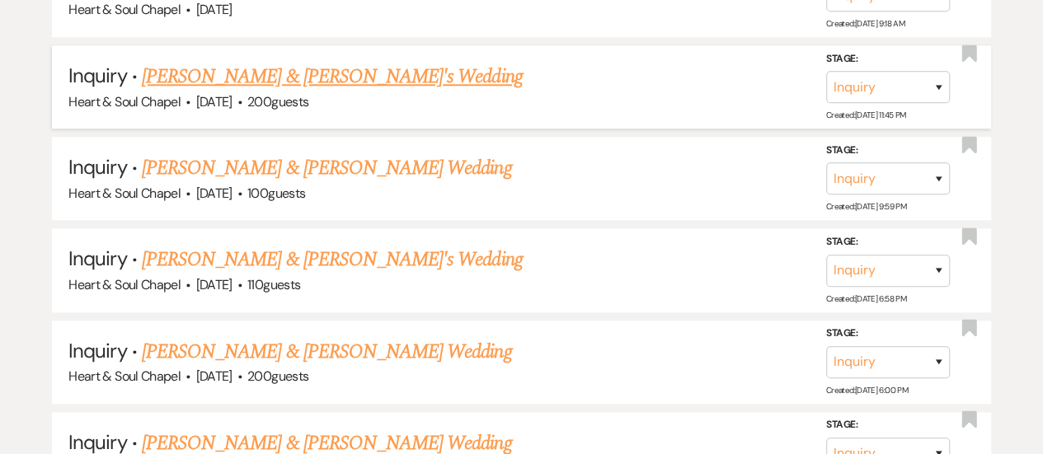
scroll to position [970, 0]
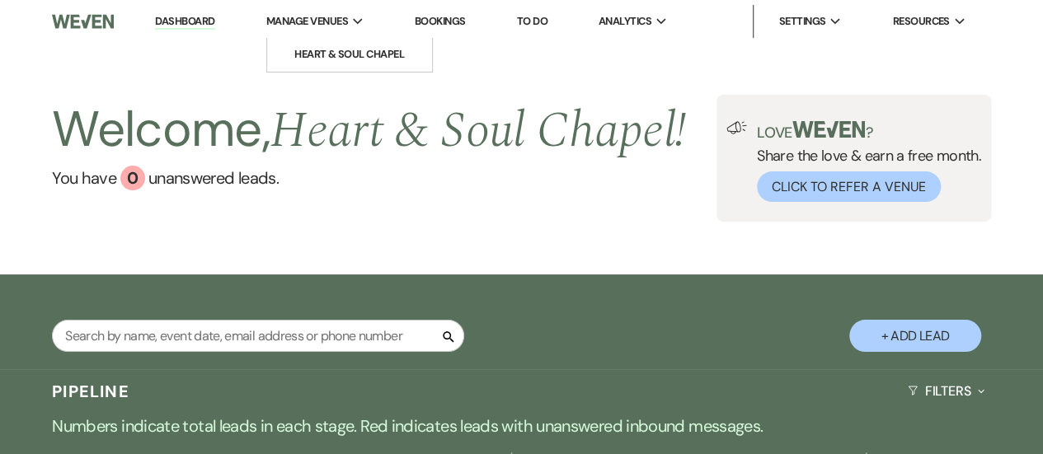
click at [280, 23] on span "Manage Venues" at bounding box center [307, 21] width 82 height 16
click at [213, 19] on link "Dashboard" at bounding box center [184, 22] width 59 height 16
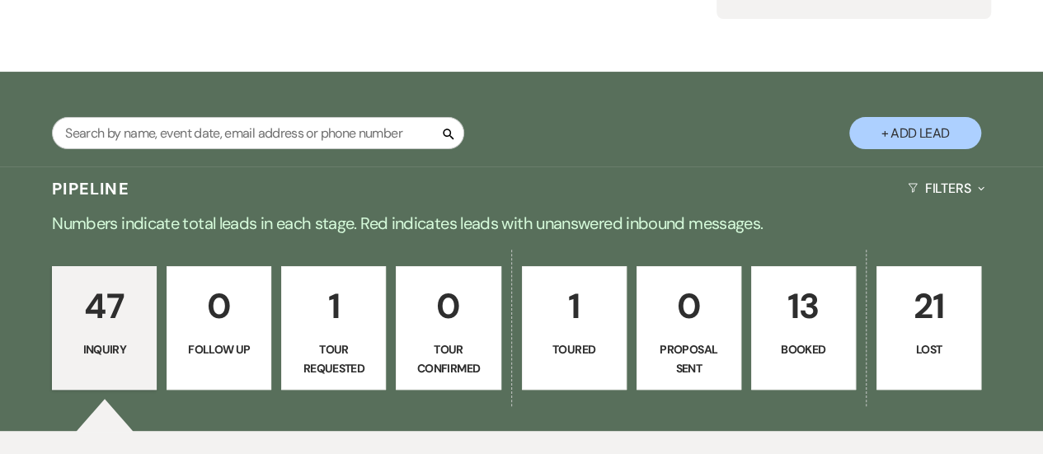
scroll to position [313, 0]
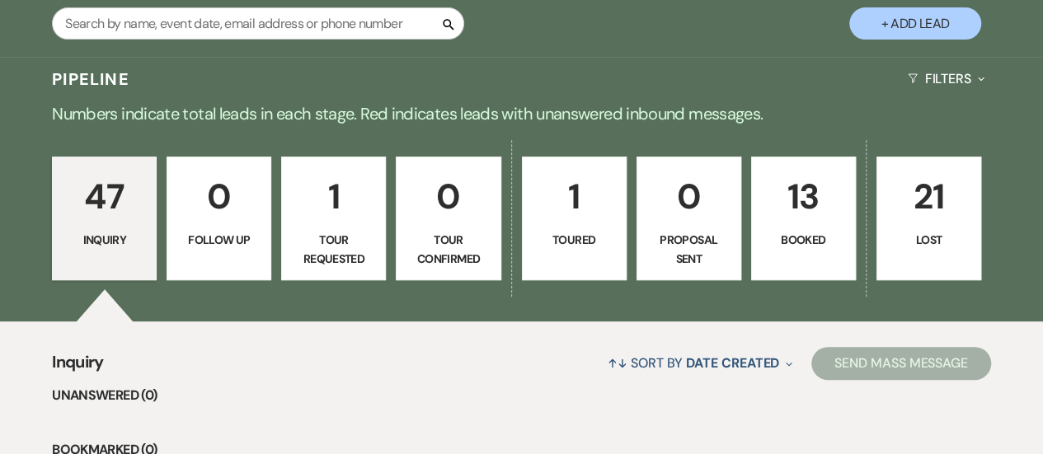
click at [122, 228] on link "47 Inquiry" at bounding box center [104, 219] width 105 height 124
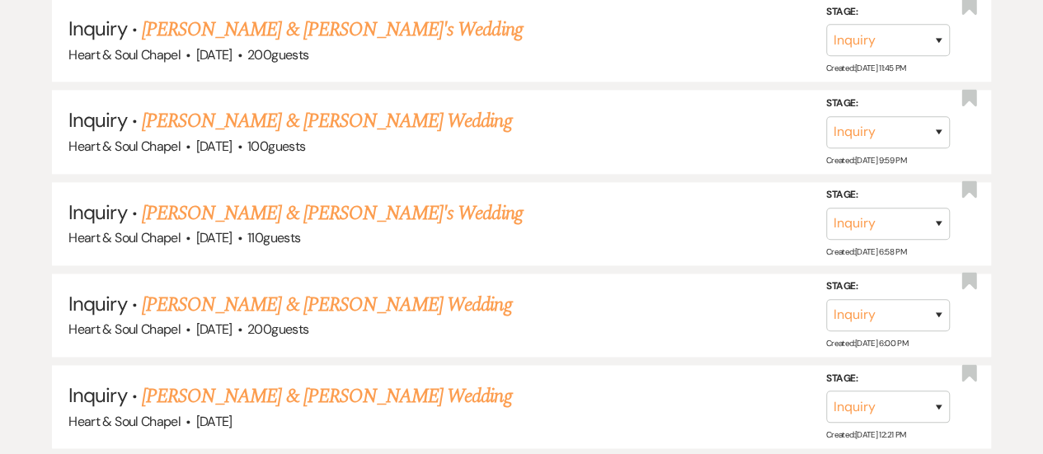
scroll to position [1068, 0]
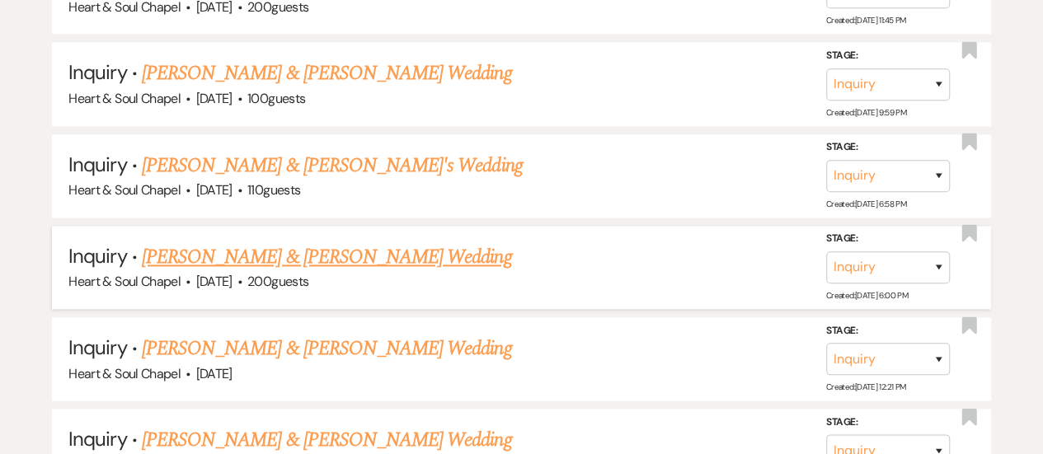
click at [289, 263] on link "[PERSON_NAME] & [PERSON_NAME] Wedding" at bounding box center [326, 257] width 369 height 30
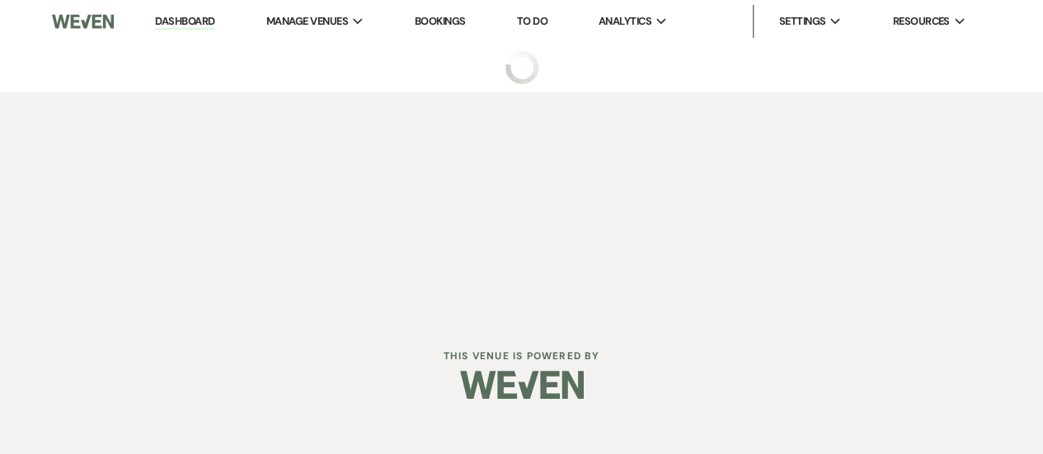
select select "5"
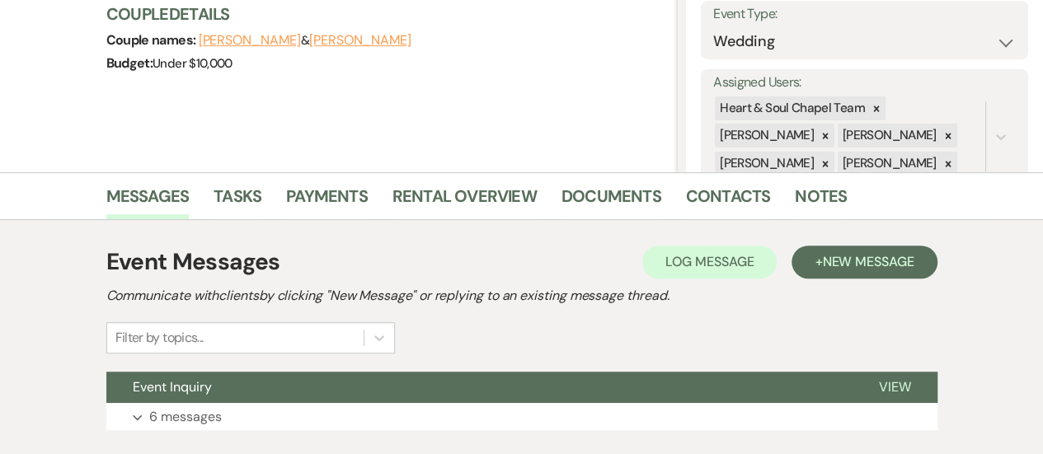
scroll to position [266, 0]
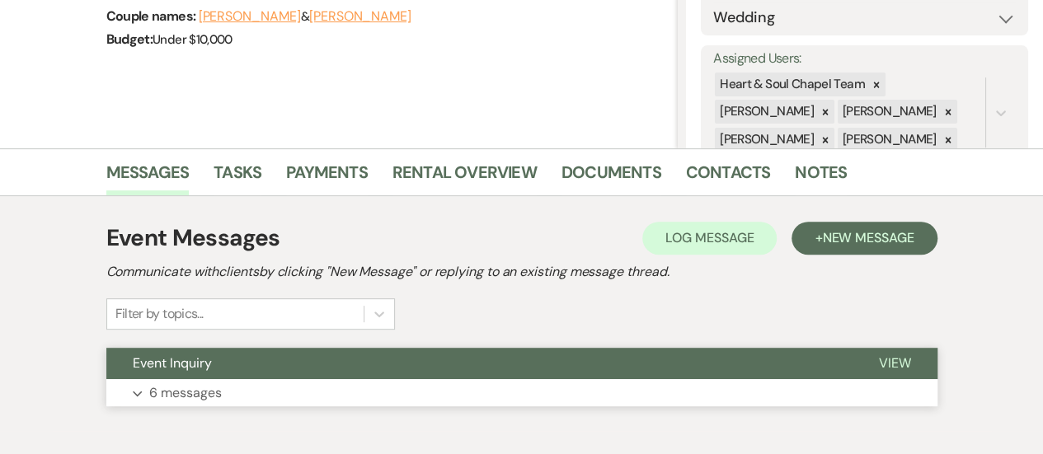
click at [277, 369] on button "Event Inquiry" at bounding box center [479, 363] width 746 height 31
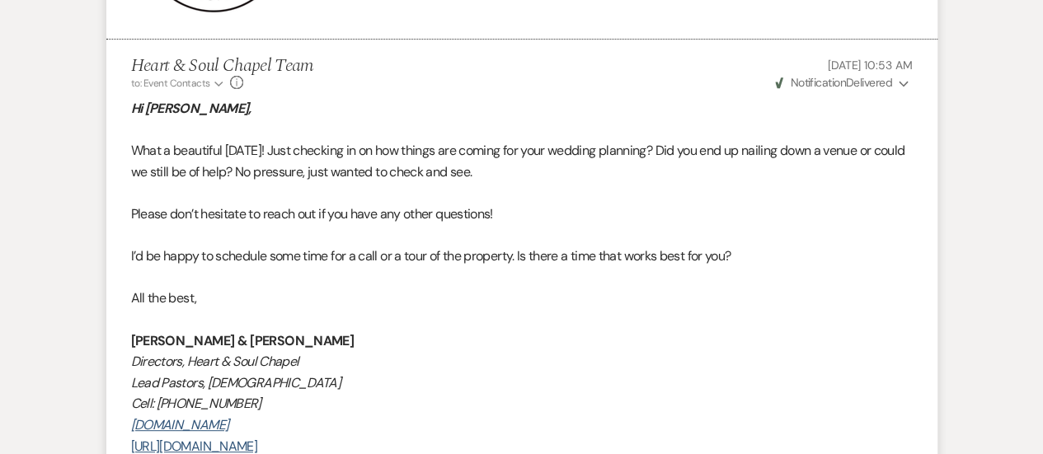
scroll to position [3281, 0]
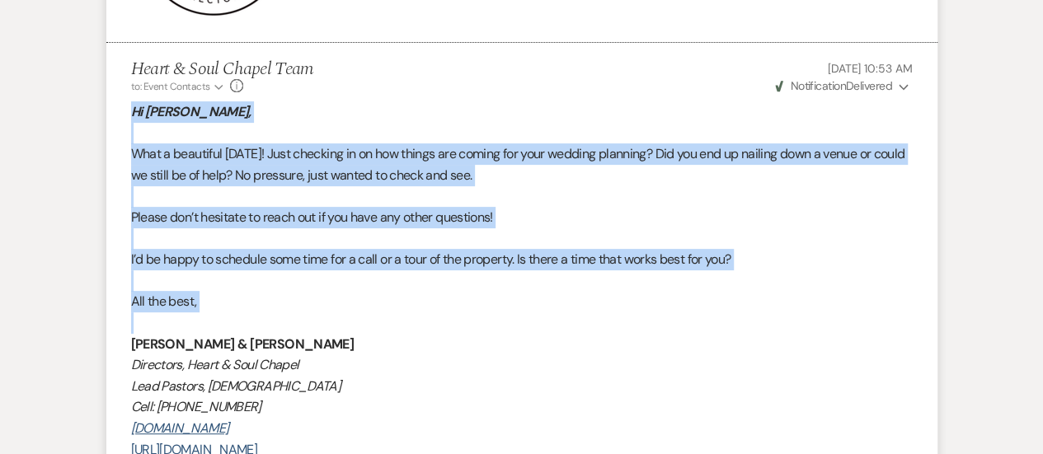
drag, startPoint x: 134, startPoint y: 108, endPoint x: 329, endPoint y: 311, distance: 281.7
click at [329, 311] on div "Hi Alexys, What a beautiful Wednesday! Just checking in on how things are comin…" at bounding box center [522, 363] width 782 height 524
copy div "Hi Alexys, What a beautiful Wednesday! Just checking in on how things are comin…"
